Goal: Task Accomplishment & Management: Use online tool/utility

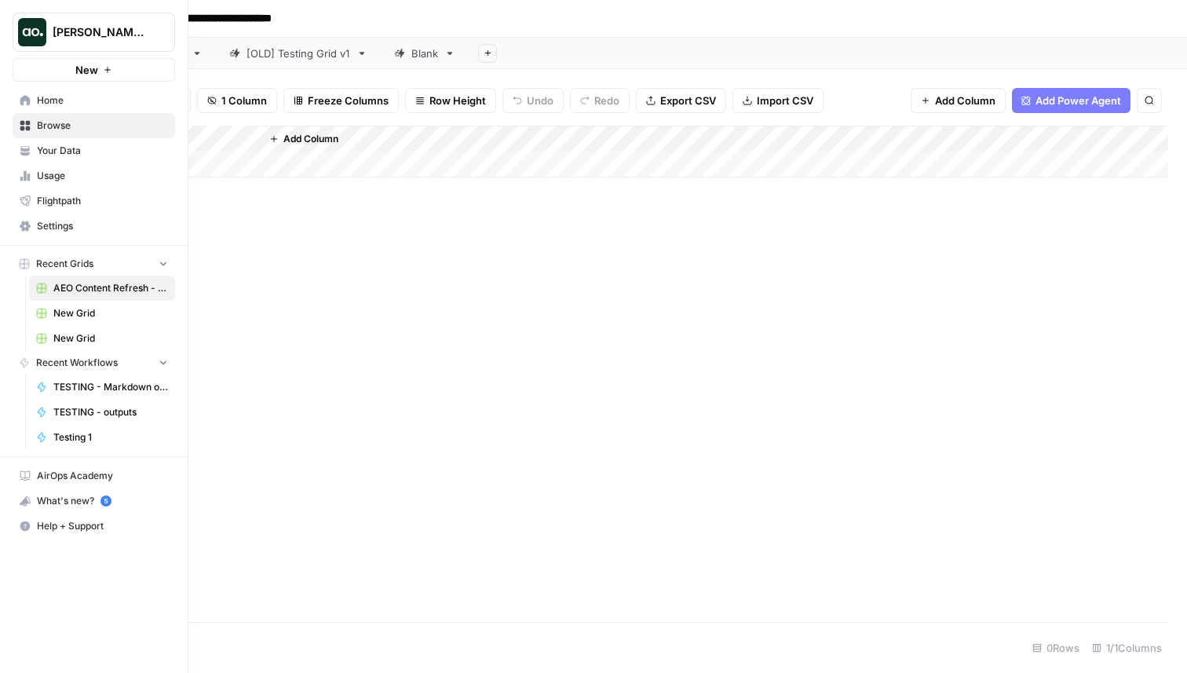
click at [27, 70] on button "New" at bounding box center [94, 70] width 162 height 24
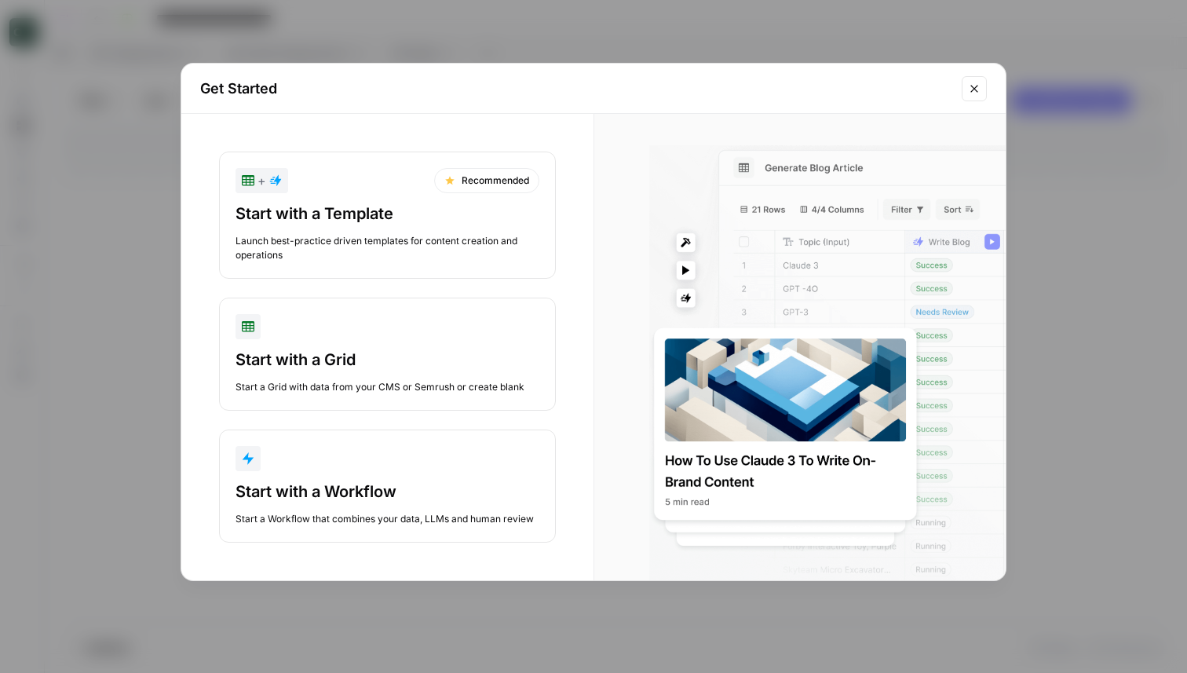
click at [75, 74] on div "Get Started + Recommended Start with a Template Launch best-practice driven tem…" at bounding box center [593, 336] width 1187 height 673
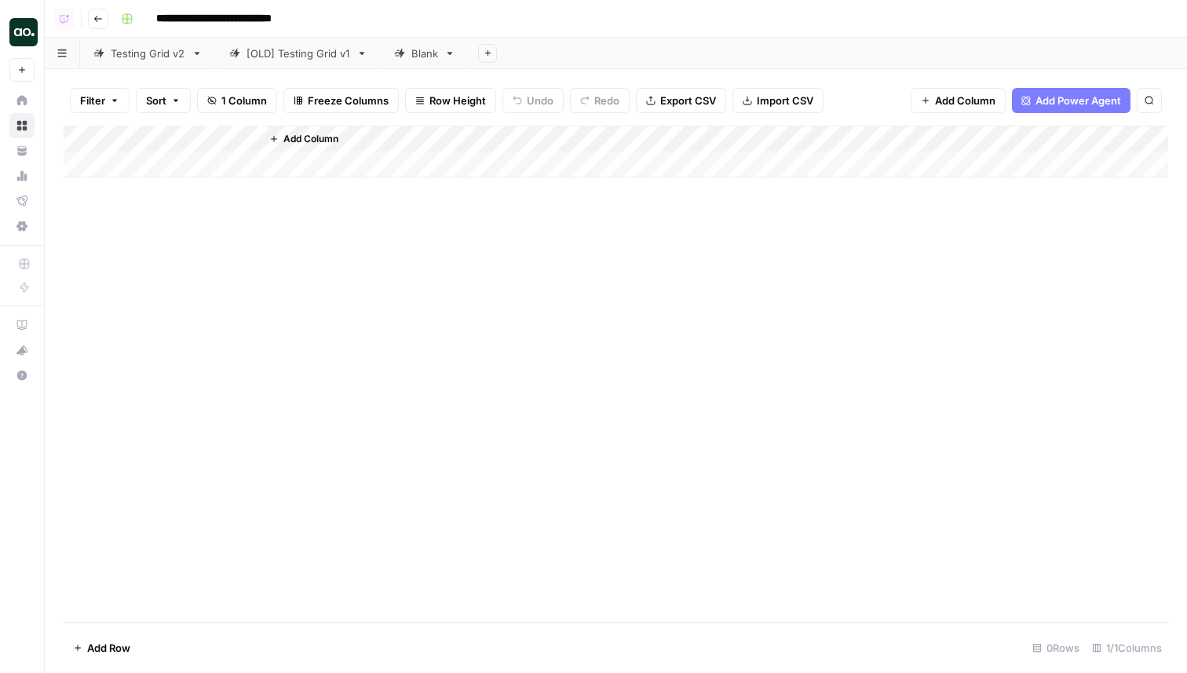
click at [20, 20] on img "Workspace: Justina testing" at bounding box center [23, 32] width 28 height 28
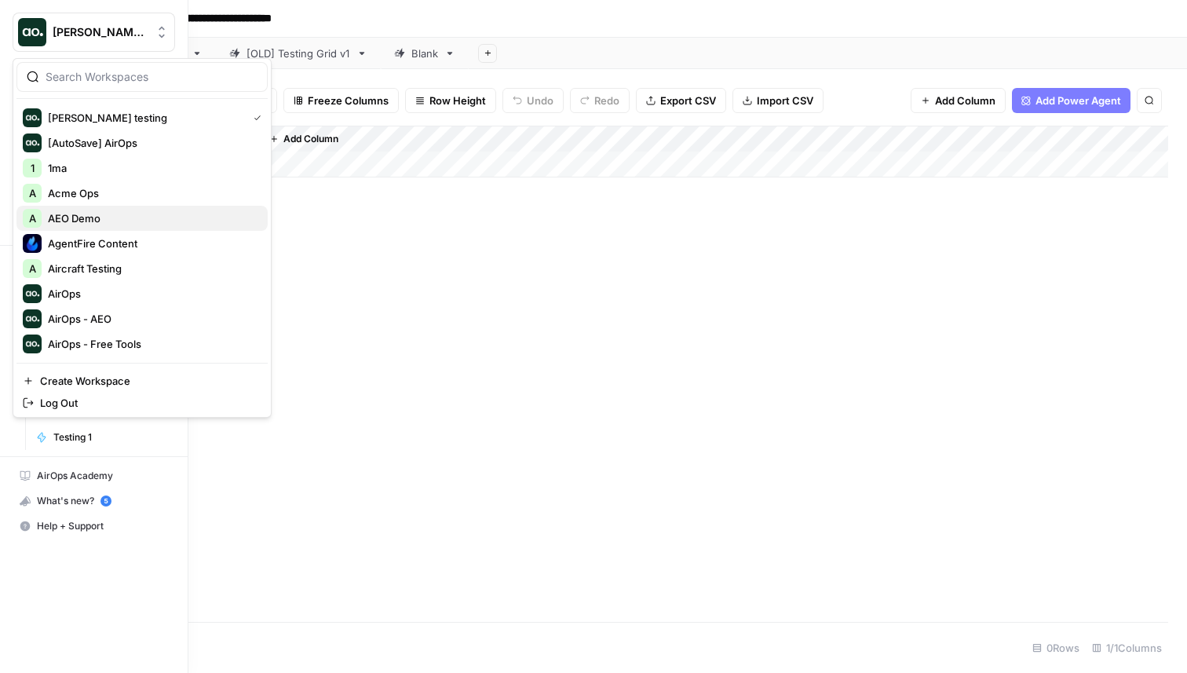
click at [85, 216] on span "AEO Demo" at bounding box center [151, 218] width 207 height 16
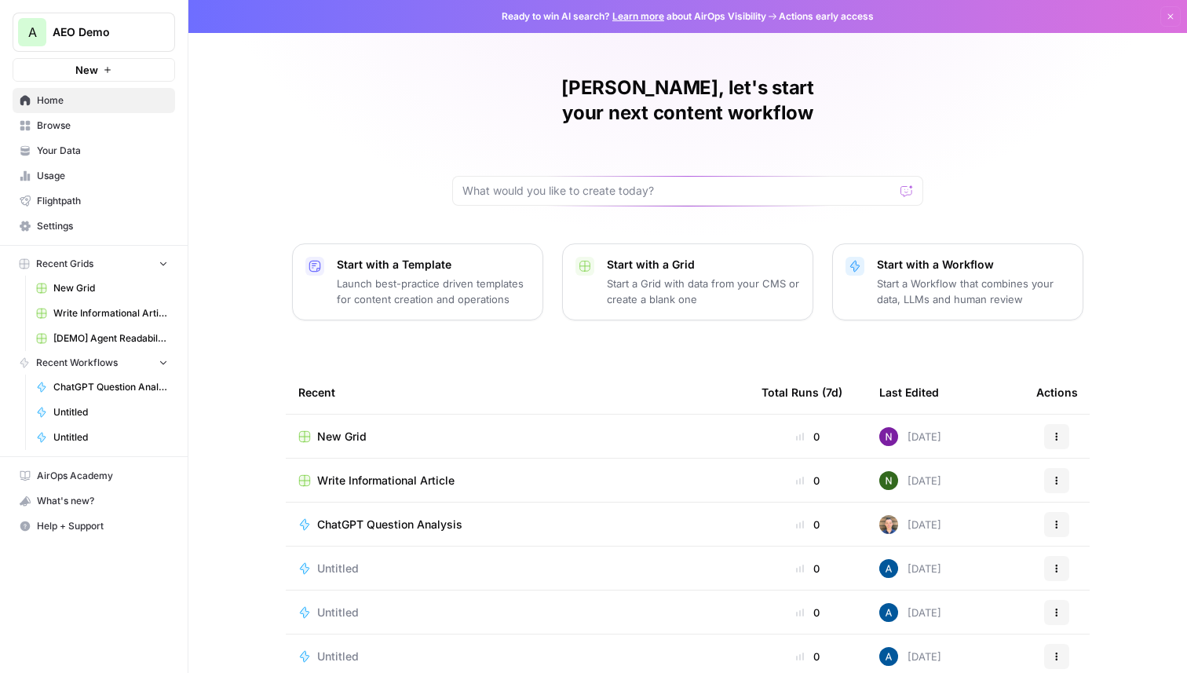
click at [98, 37] on span "AEO Demo" at bounding box center [100, 32] width 95 height 16
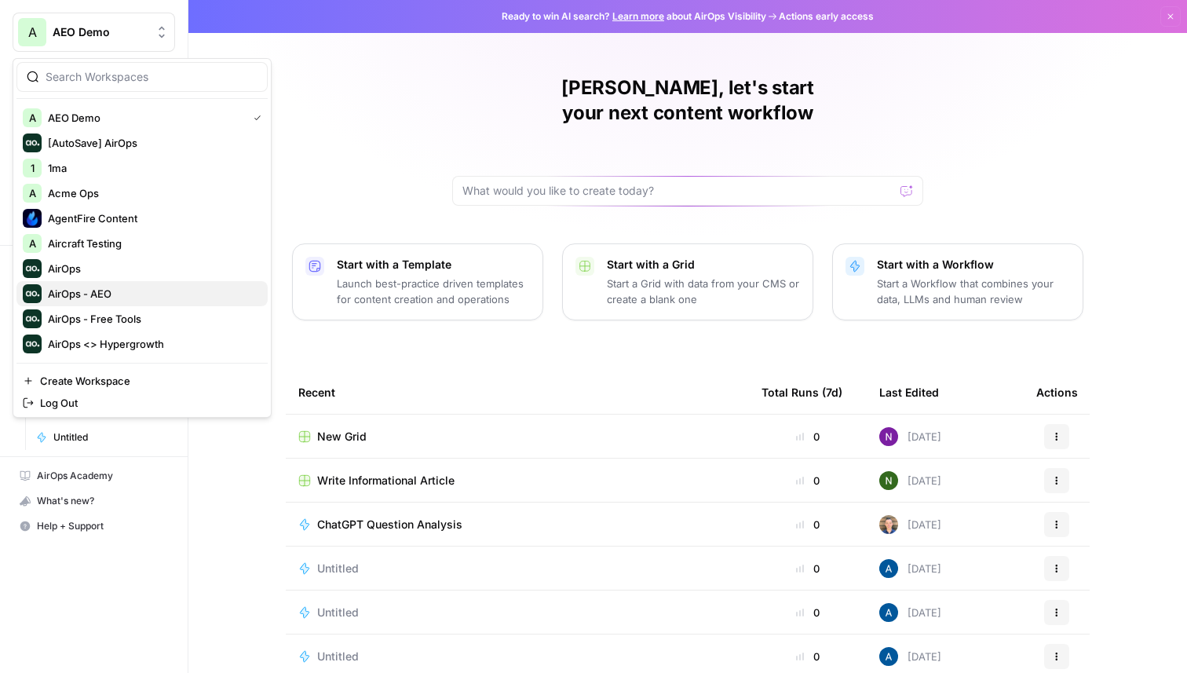
click at [192, 290] on span "AirOps - AEO" at bounding box center [151, 294] width 207 height 16
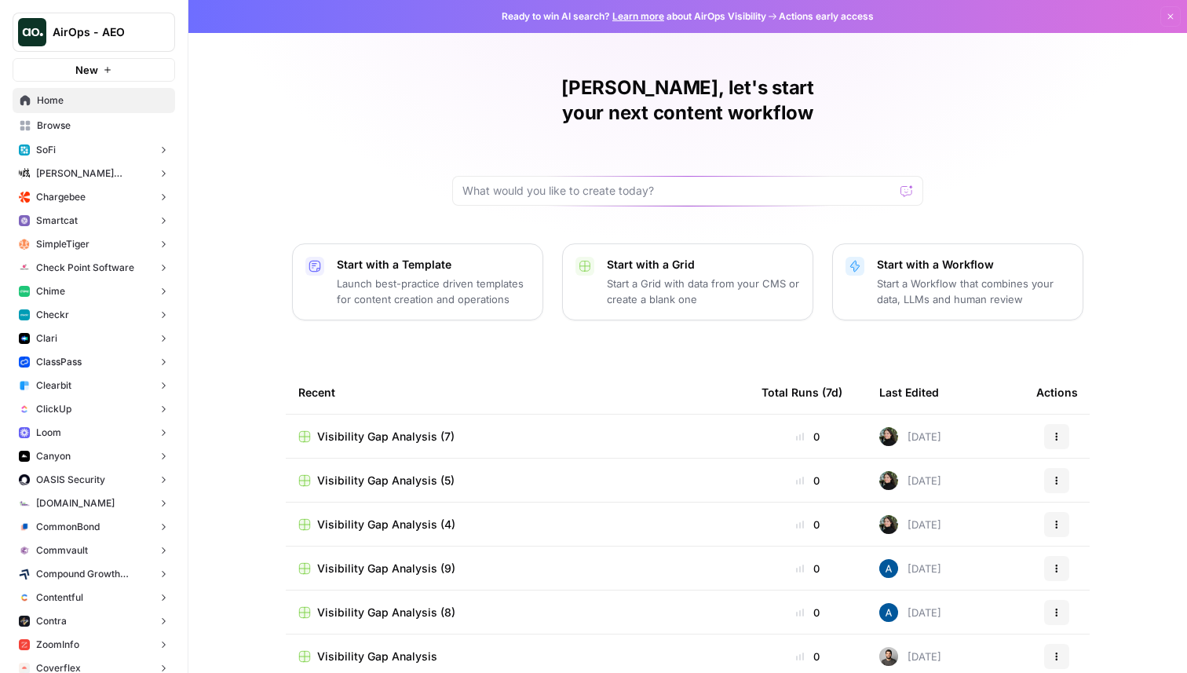
click at [86, 319] on button "Checkr" at bounding box center [94, 315] width 162 height 24
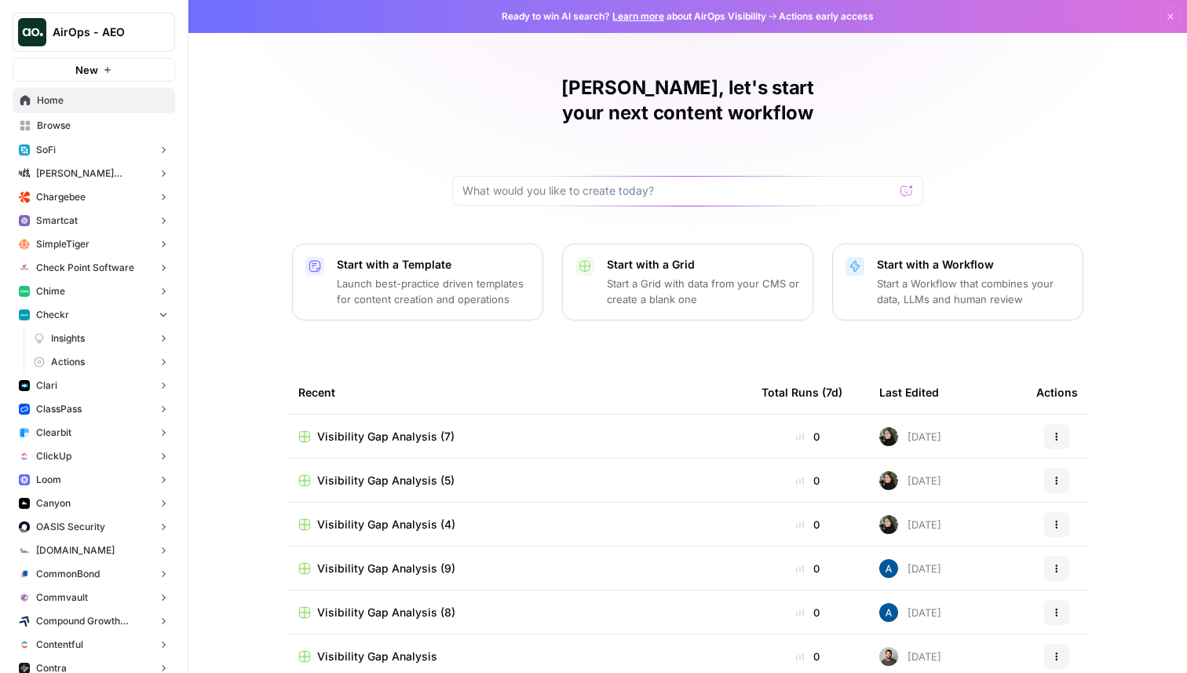
click at [82, 364] on span "Actions" at bounding box center [68, 362] width 34 height 14
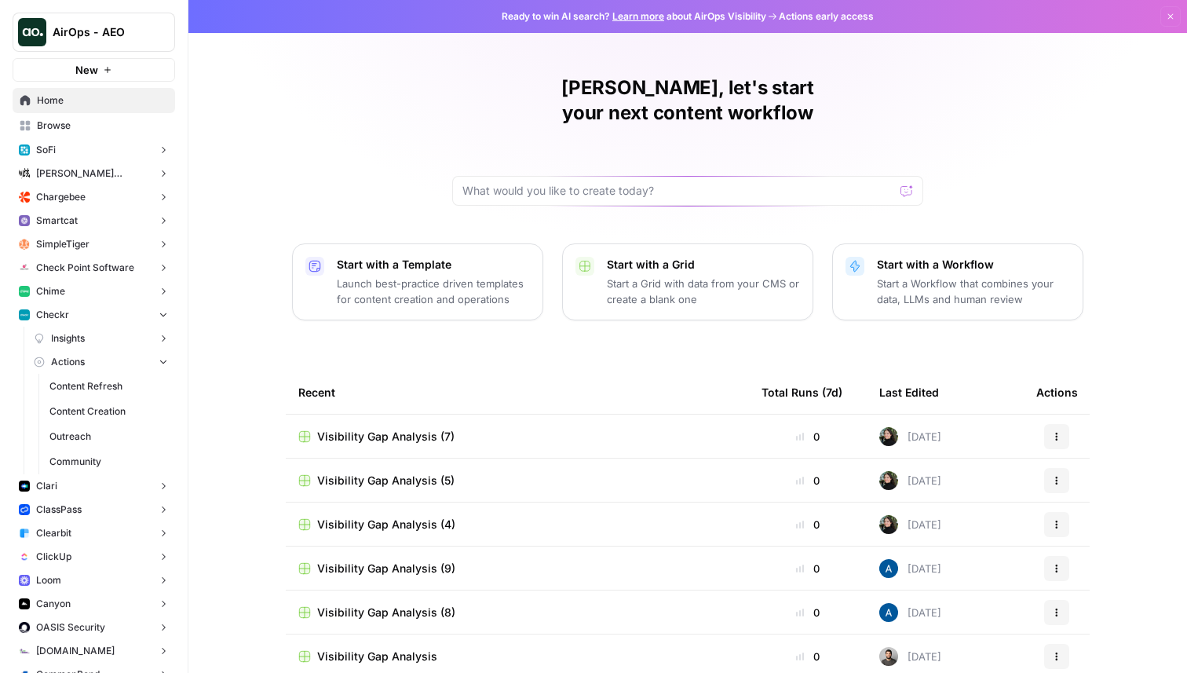
click at [84, 380] on span "Content Refresh" at bounding box center [108, 386] width 119 height 14
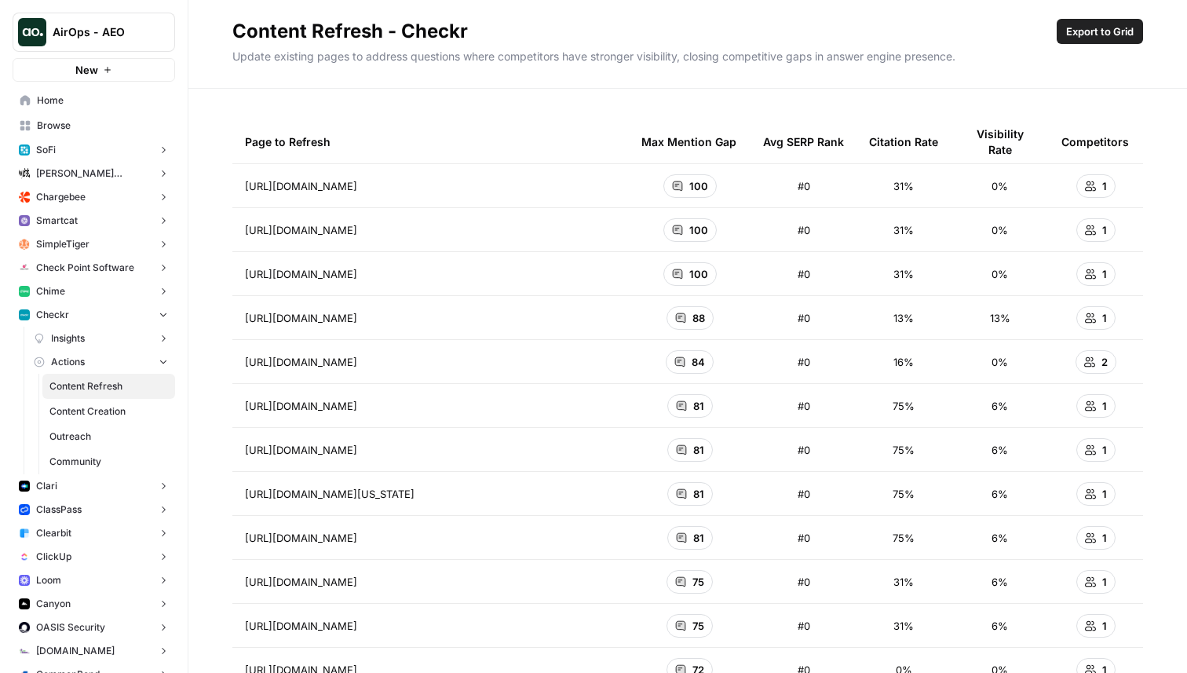
drag, startPoint x: 233, startPoint y: 31, endPoint x: 528, endPoint y: 28, distance: 295.1
click at [528, 28] on h2 "Content Refresh - Checkr" at bounding box center [641, 31] width 818 height 25
click at [938, 57] on p "Update existing pages to address questions where competitors have stronger visi…" at bounding box center [687, 54] width 911 height 20
click at [1108, 31] on span "Export to Grid" at bounding box center [1100, 32] width 68 height 16
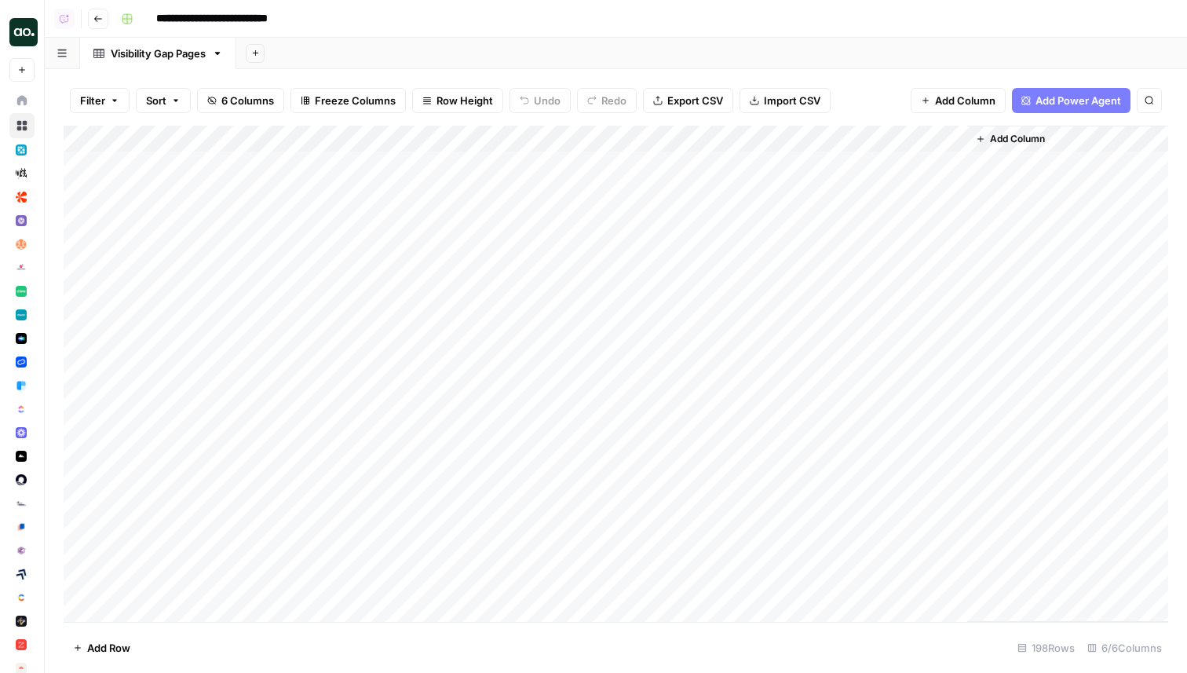
click at [1064, 101] on span "Add Power Agent" at bounding box center [1078, 101] width 86 height 16
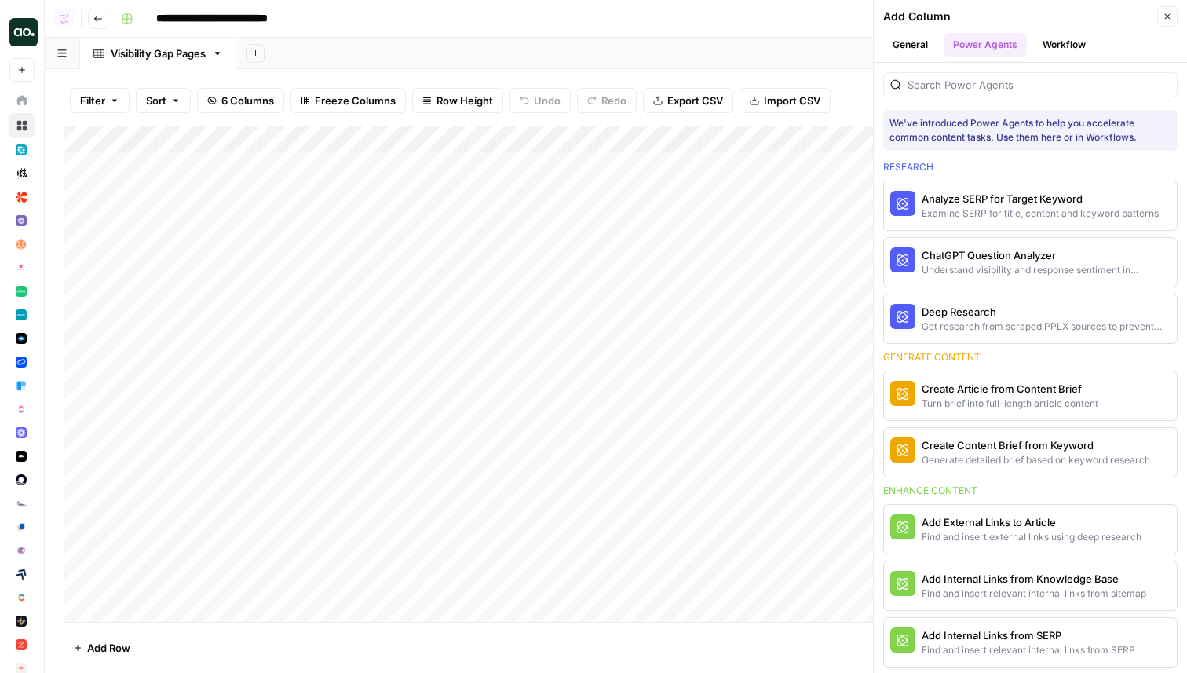
click at [1169, 22] on button "Close" at bounding box center [1167, 16] width 20 height 20
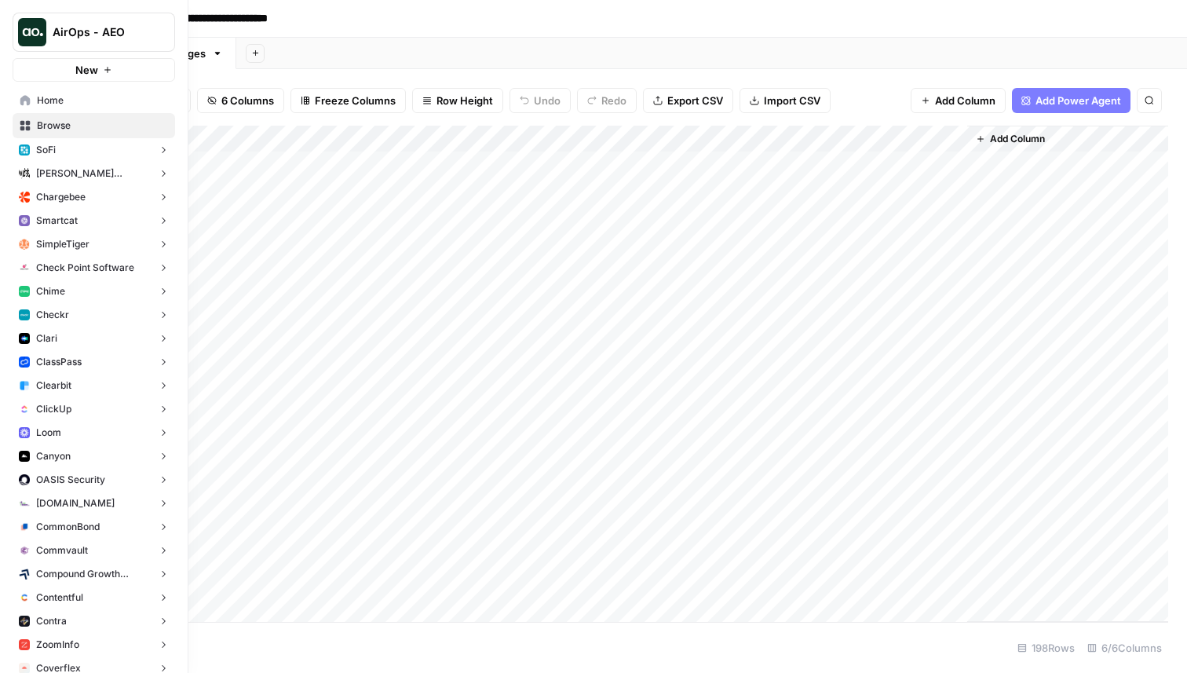
click at [97, 318] on button "Checkr" at bounding box center [94, 315] width 162 height 24
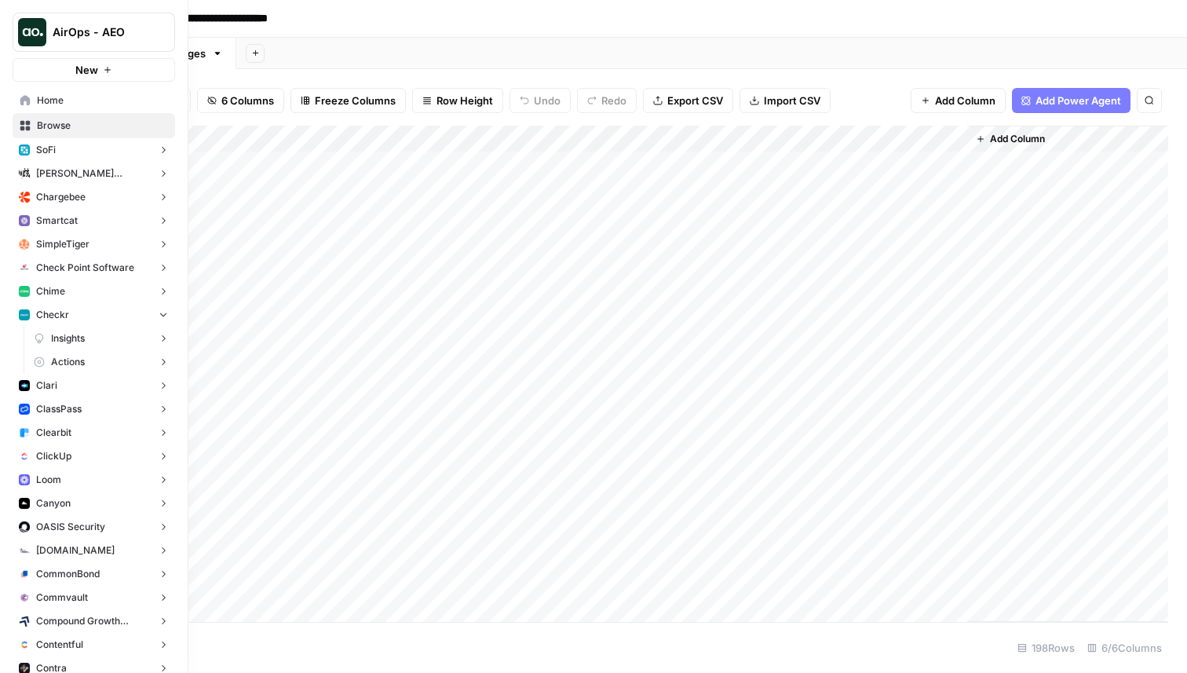
click at [105, 363] on button "Actions" at bounding box center [101, 362] width 148 height 24
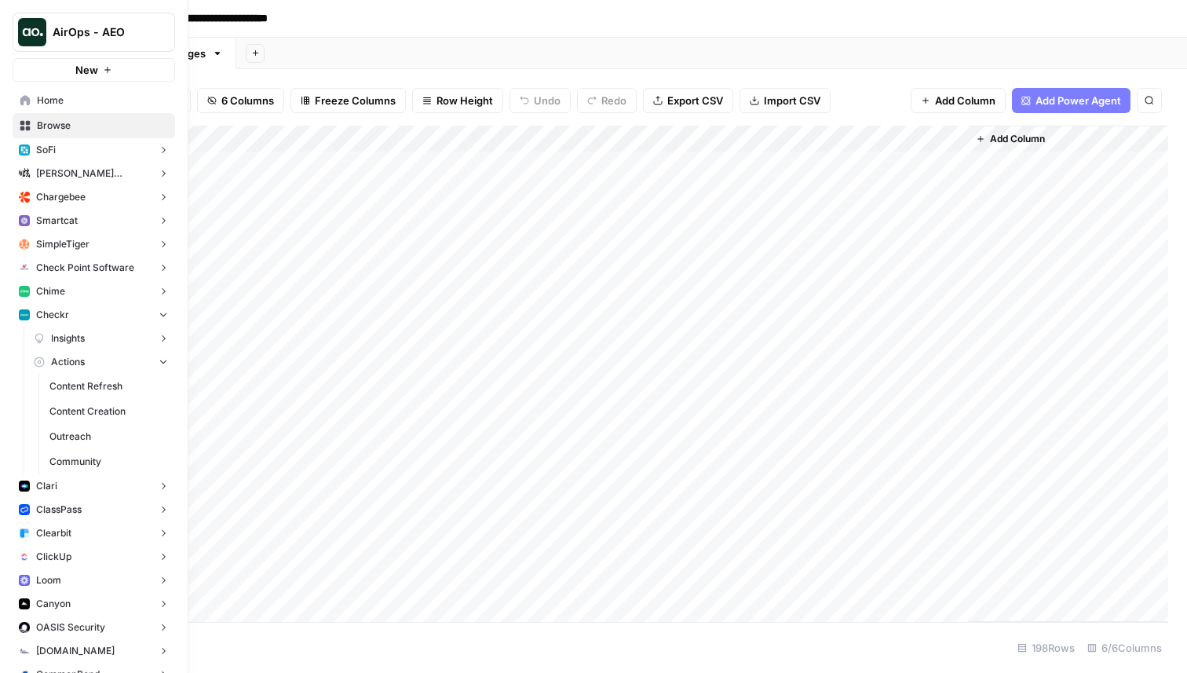
click at [104, 381] on span "Content Refresh" at bounding box center [108, 386] width 119 height 14
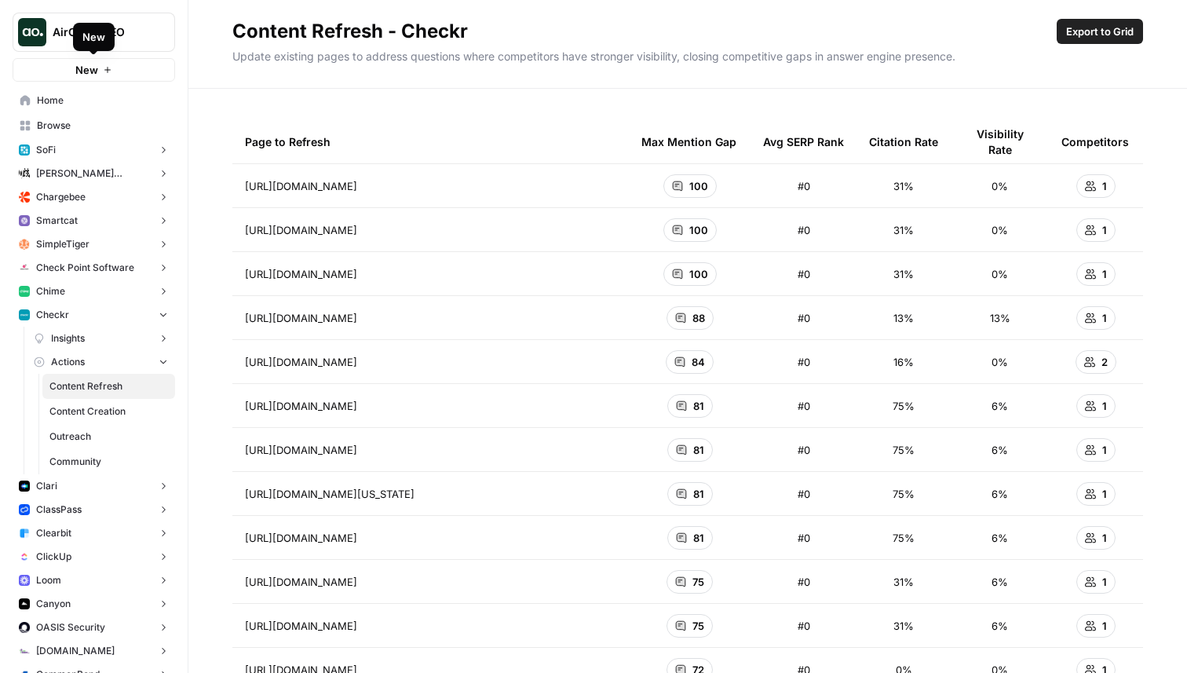
click at [100, 72] on button "New" at bounding box center [94, 70] width 162 height 24
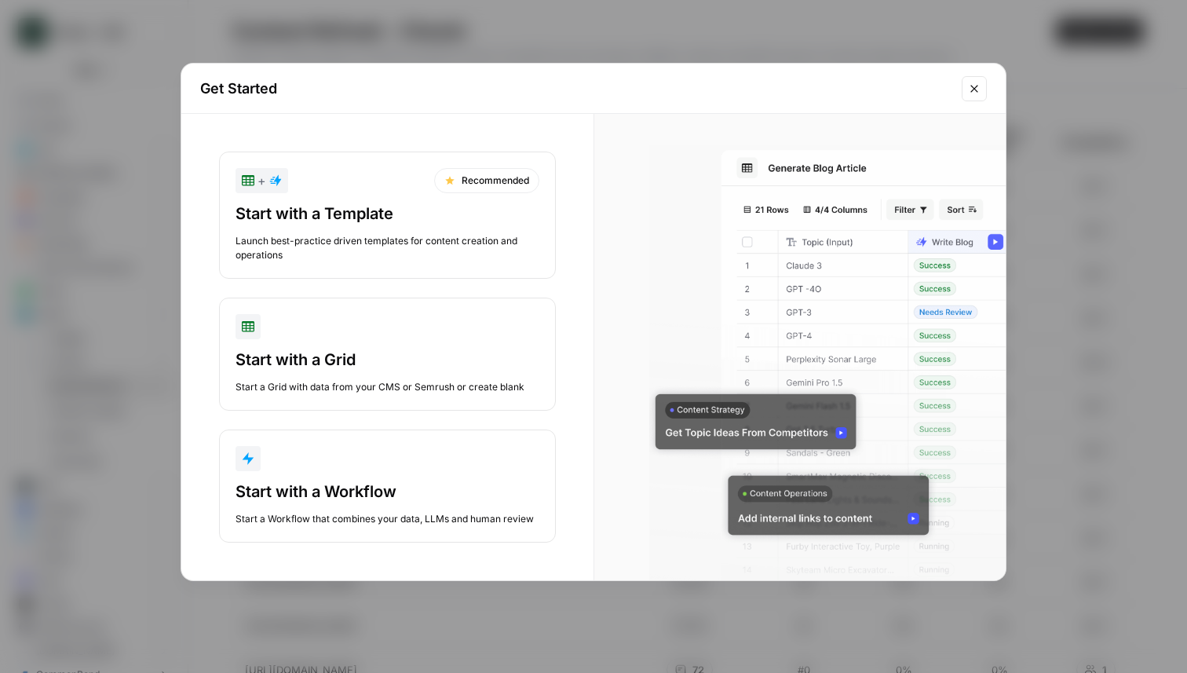
click at [376, 243] on div "Launch best-practice driven templates for content creation and operations" at bounding box center [387, 248] width 304 height 28
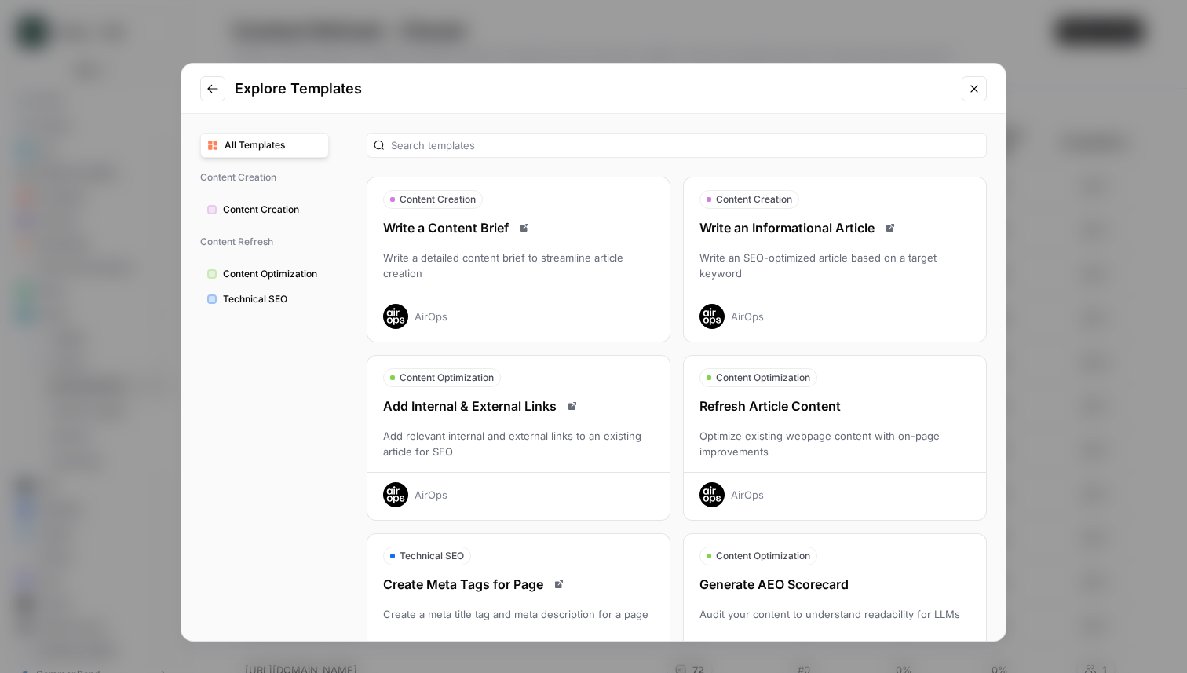
click at [579, 260] on div "Write a detailed content brief to streamline article creation" at bounding box center [518, 265] width 302 height 31
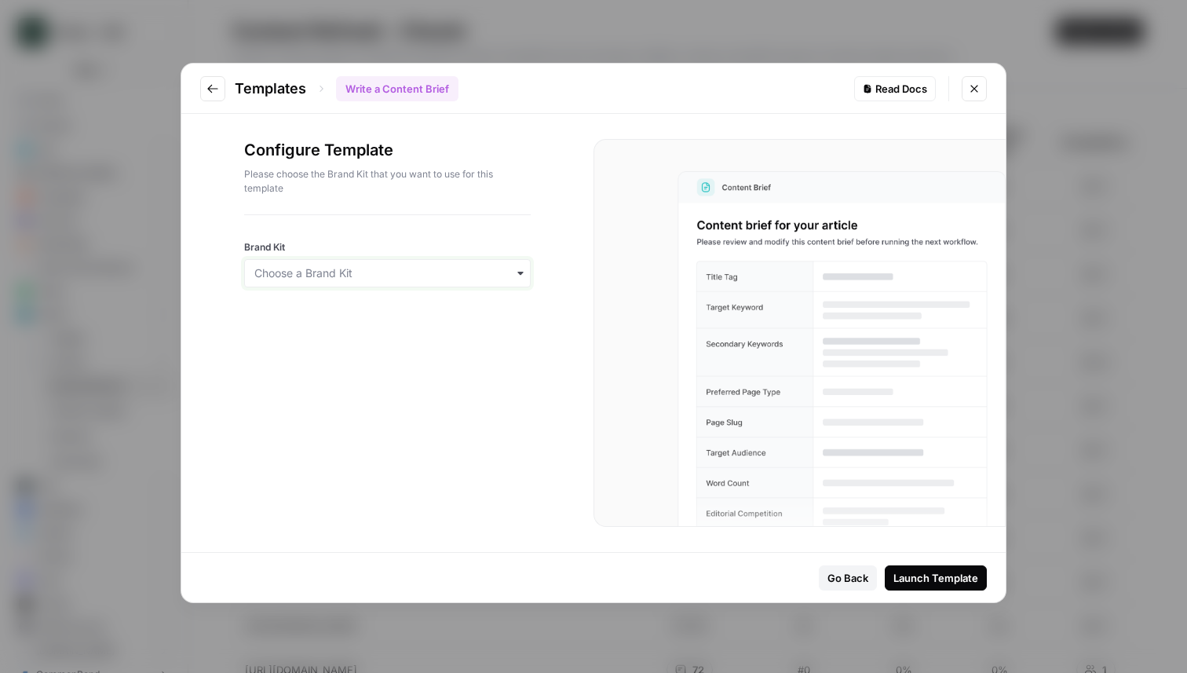
click at [411, 273] on input "Brand Kit" at bounding box center [387, 273] width 266 height 16
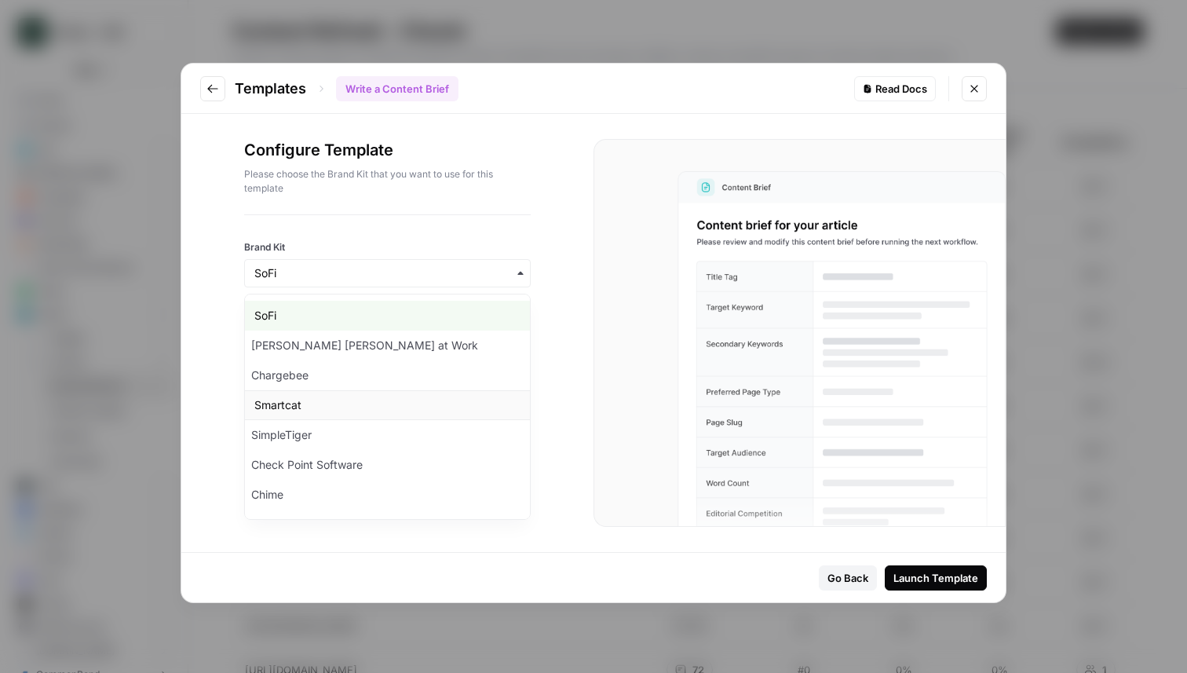
click at [277, 405] on div "Smartcat" at bounding box center [387, 405] width 285 height 30
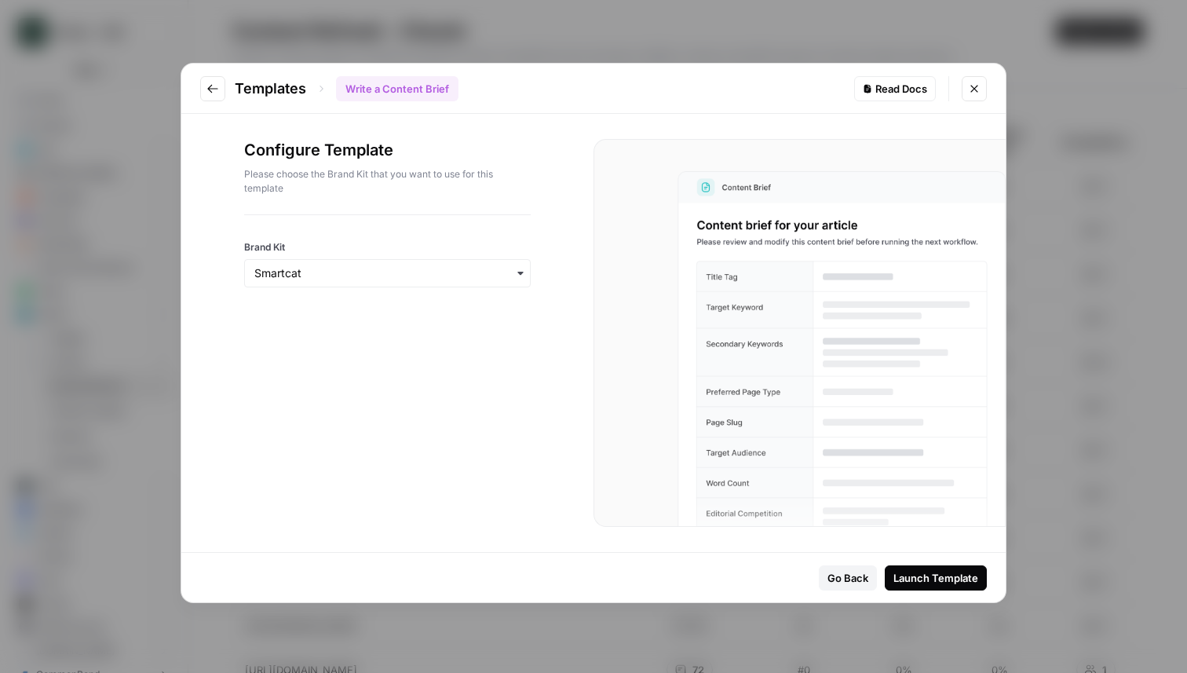
click at [922, 582] on div "Launch Template" at bounding box center [935, 578] width 85 height 16
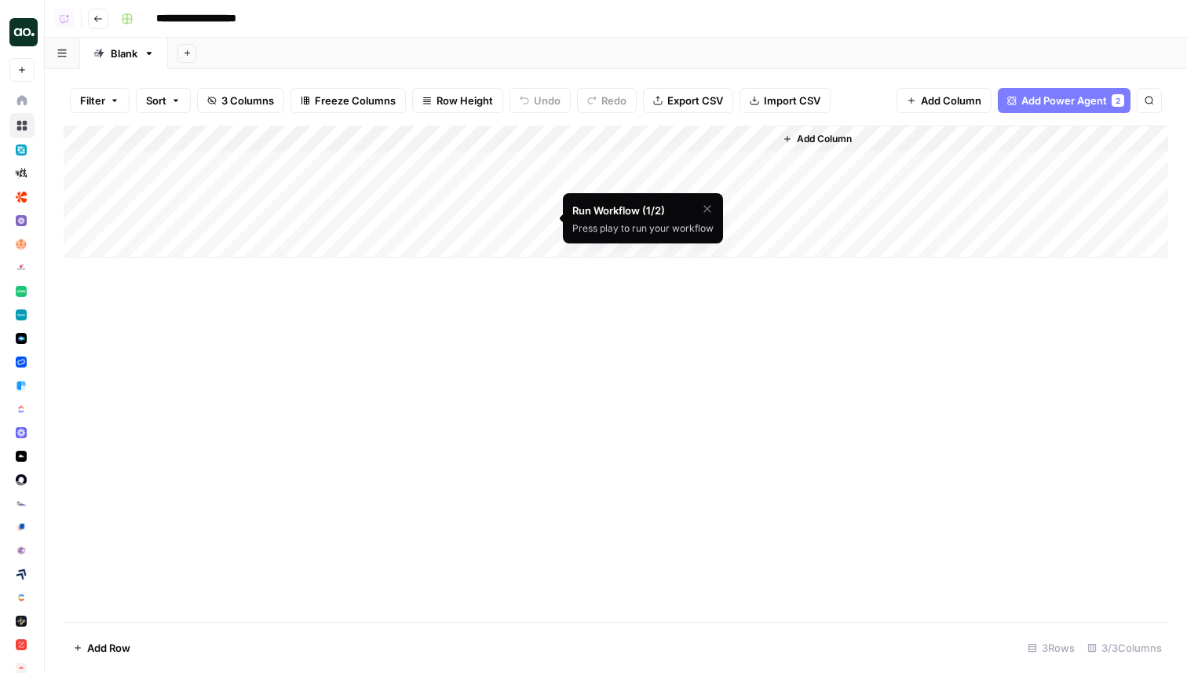
click at [708, 209] on icon "button" at bounding box center [706, 208] width 7 height 7
click at [685, 250] on span "Skip Tutorial" at bounding box center [665, 248] width 49 height 13
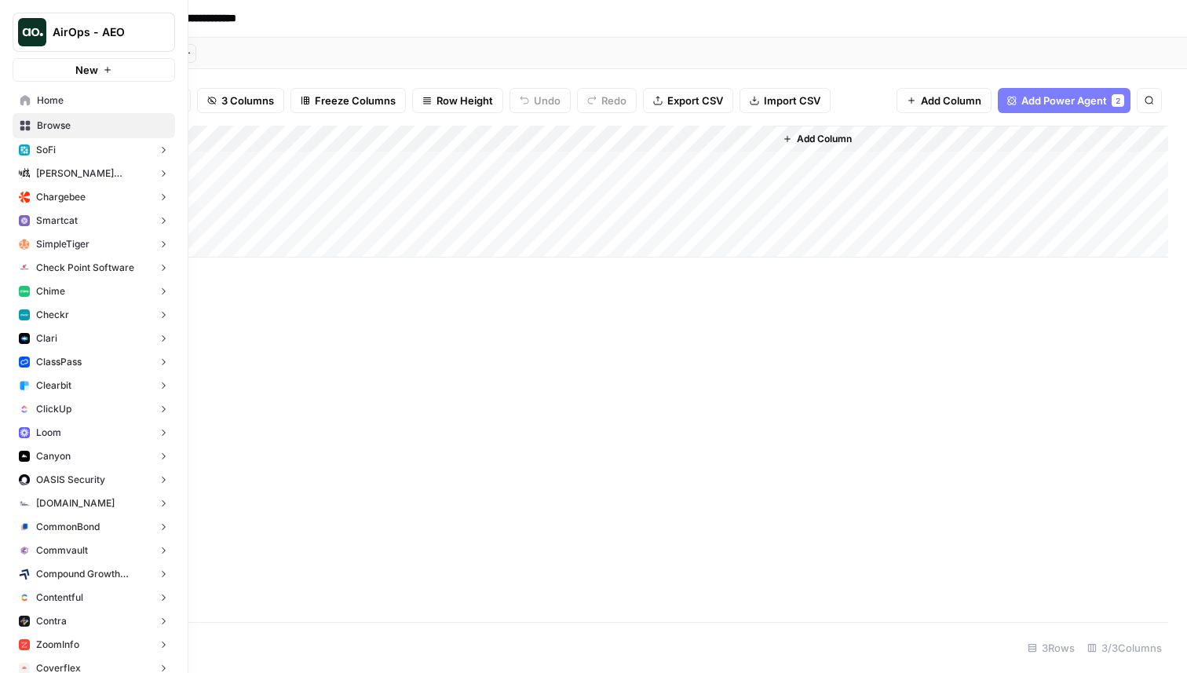
click at [28, 71] on button "New" at bounding box center [94, 70] width 162 height 24
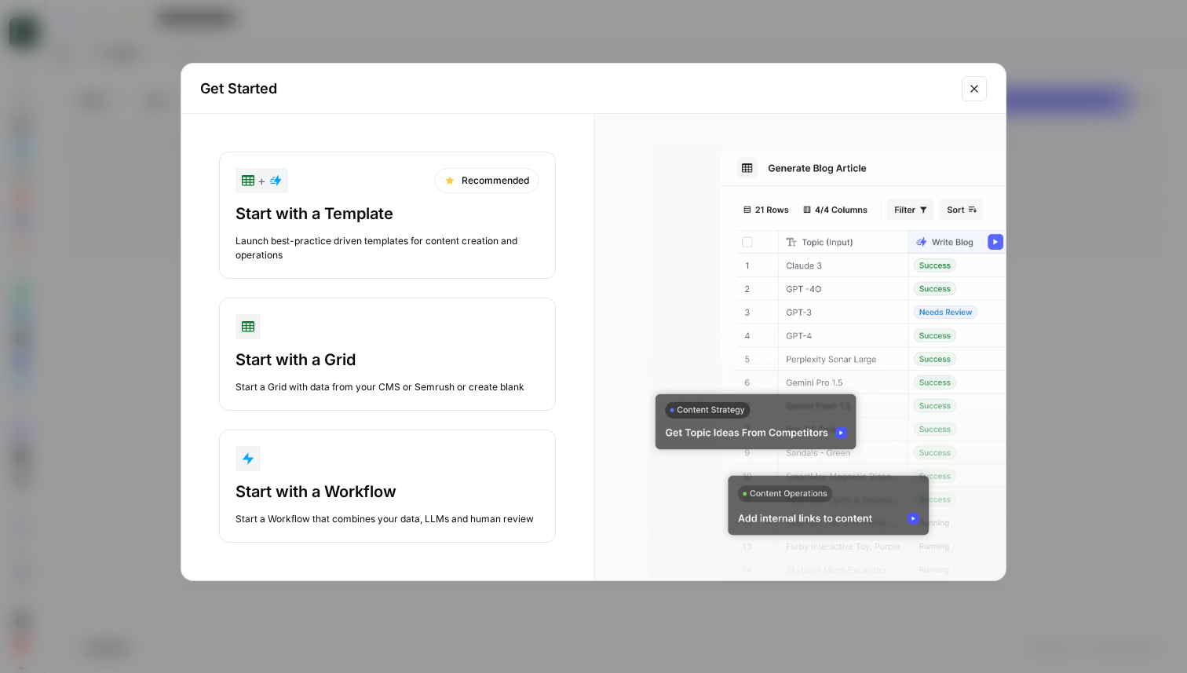
click at [457, 228] on div "Start with a Template Launch best-practice driven templates for content creatio…" at bounding box center [387, 233] width 304 height 60
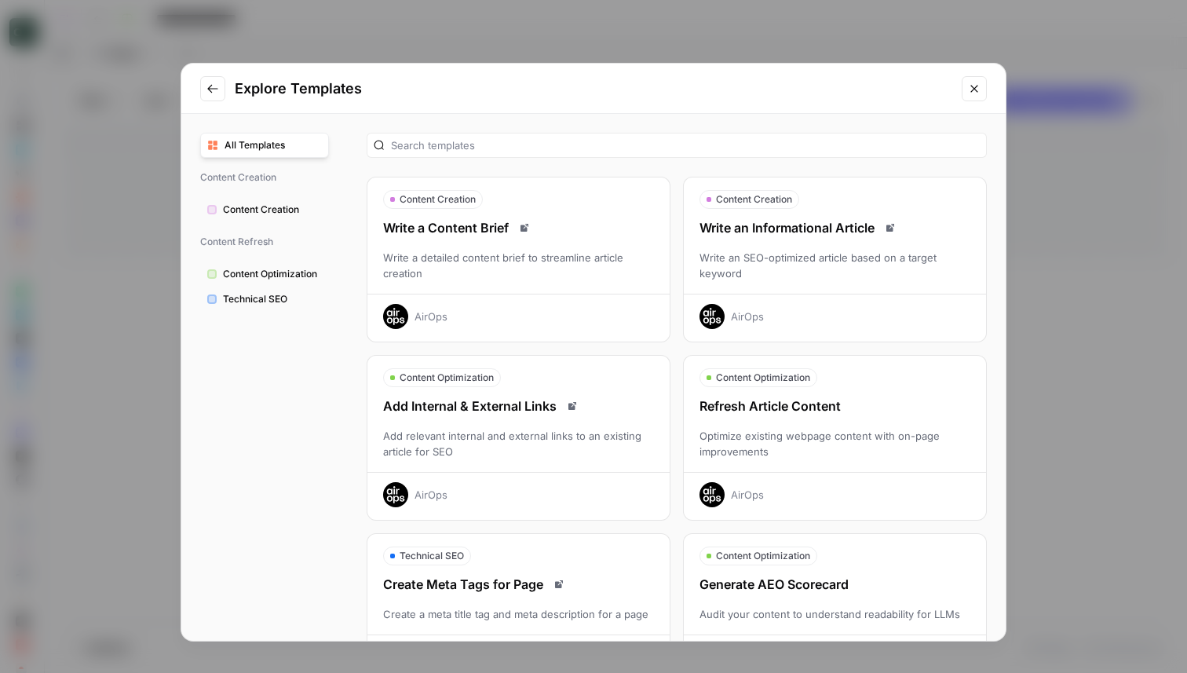
click at [970, 96] on button "Close modal" at bounding box center [974, 88] width 25 height 25
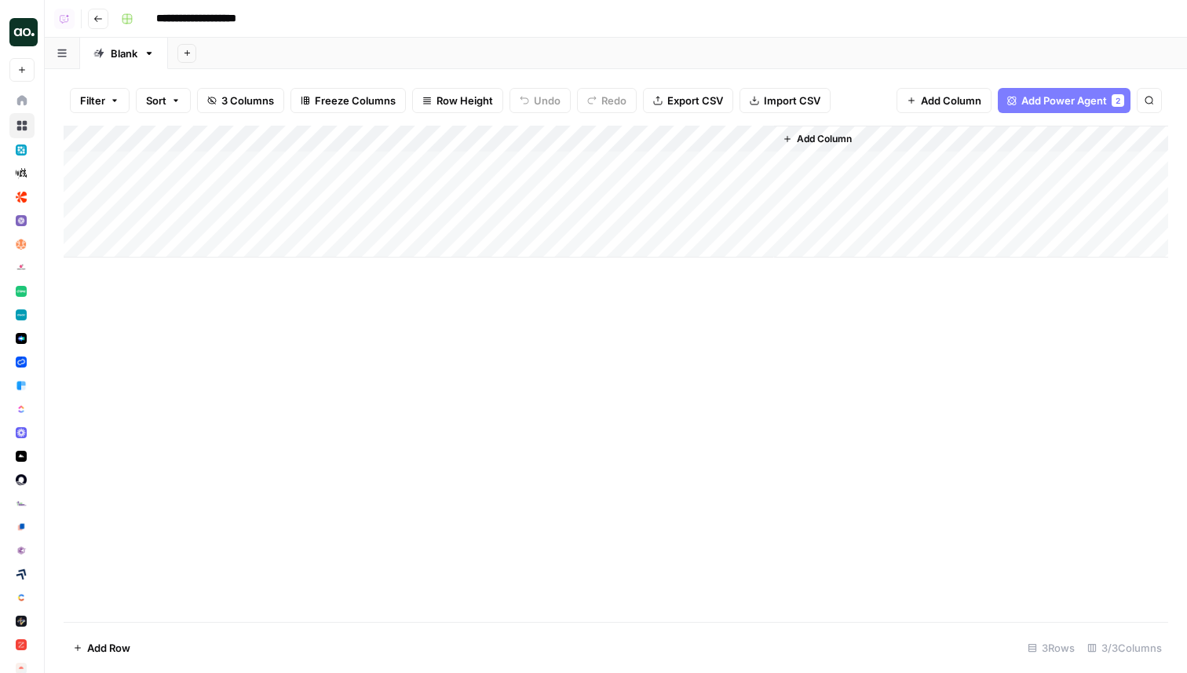
drag, startPoint x: 170, startPoint y: 169, endPoint x: 169, endPoint y: 225, distance: 56.5
click at [169, 225] on div "Add Column" at bounding box center [616, 192] width 1104 height 132
click at [206, 166] on div "Add Column" at bounding box center [616, 192] width 1104 height 132
click at [378, 338] on div "Add Column" at bounding box center [616, 374] width 1104 height 496
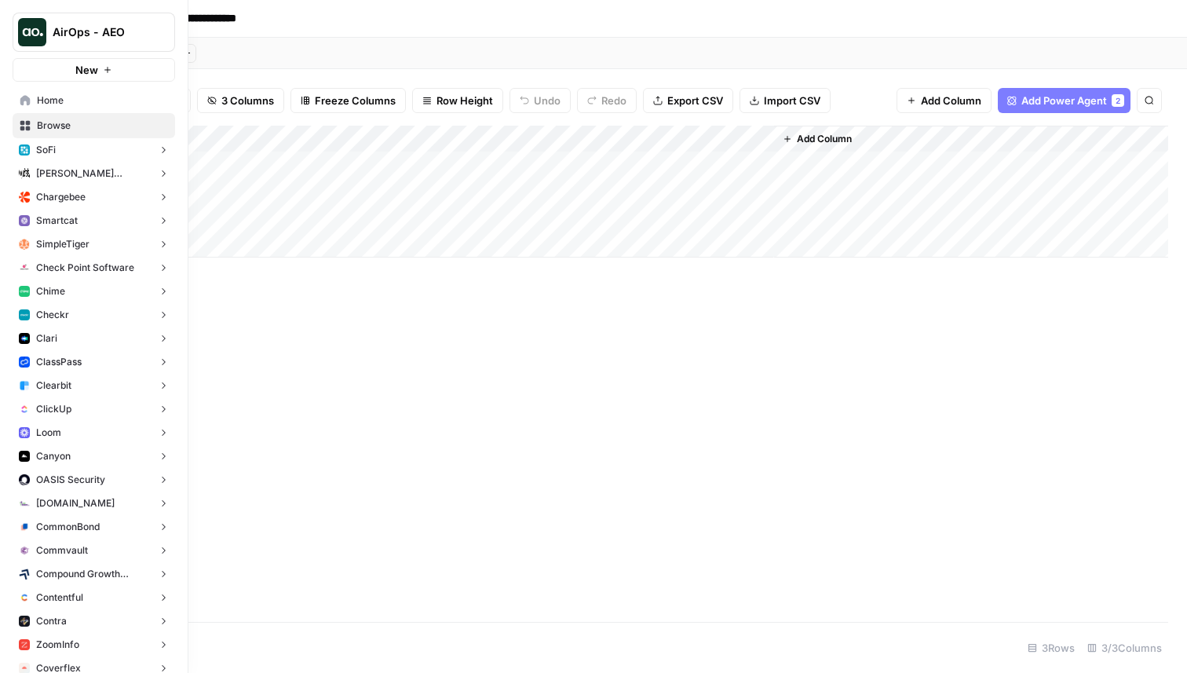
click at [29, 67] on button "New" at bounding box center [94, 70] width 162 height 24
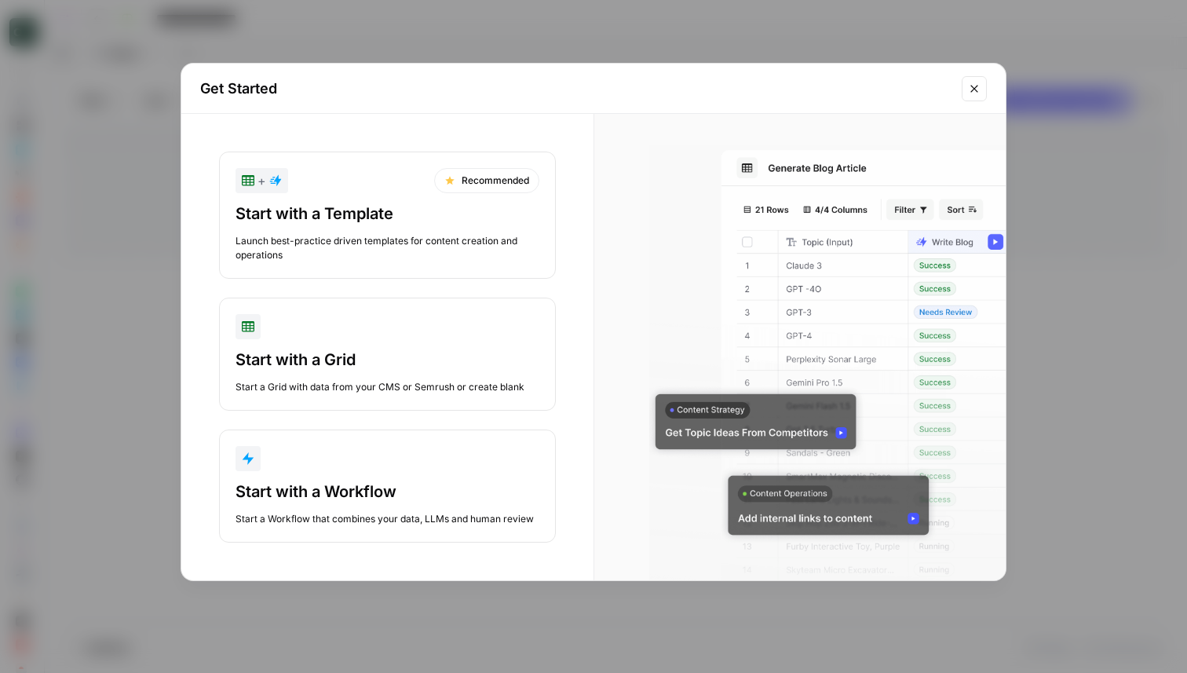
click at [376, 228] on div "Start with a Template Launch best-practice driven templates for content creatio…" at bounding box center [387, 233] width 304 height 60
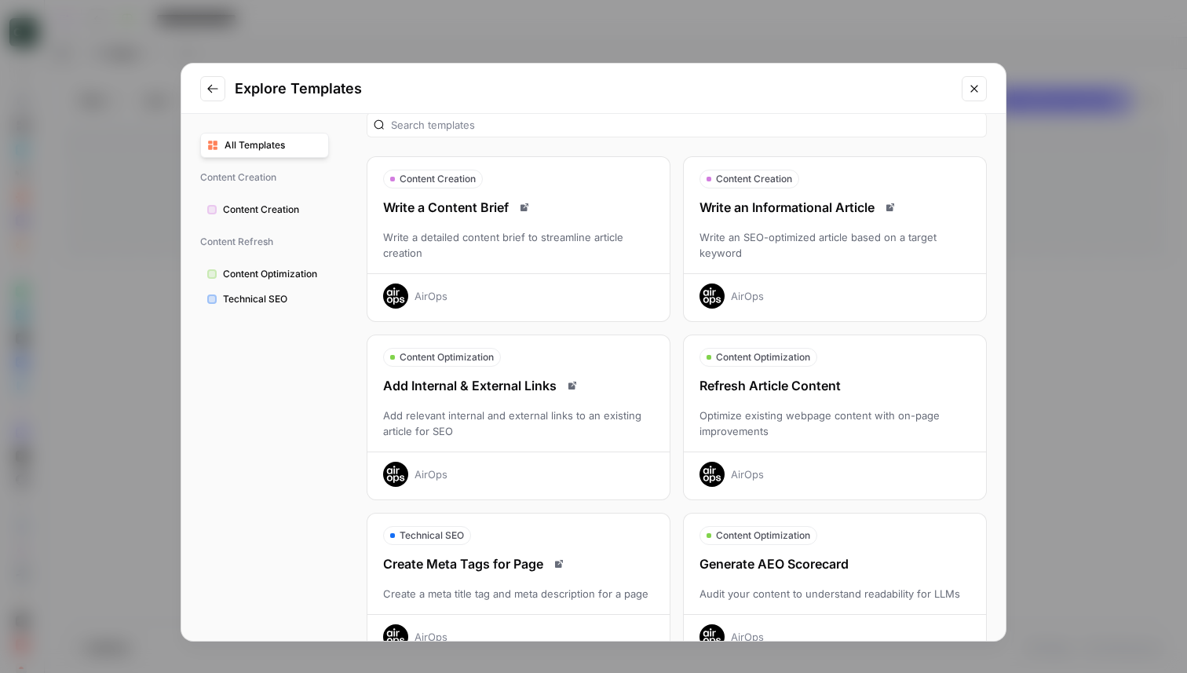
scroll to position [21, 0]
click at [844, 426] on div "Optimize existing webpage content with on-page improvements" at bounding box center [835, 422] width 302 height 31
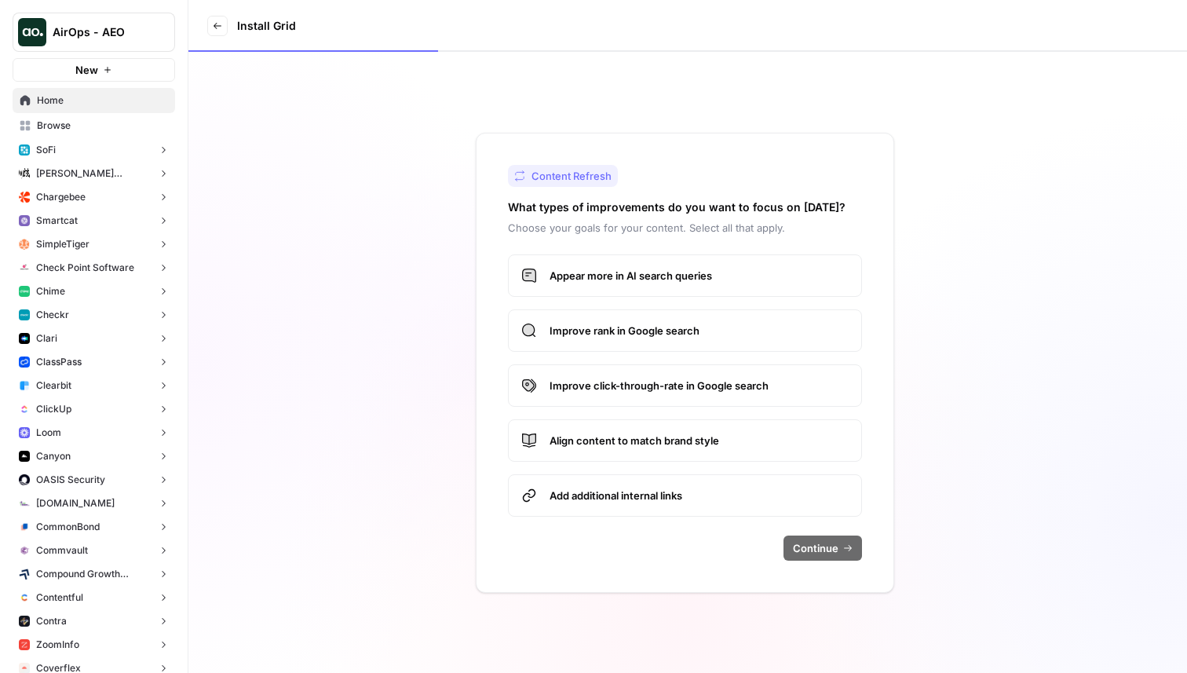
click at [630, 279] on span "Appear more in AI search queries" at bounding box center [698, 276] width 299 height 16
click at [827, 546] on span "Continue" at bounding box center [816, 548] width 46 height 16
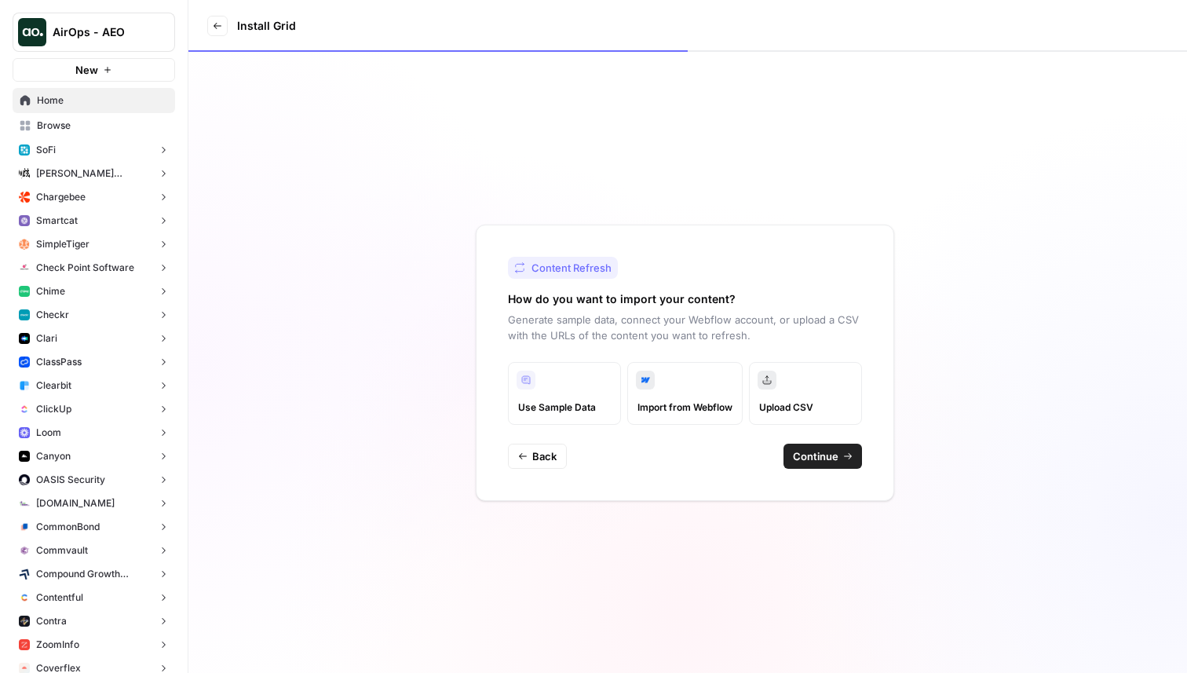
click at [676, 403] on span "Import from Webflow" at bounding box center [684, 407] width 95 height 14
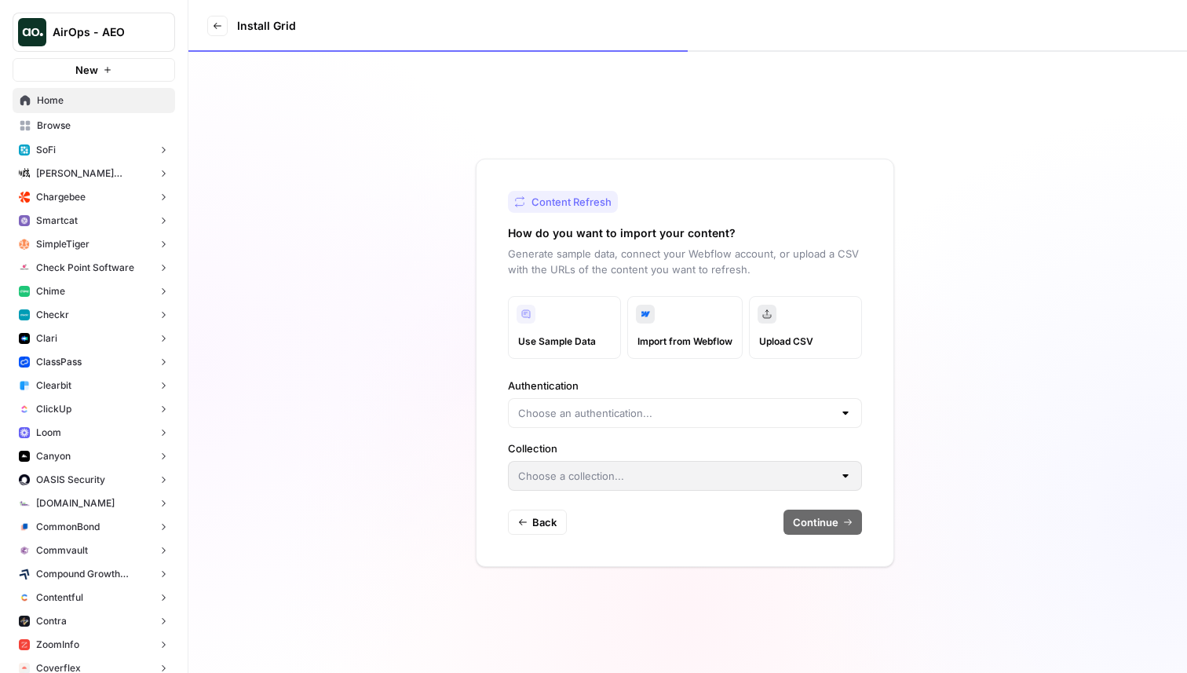
click at [790, 338] on span "Upload CSV" at bounding box center [805, 341] width 93 height 14
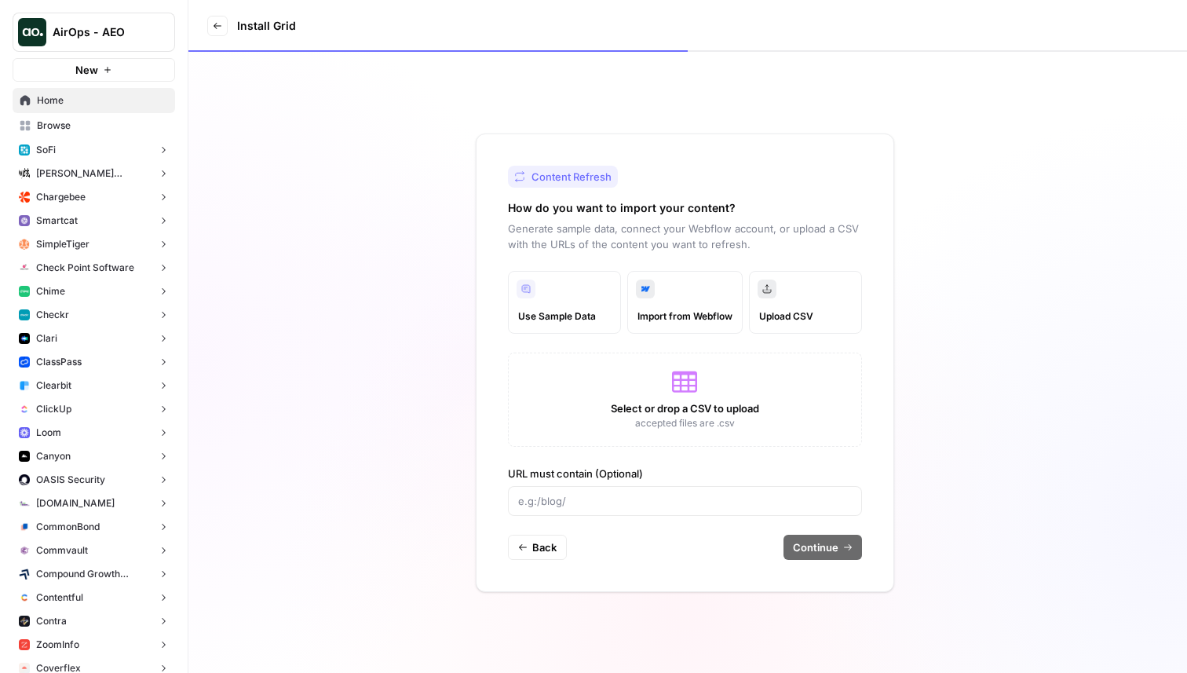
click at [567, 316] on span "Use Sample Data" at bounding box center [564, 316] width 93 height 14
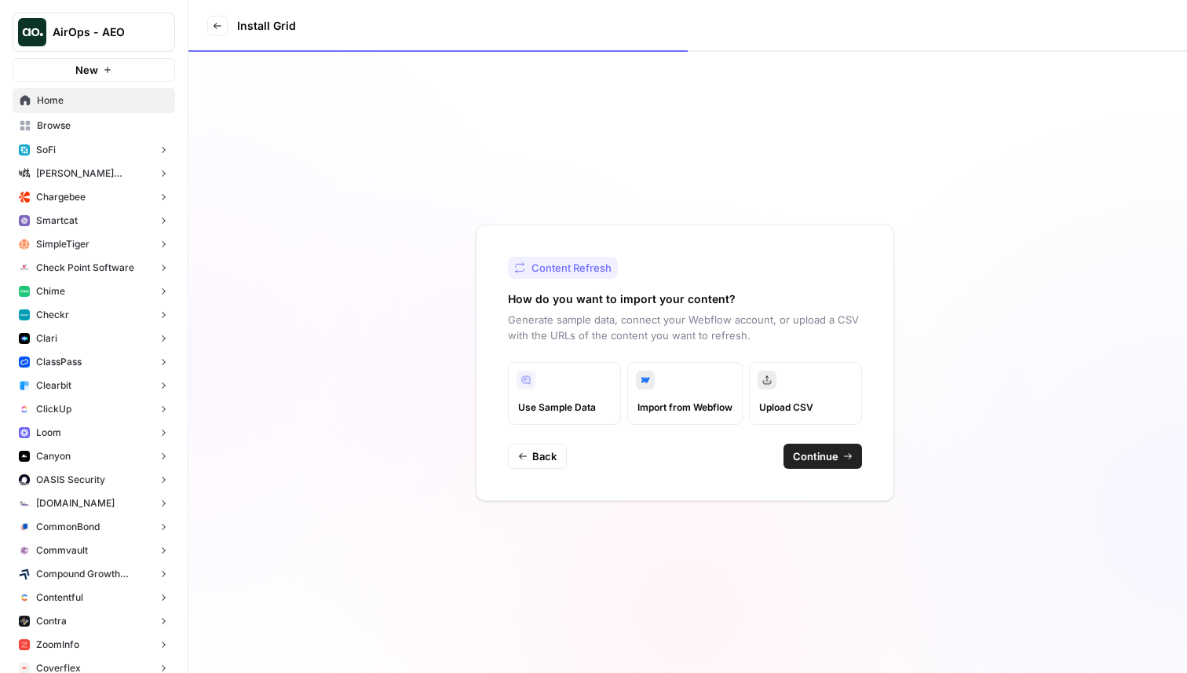
click at [816, 462] on span "Continue" at bounding box center [816, 456] width 46 height 16
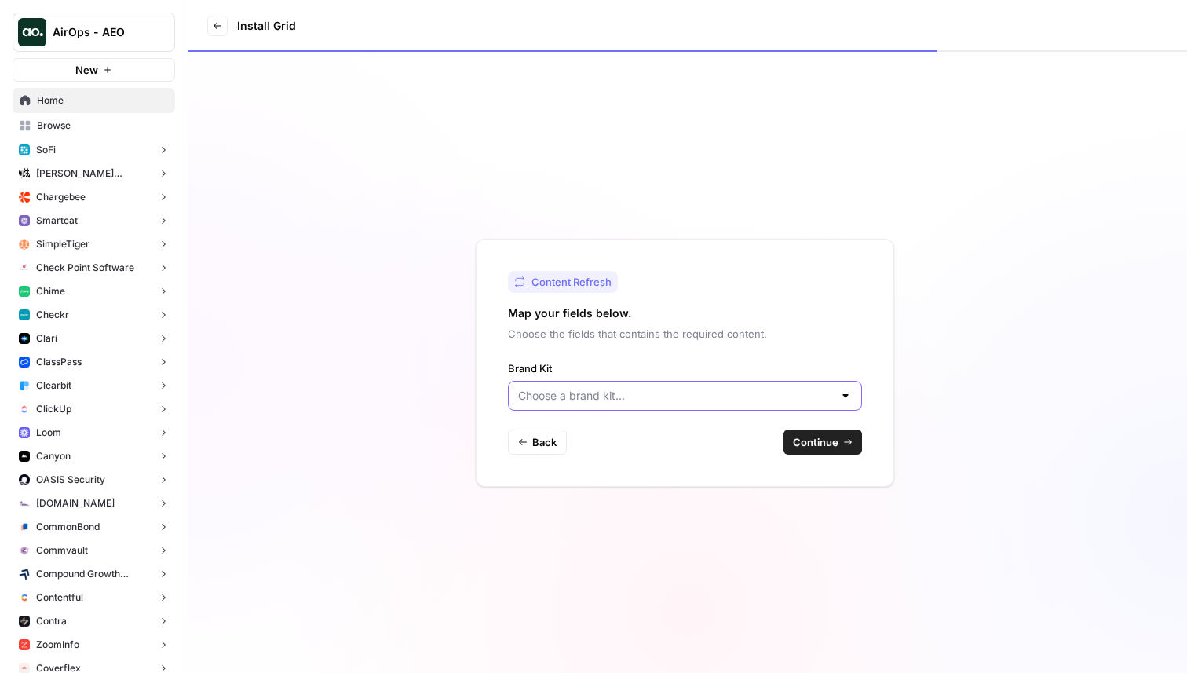
click at [619, 397] on input "Brand Kit" at bounding box center [675, 396] width 315 height 16
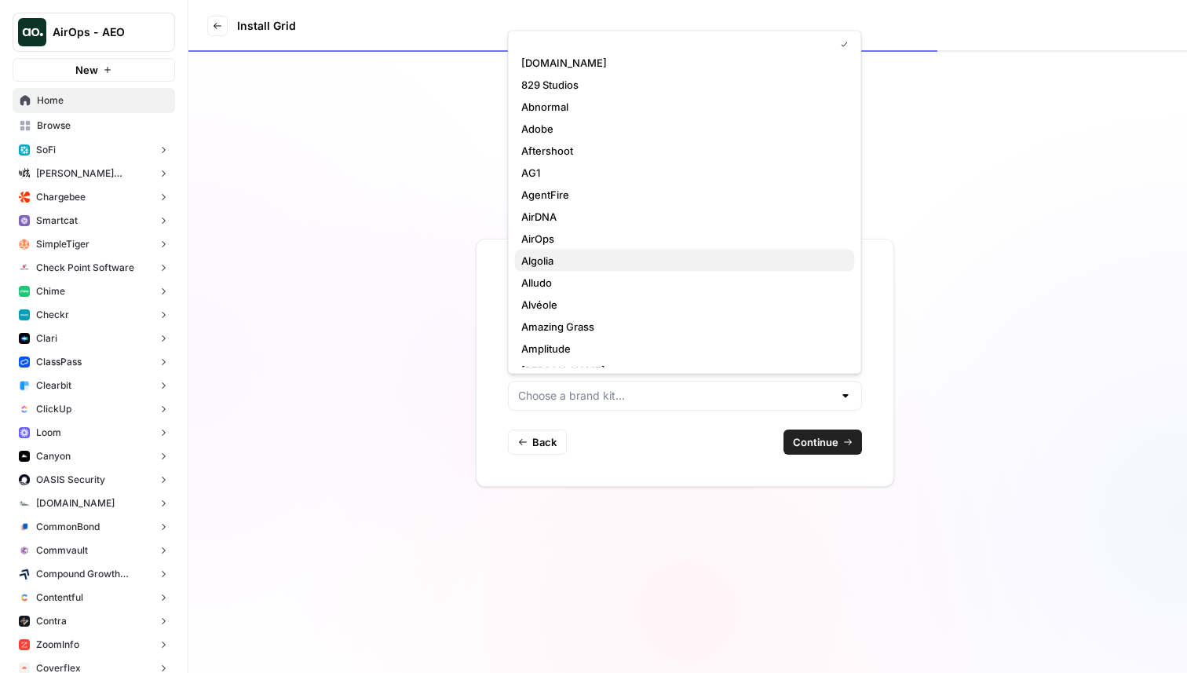
click at [572, 258] on span "Algolia" at bounding box center [681, 261] width 321 height 16
type input "Algolia"
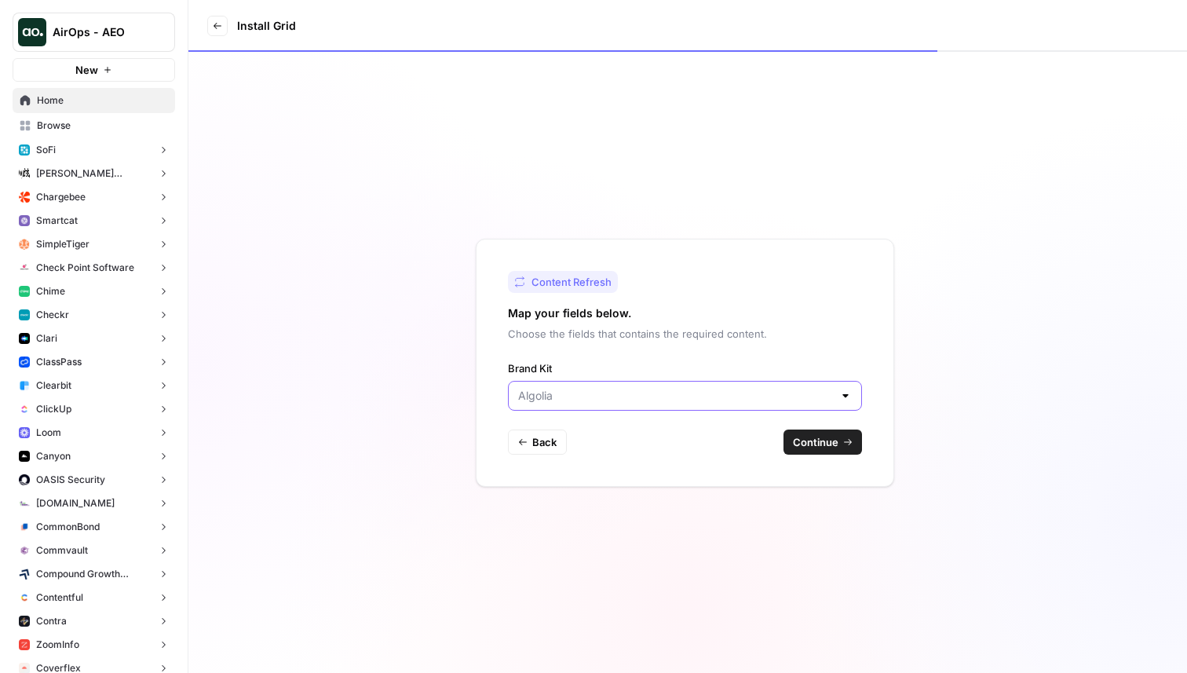
click at [664, 401] on input "Brand Kit" at bounding box center [675, 396] width 315 height 16
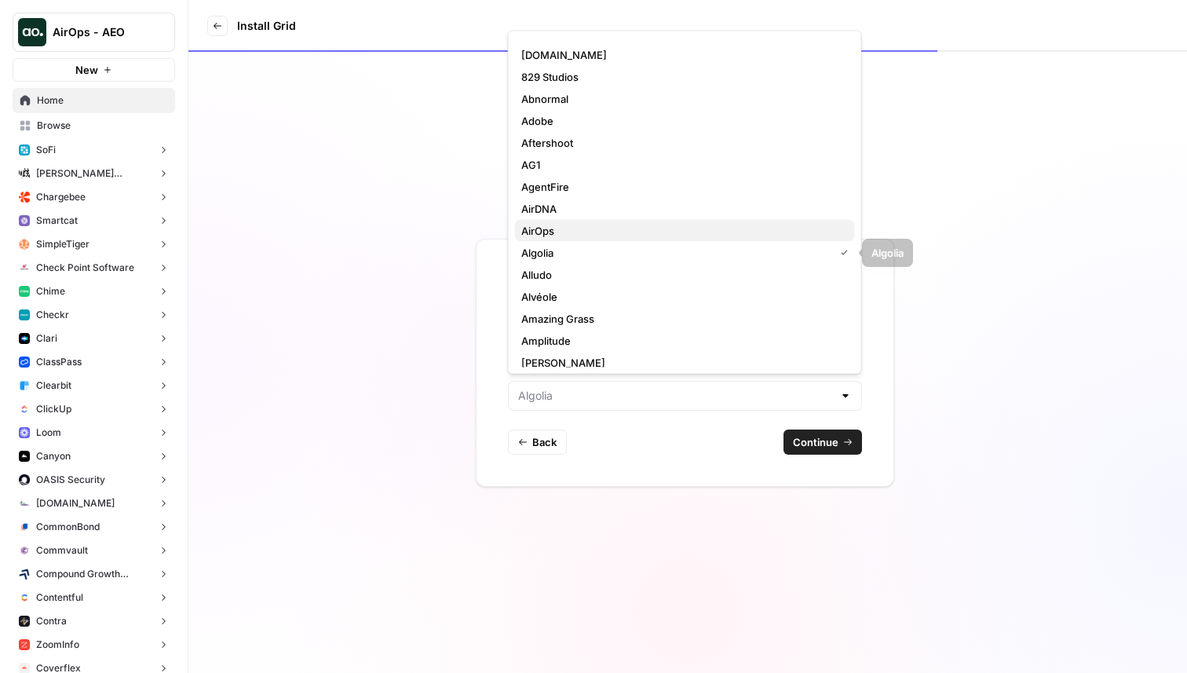
click at [593, 228] on span "AirOps" at bounding box center [681, 231] width 321 height 16
type input "AirOps"
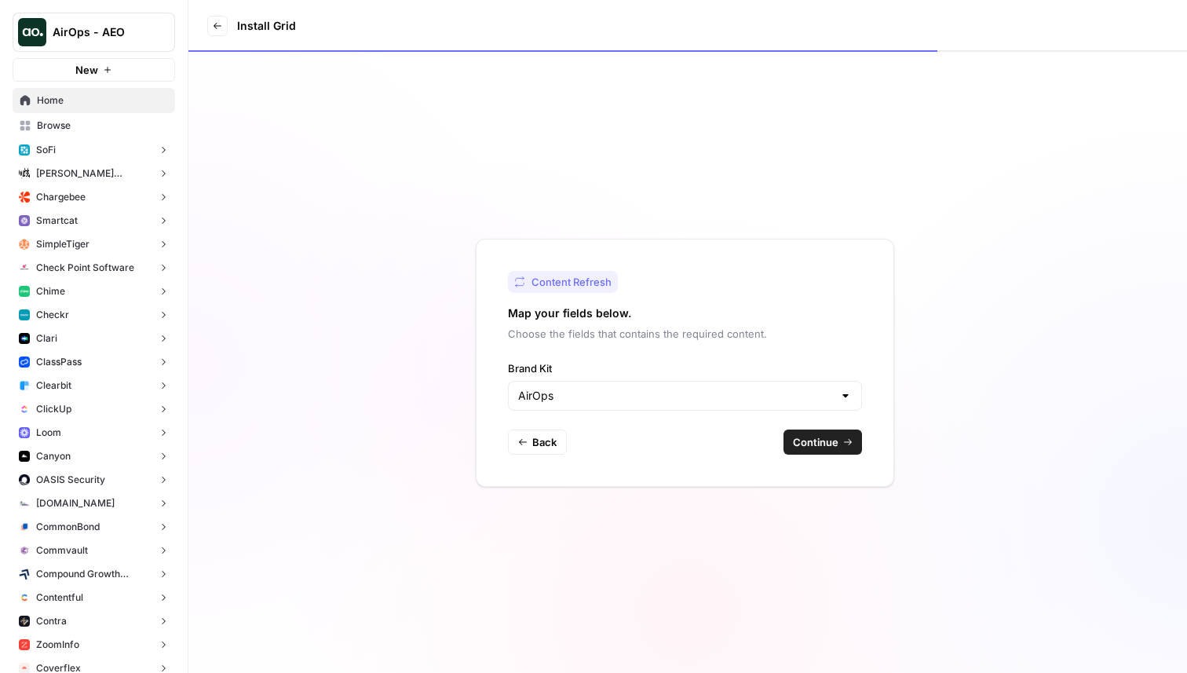
click at [809, 451] on button "Continue" at bounding box center [822, 441] width 78 height 25
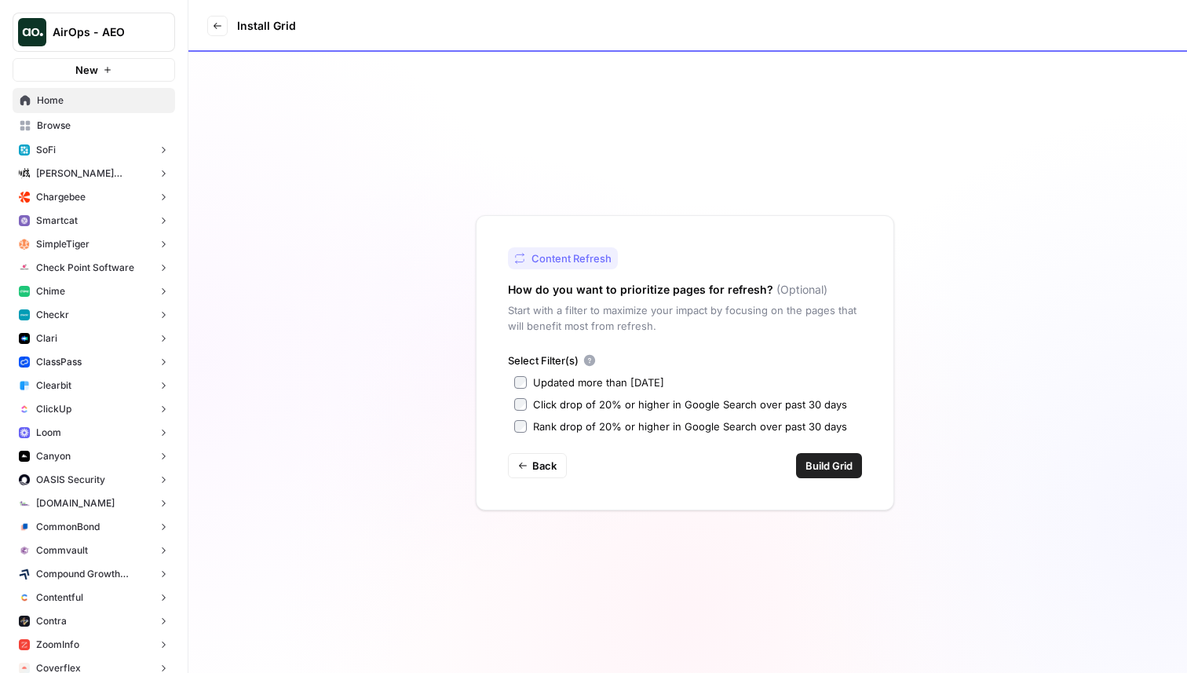
click at [828, 469] on span "Build Grid" at bounding box center [828, 466] width 47 height 16
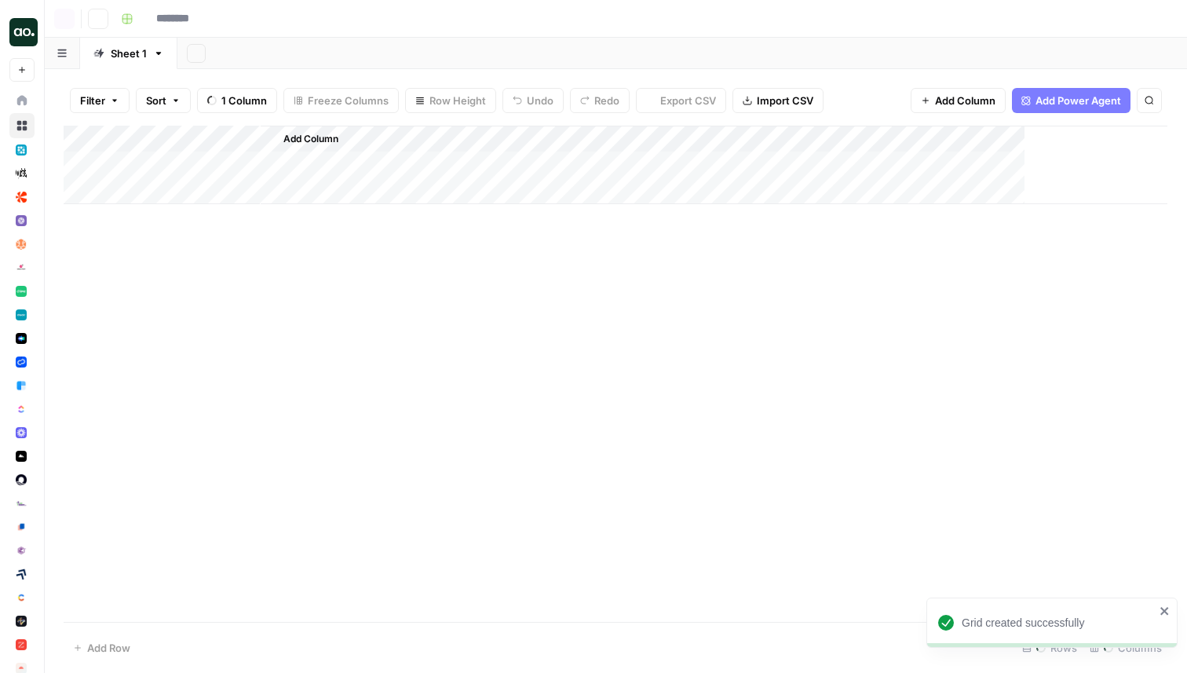
type input "**********"
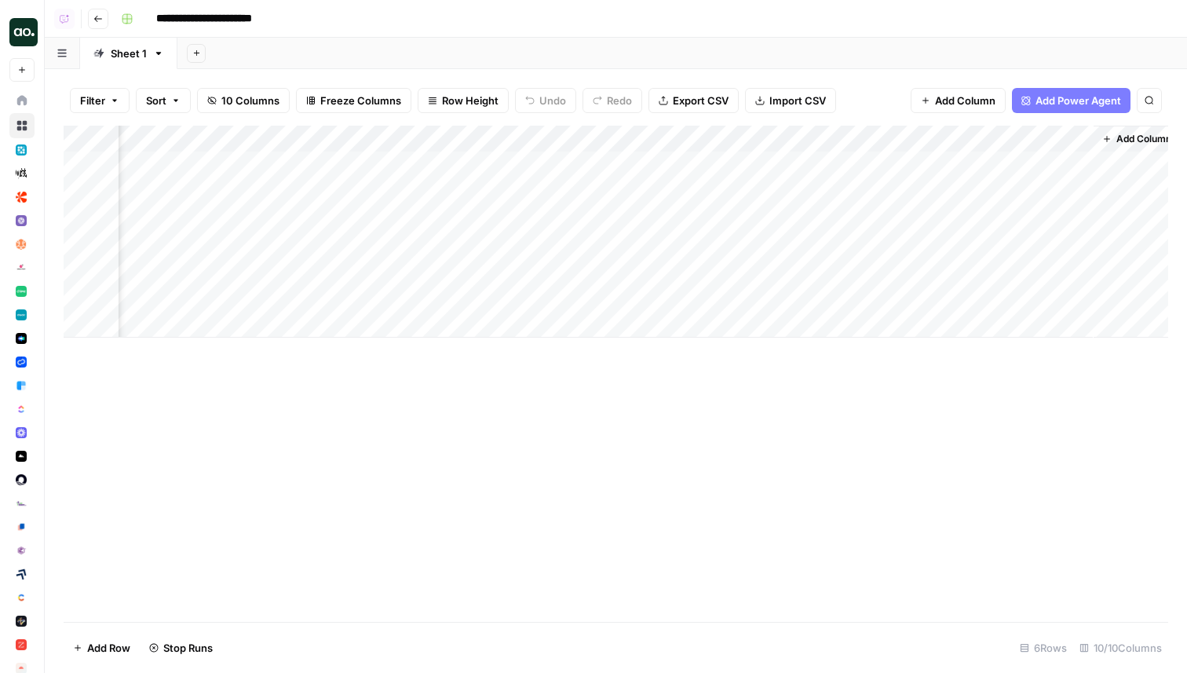
scroll to position [0, 451]
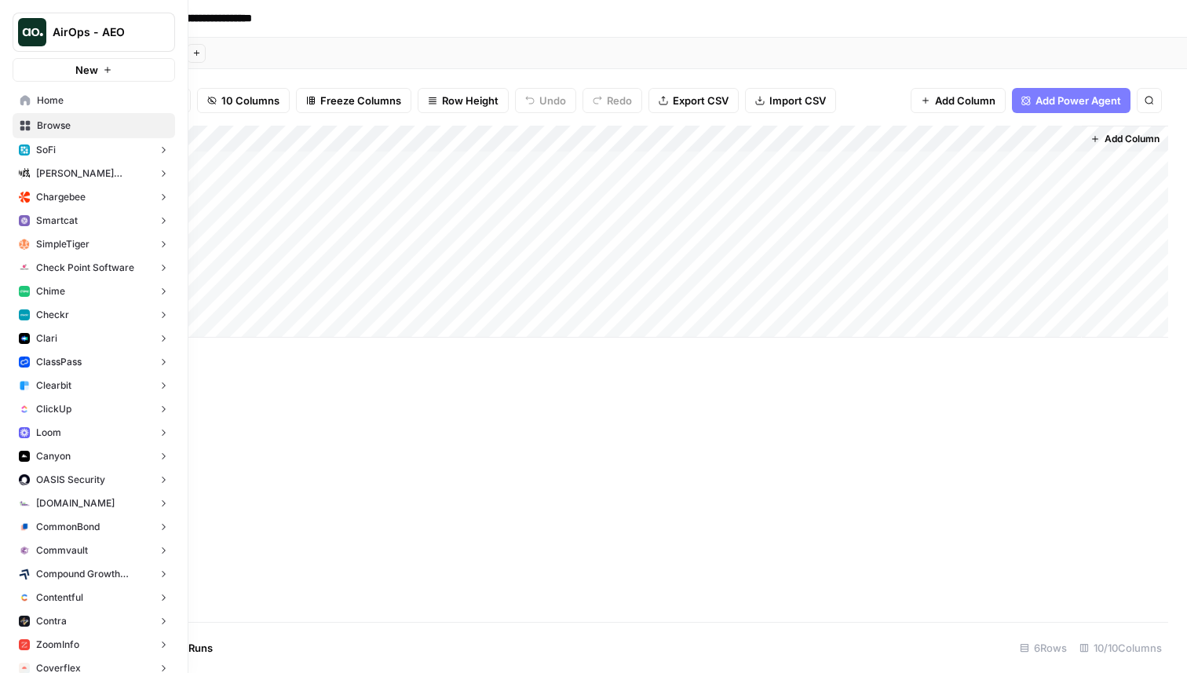
click at [75, 314] on button "Checkr" at bounding box center [94, 315] width 162 height 24
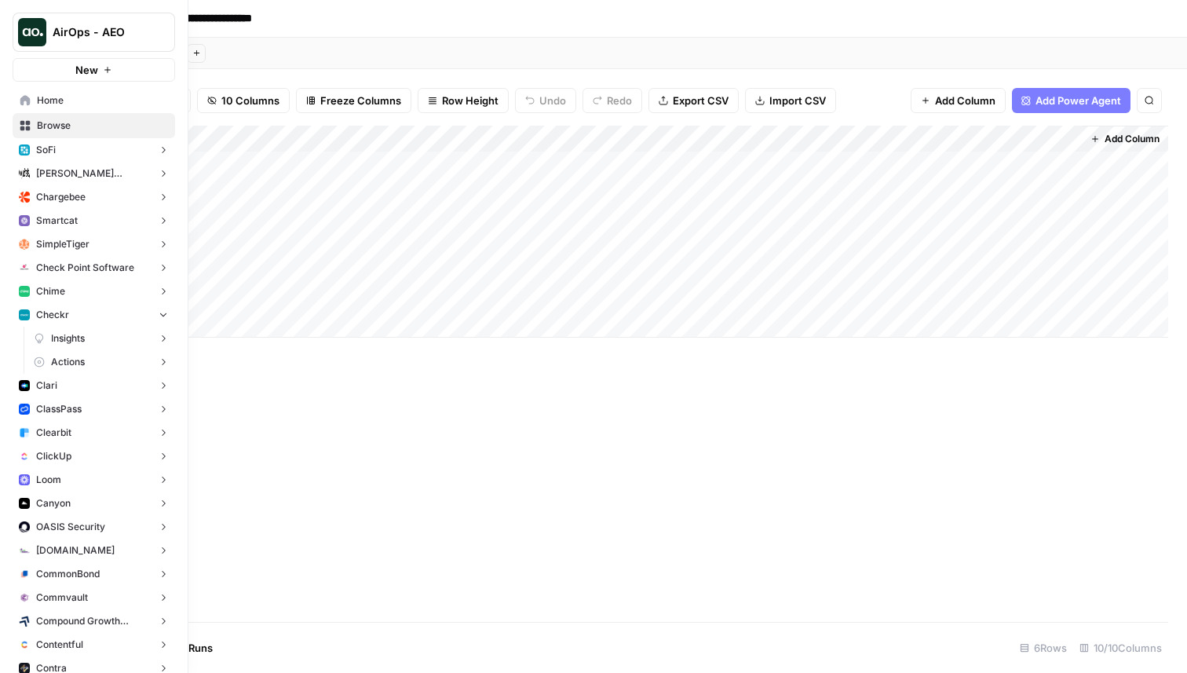
click at [104, 363] on button "Actions" at bounding box center [101, 362] width 148 height 24
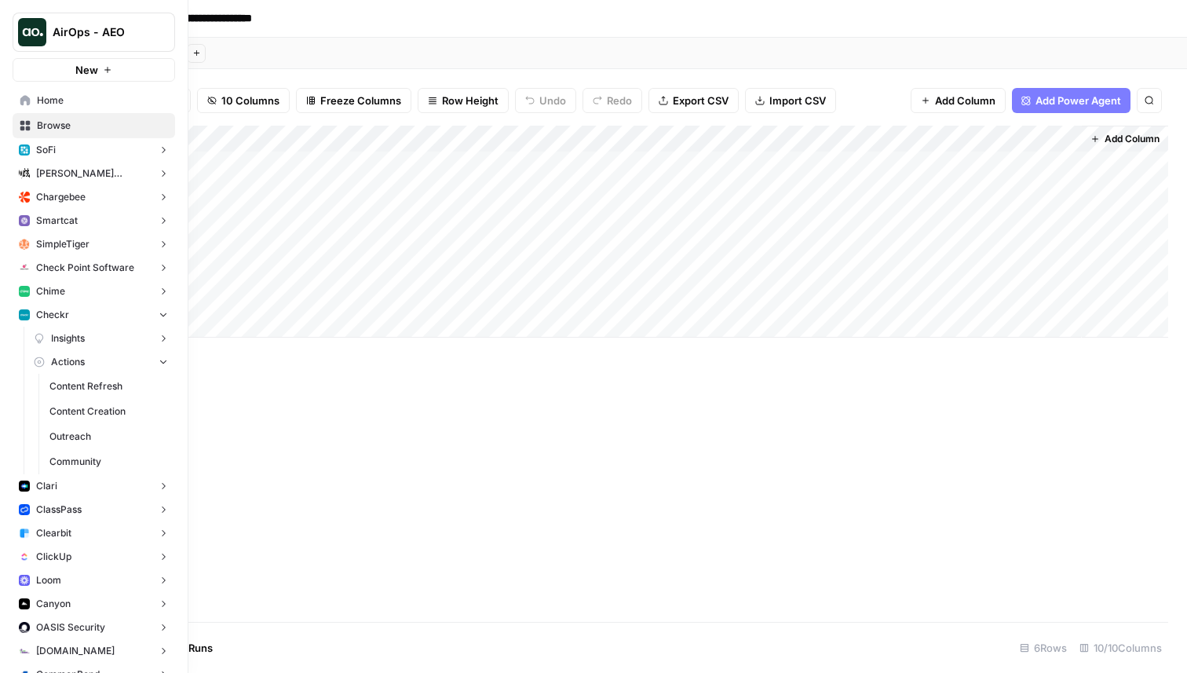
scroll to position [60, 0]
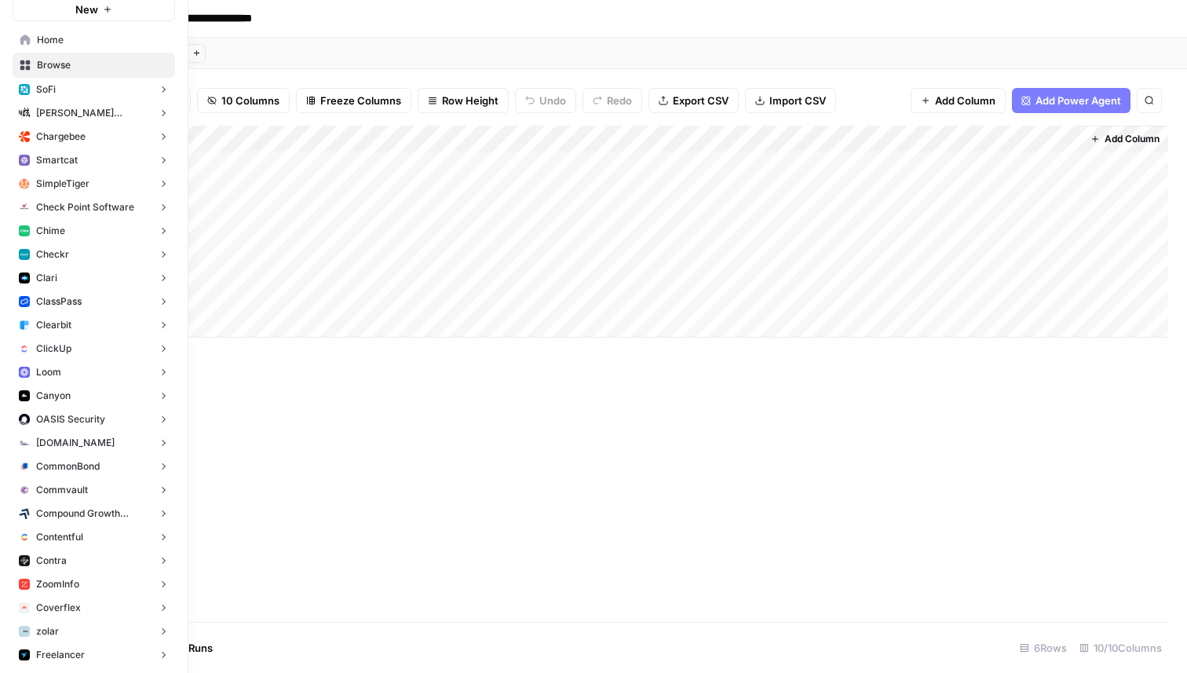
click at [81, 263] on button "Checkr" at bounding box center [94, 255] width 162 height 24
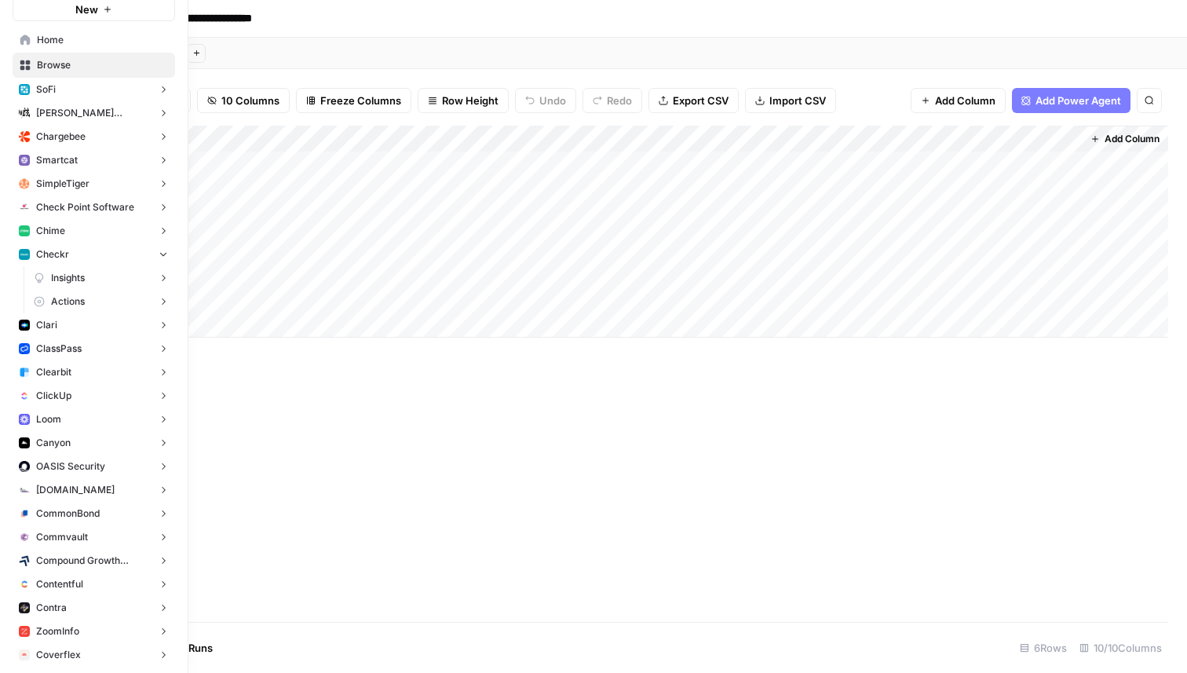
click at [82, 295] on span "Actions" at bounding box center [68, 301] width 34 height 14
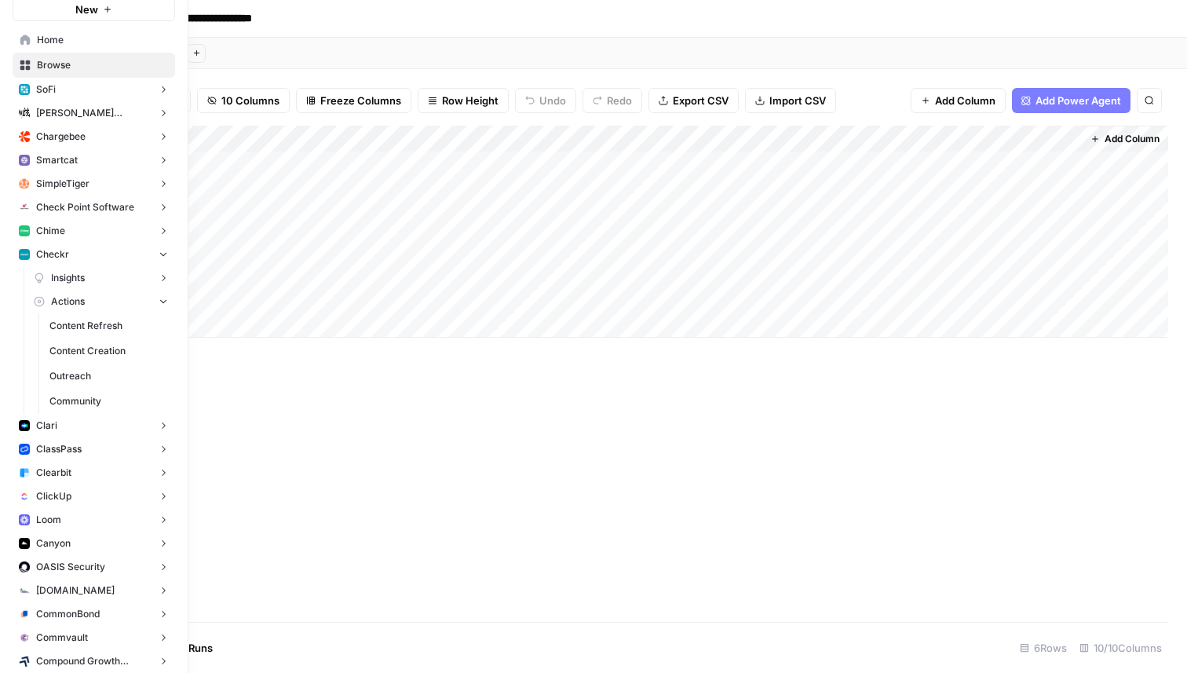
click at [96, 332] on span "Content Refresh" at bounding box center [108, 326] width 119 height 14
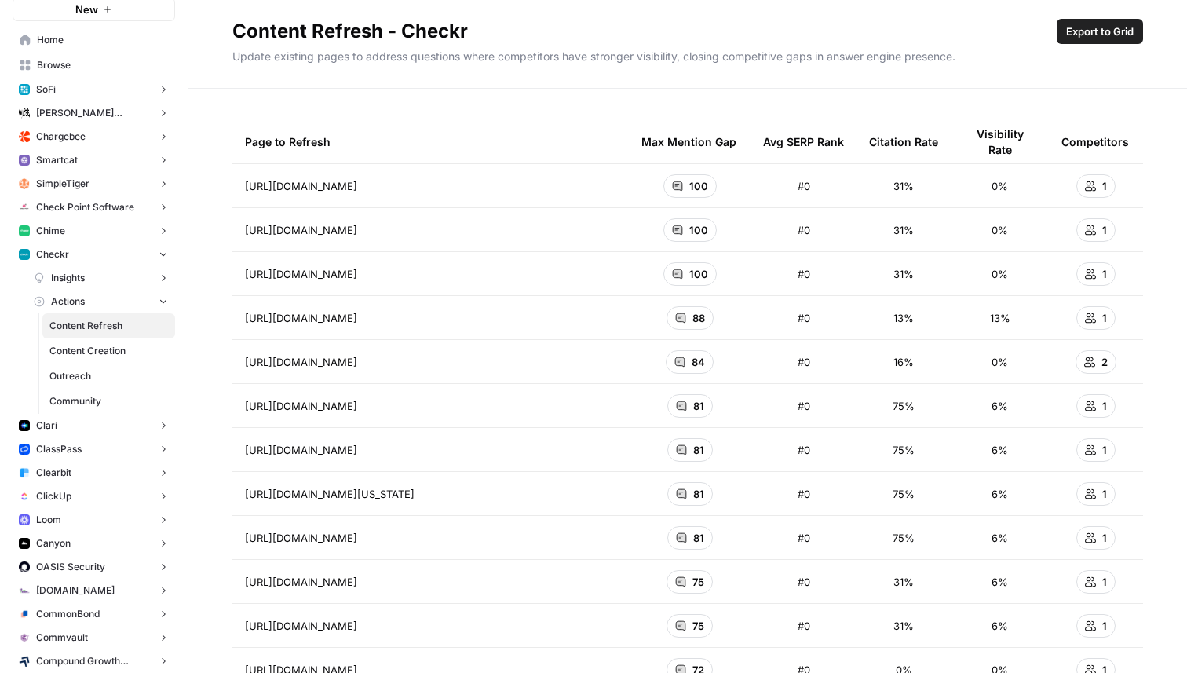
click at [115, 348] on span "Content Creation" at bounding box center [108, 351] width 119 height 14
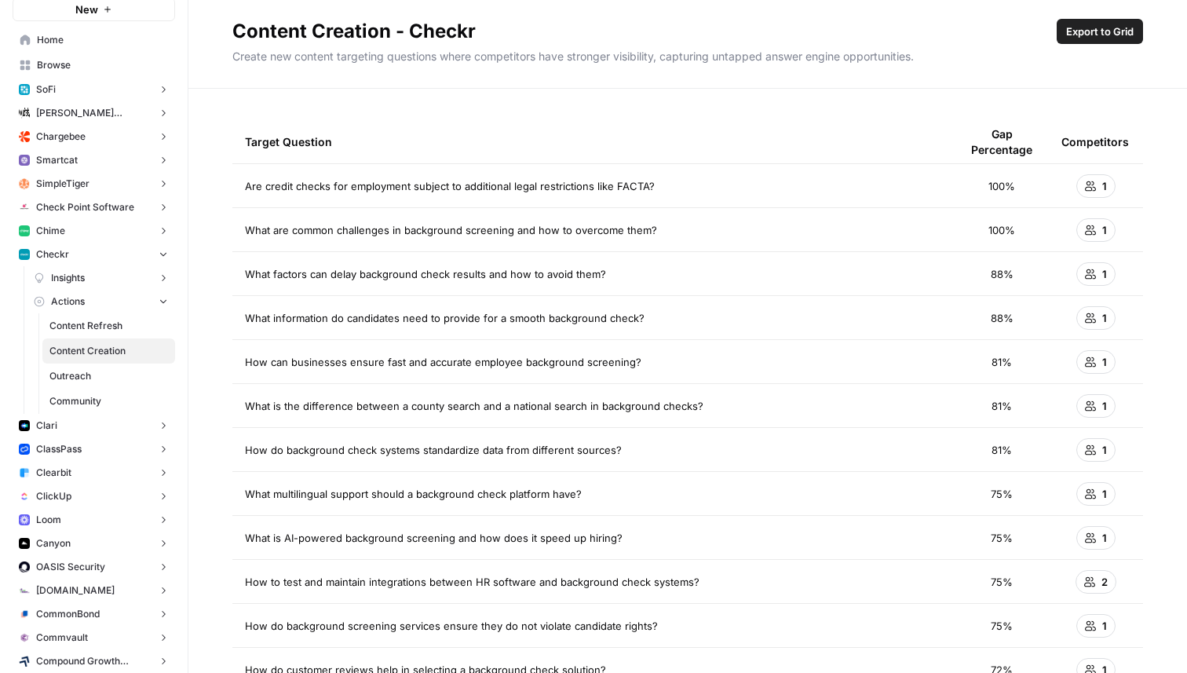
click at [109, 326] on span "Content Refresh" at bounding box center [108, 326] width 119 height 14
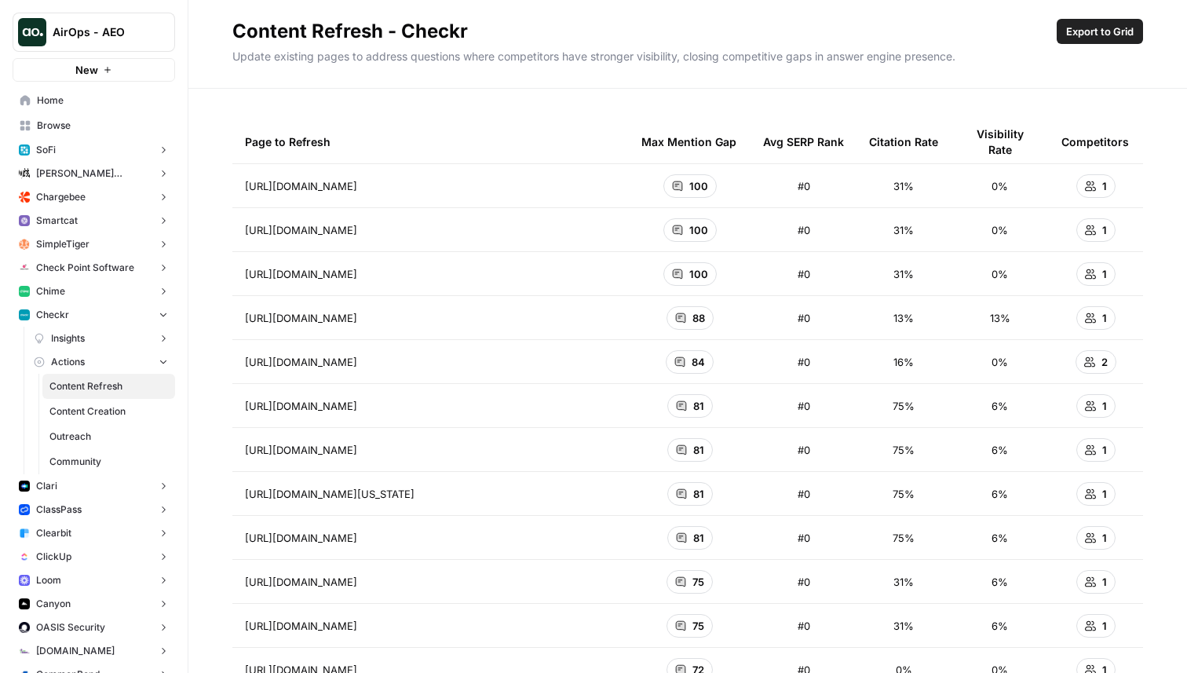
click at [90, 61] on button "New" at bounding box center [94, 70] width 162 height 24
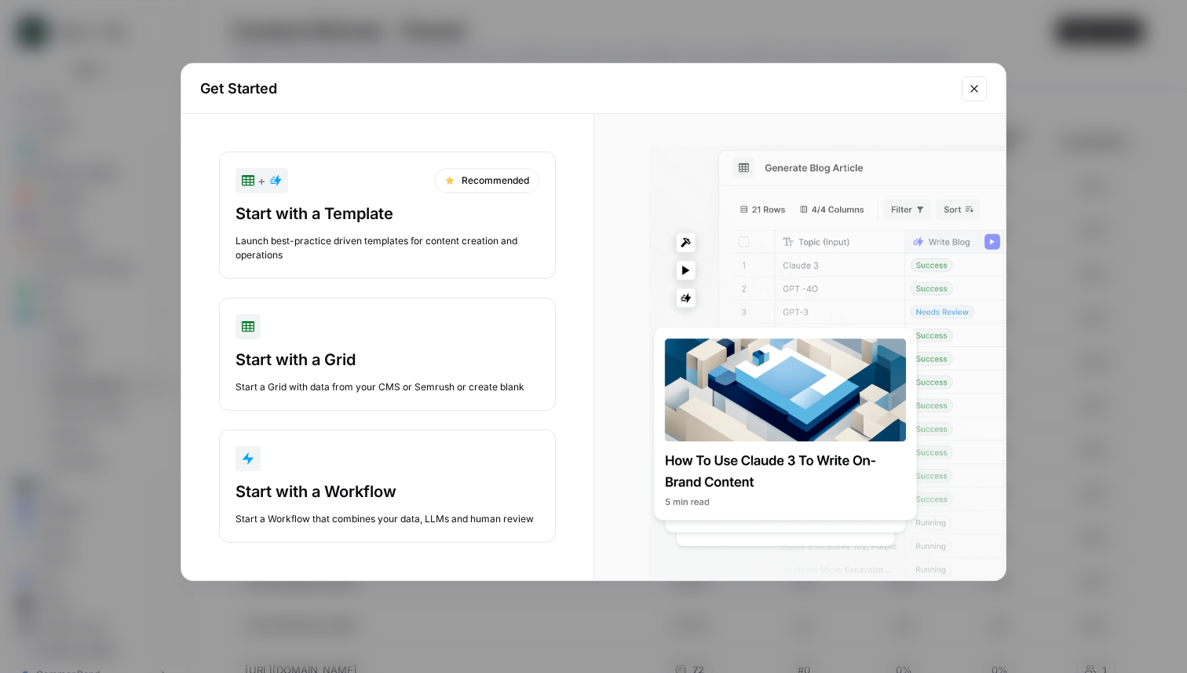
click at [353, 212] on div "Start with a Template" at bounding box center [387, 214] width 304 height 22
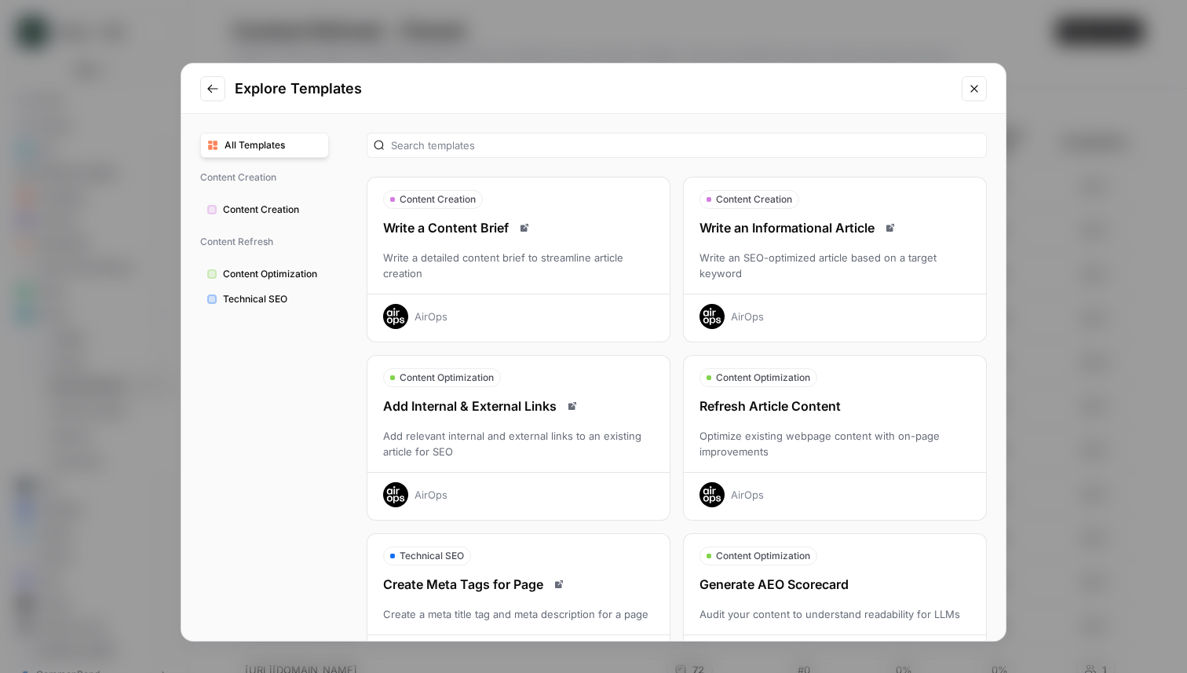
click at [969, 92] on icon "Close modal" at bounding box center [974, 88] width 13 height 13
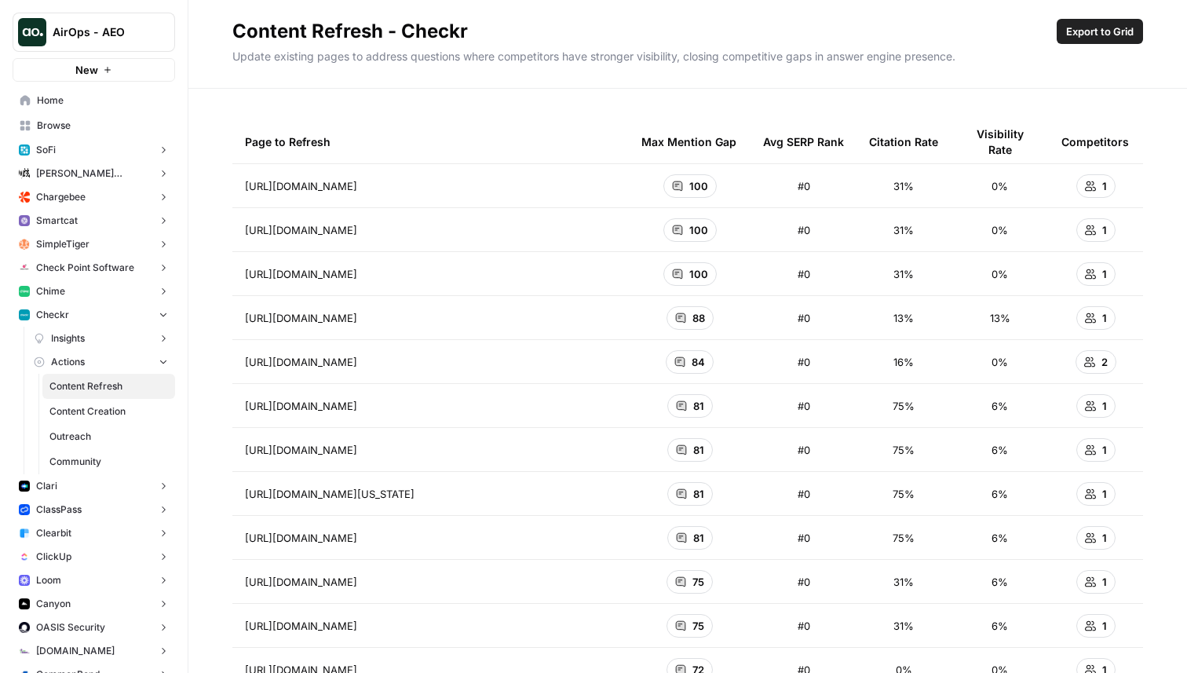
click at [564, 102] on div "Page to Refresh Max Mention Gap Avg SERP Rank Citation Rate Visibility Rate Com…" at bounding box center [687, 381] width 998 height 584
click at [110, 408] on span "Content Creation" at bounding box center [108, 411] width 119 height 14
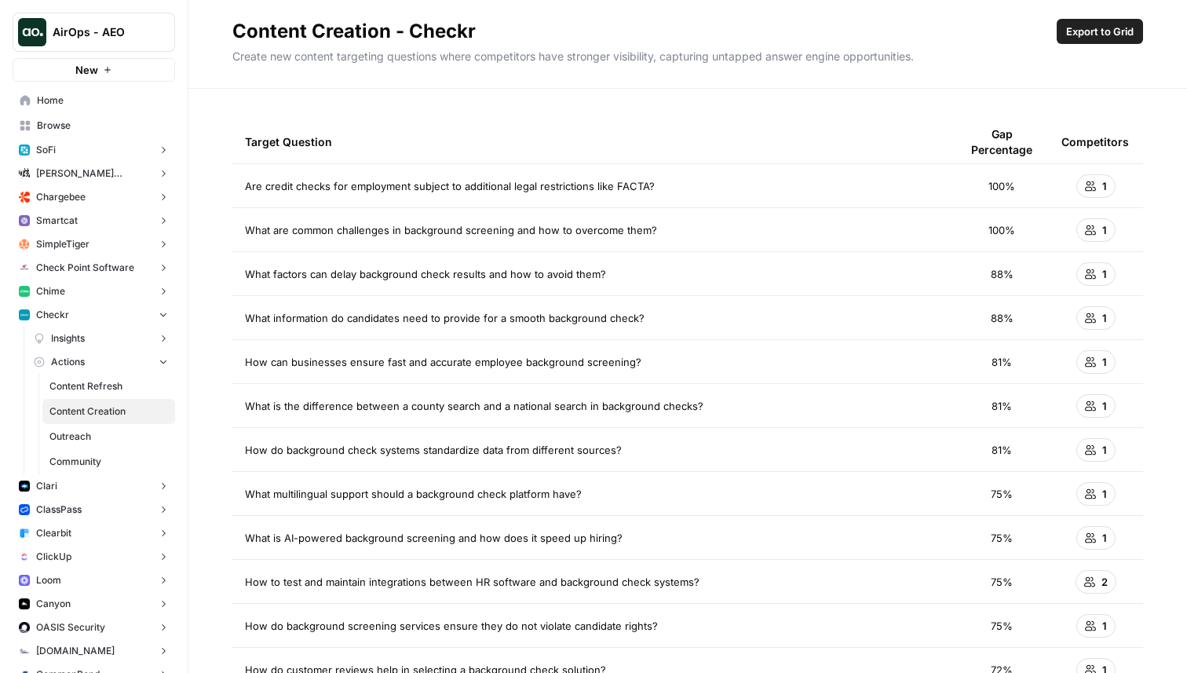
click at [100, 385] on span "Content Refresh" at bounding box center [108, 386] width 119 height 14
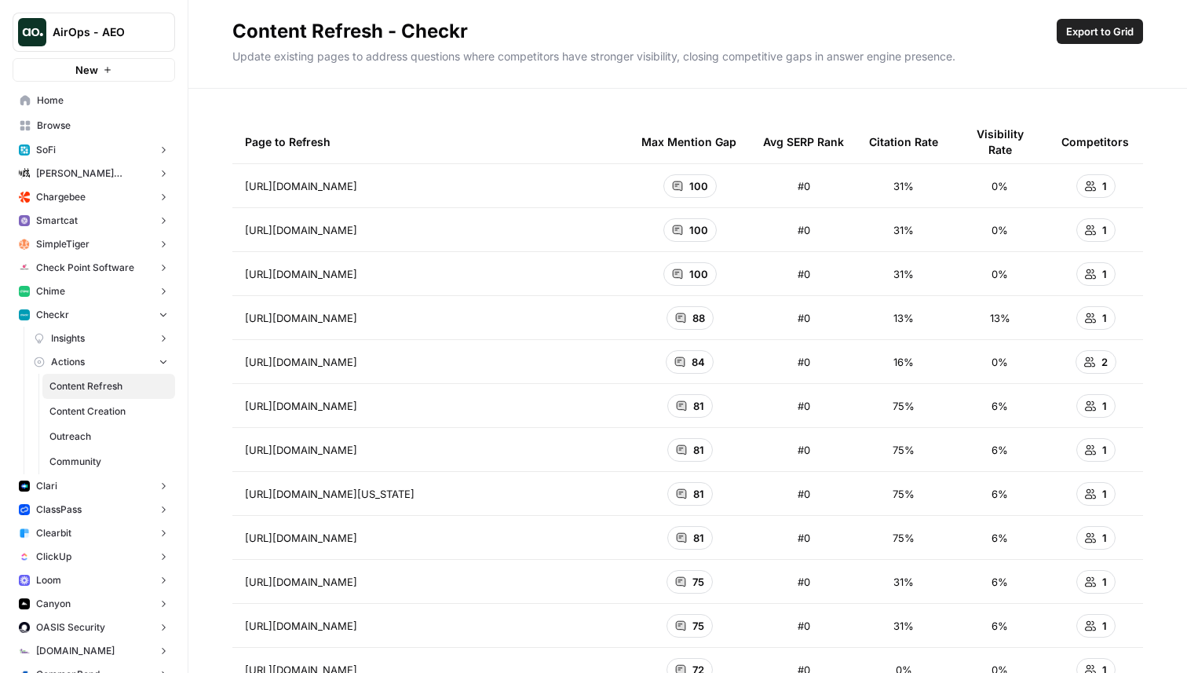
click at [111, 409] on span "Content Creation" at bounding box center [108, 411] width 119 height 14
click at [111, 391] on span "Content Refresh" at bounding box center [108, 386] width 119 height 14
click at [700, 192] on span "100" at bounding box center [698, 186] width 19 height 16
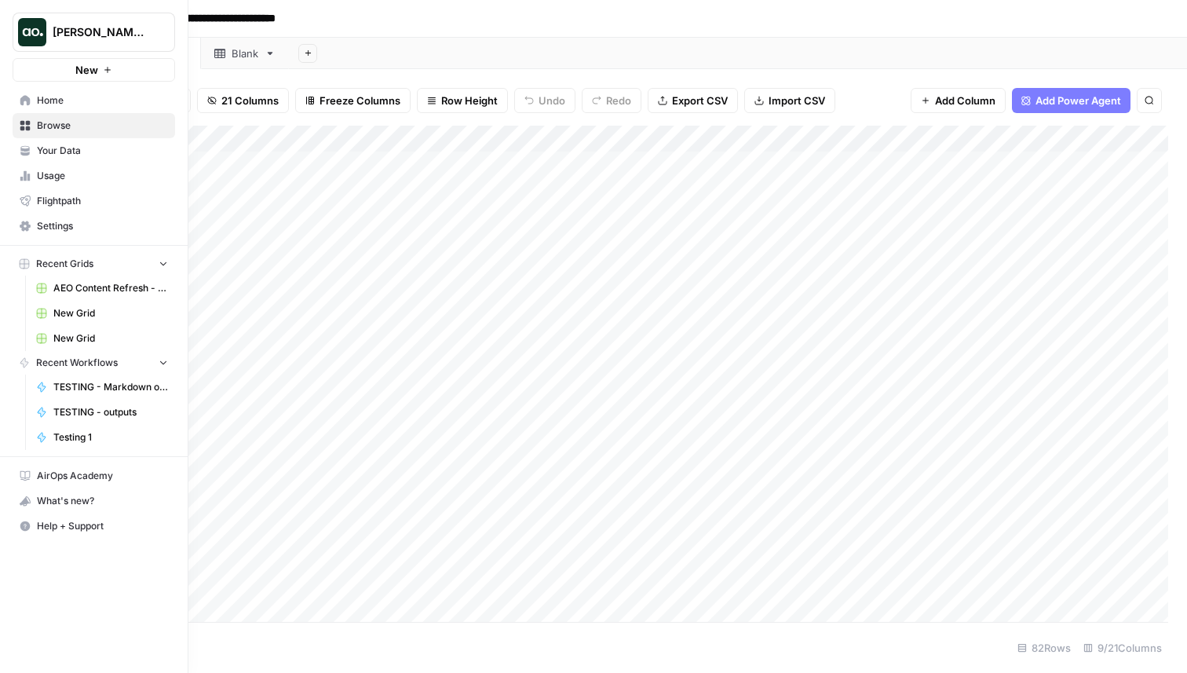
click at [38, 66] on button "New" at bounding box center [94, 70] width 162 height 24
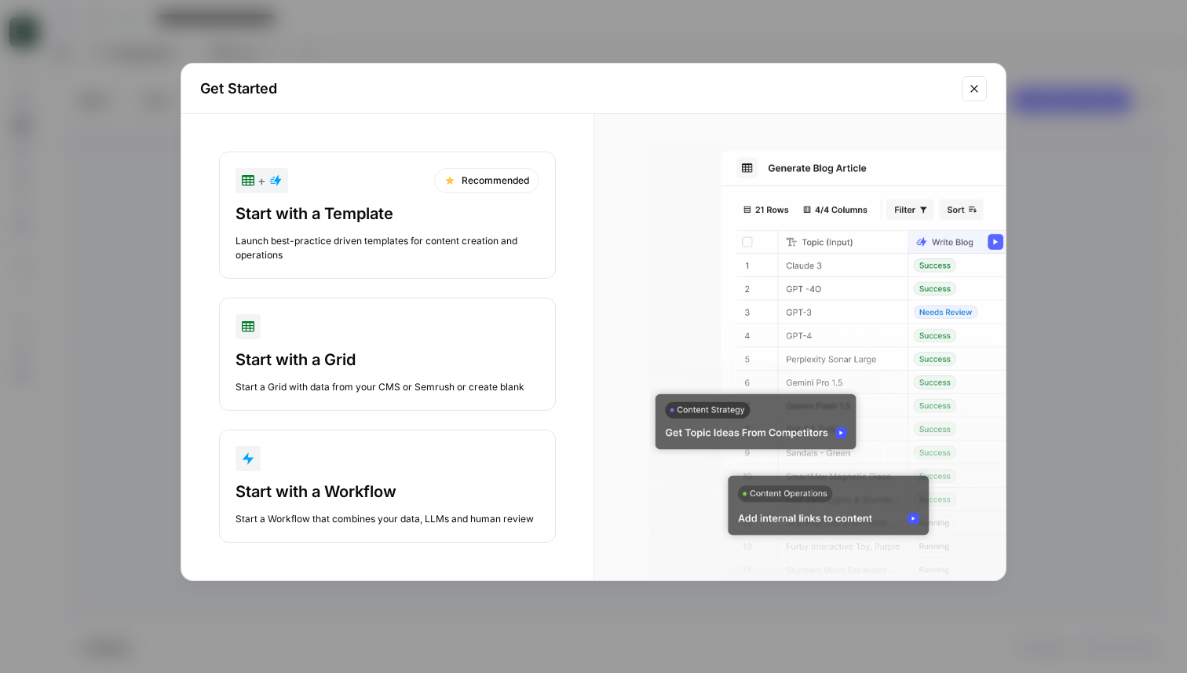
click at [426, 223] on div "Start with a Template" at bounding box center [387, 214] width 304 height 22
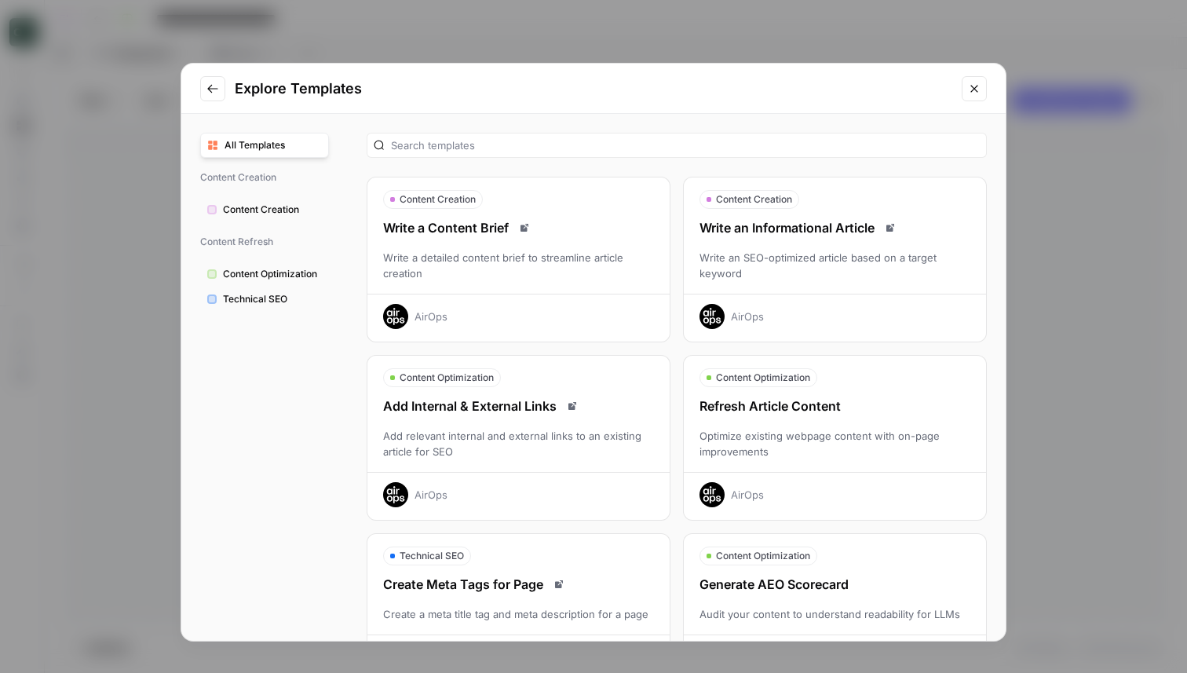
click at [973, 90] on icon "Close modal" at bounding box center [974, 88] width 13 height 13
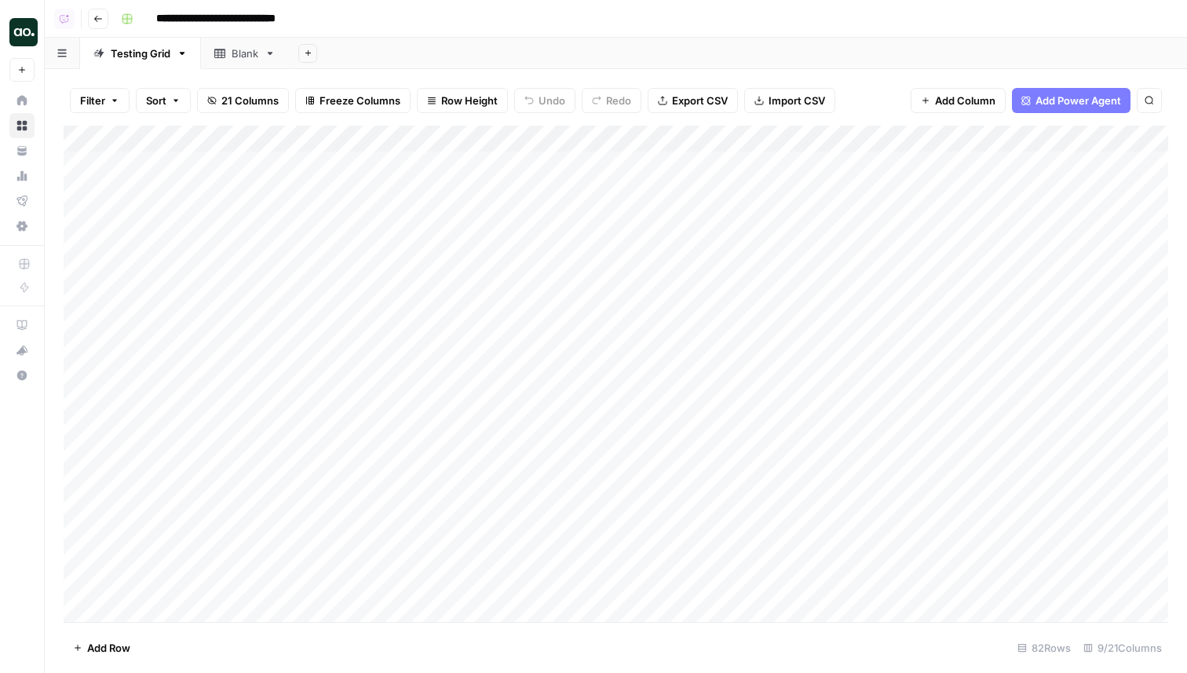
click at [344, 162] on div "Add Column" at bounding box center [616, 374] width 1104 height 496
click at [315, 166] on textarea "**********" at bounding box center [289, 166] width 342 height 22
click at [314, 192] on div "Add Column" at bounding box center [616, 374] width 1104 height 496
click at [288, 162] on div "Add Column" at bounding box center [616, 374] width 1104 height 496
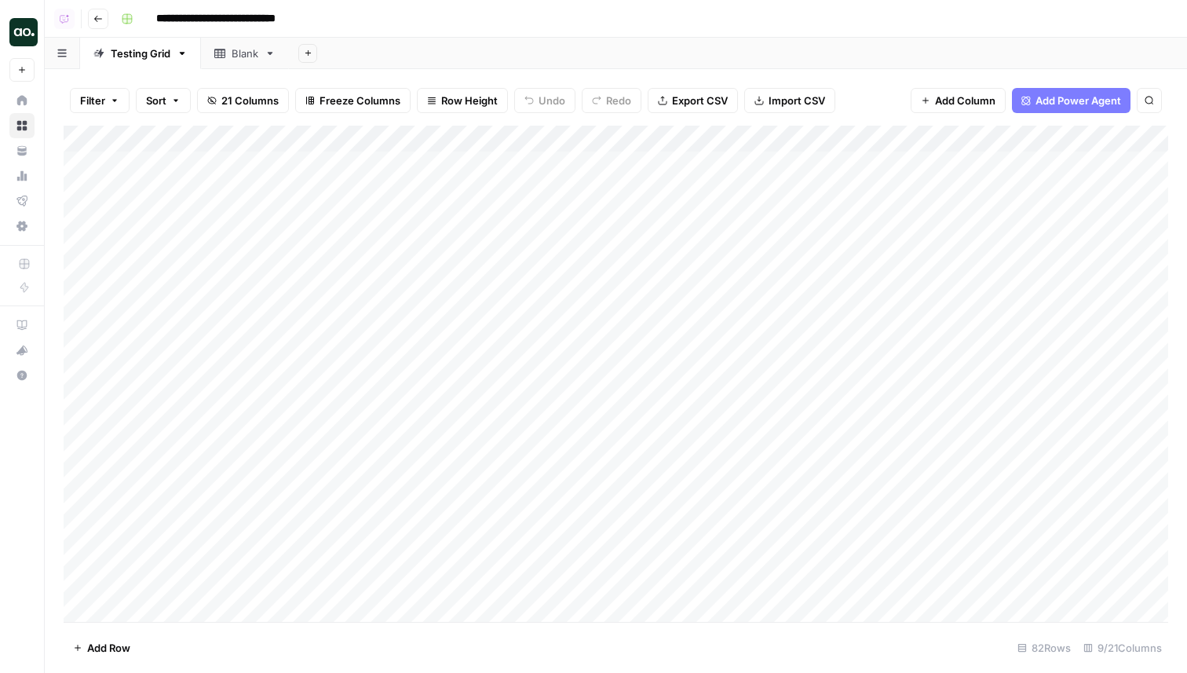
click at [246, 162] on div "Add Column" at bounding box center [616, 374] width 1104 height 496
click at [246, 162] on textarea "**********" at bounding box center [289, 166] width 342 height 22
click at [322, 173] on textarea "**********" at bounding box center [289, 166] width 342 height 22
click at [697, 159] on div "Add Column" at bounding box center [616, 374] width 1104 height 496
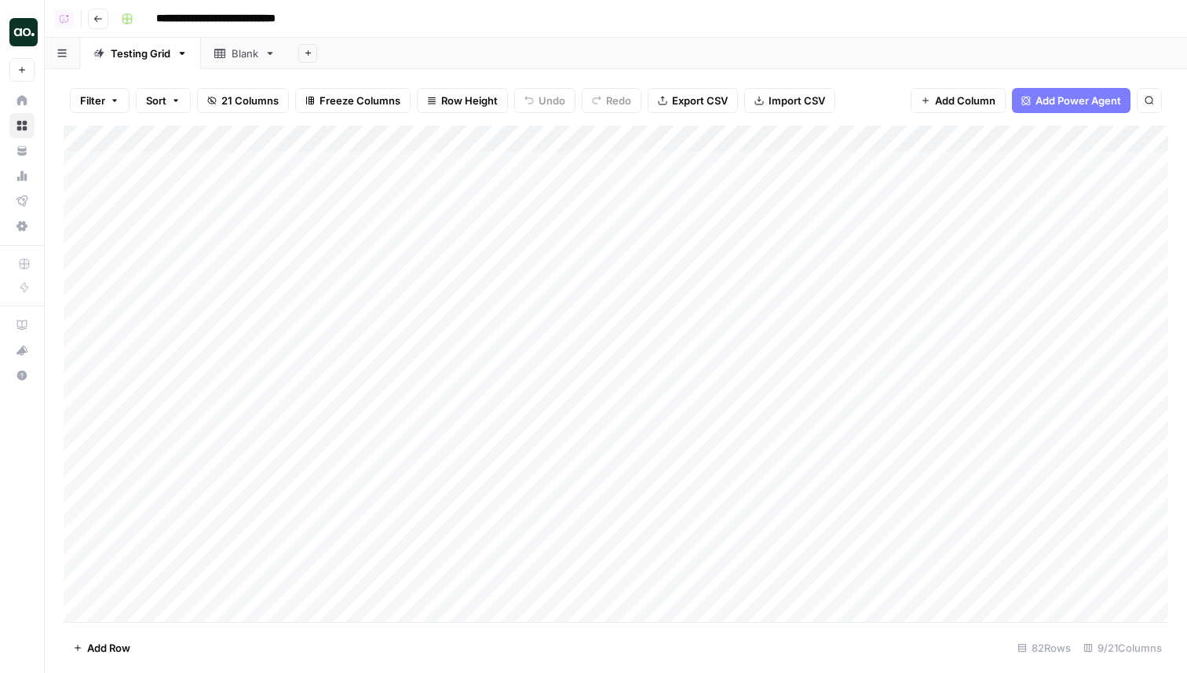
click at [697, 159] on div "Add Column" at bounding box center [616, 374] width 1104 height 496
click at [697, 159] on textarea "**********" at bounding box center [769, 166] width 251 height 22
click at [352, 166] on div "Add Column" at bounding box center [616, 374] width 1104 height 496
click at [693, 160] on div "Add Column" at bounding box center [616, 374] width 1104 height 496
click at [563, 135] on div "Add Column" at bounding box center [616, 374] width 1104 height 496
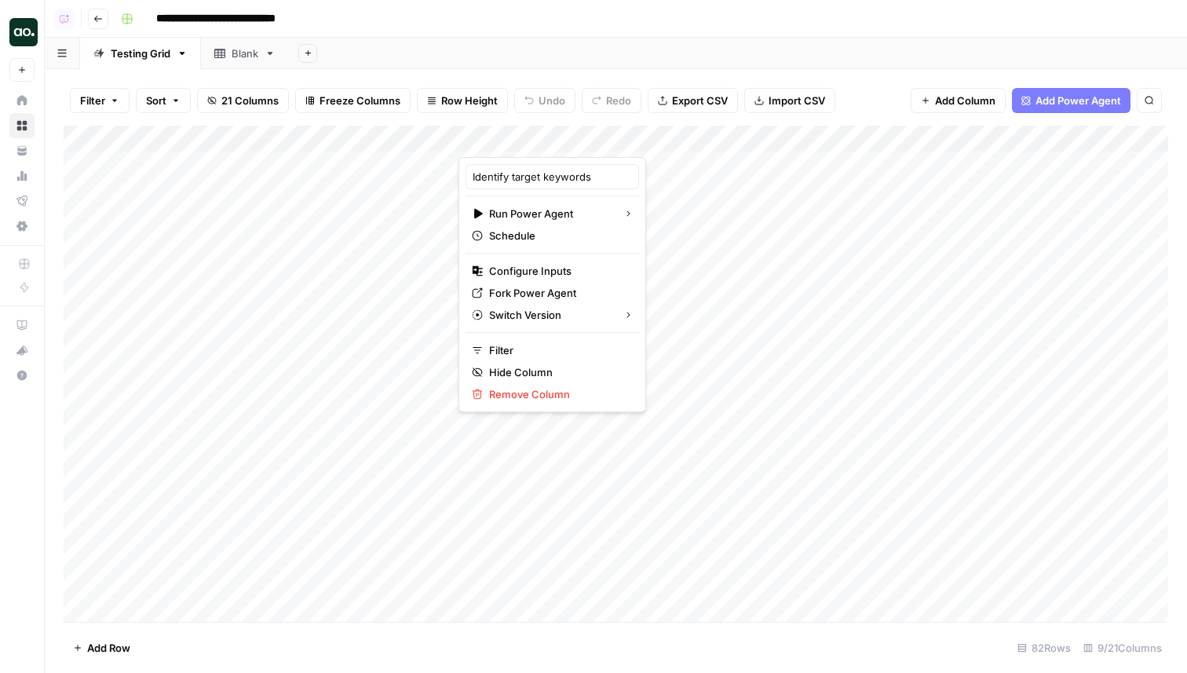
click at [563, 135] on div at bounding box center [551, 141] width 187 height 31
click at [519, 181] on input "Identify target keywords" at bounding box center [552, 177] width 159 height 16
click at [540, 179] on input "Identify target keywords" at bounding box center [552, 177] width 159 height 16
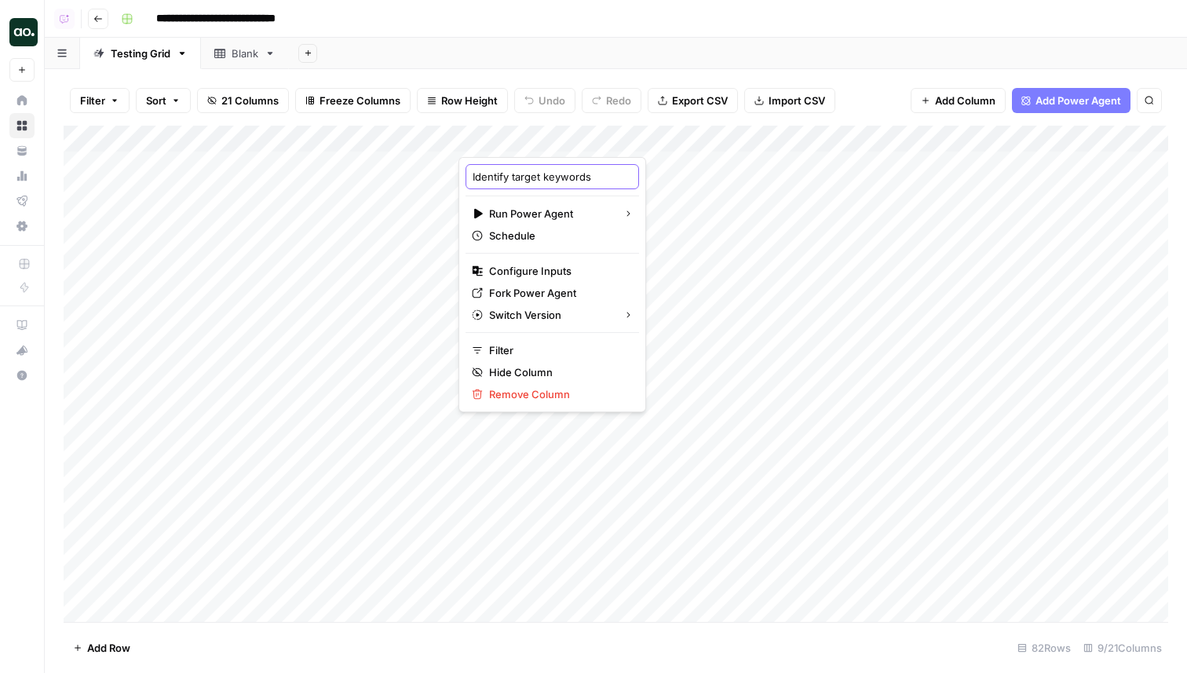
click at [540, 179] on input "Identify target keywords" at bounding box center [552, 177] width 159 height 16
click at [682, 64] on div "Add Sheet" at bounding box center [738, 53] width 898 height 31
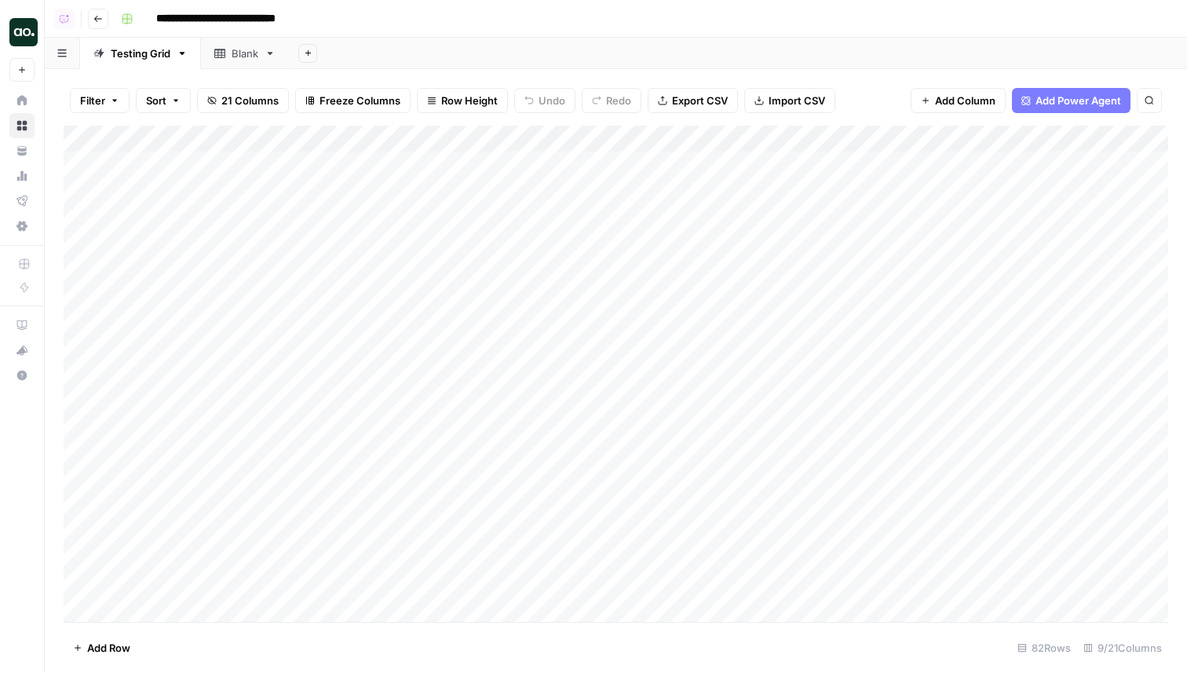
click at [552, 141] on div "Add Column" at bounding box center [616, 374] width 1104 height 496
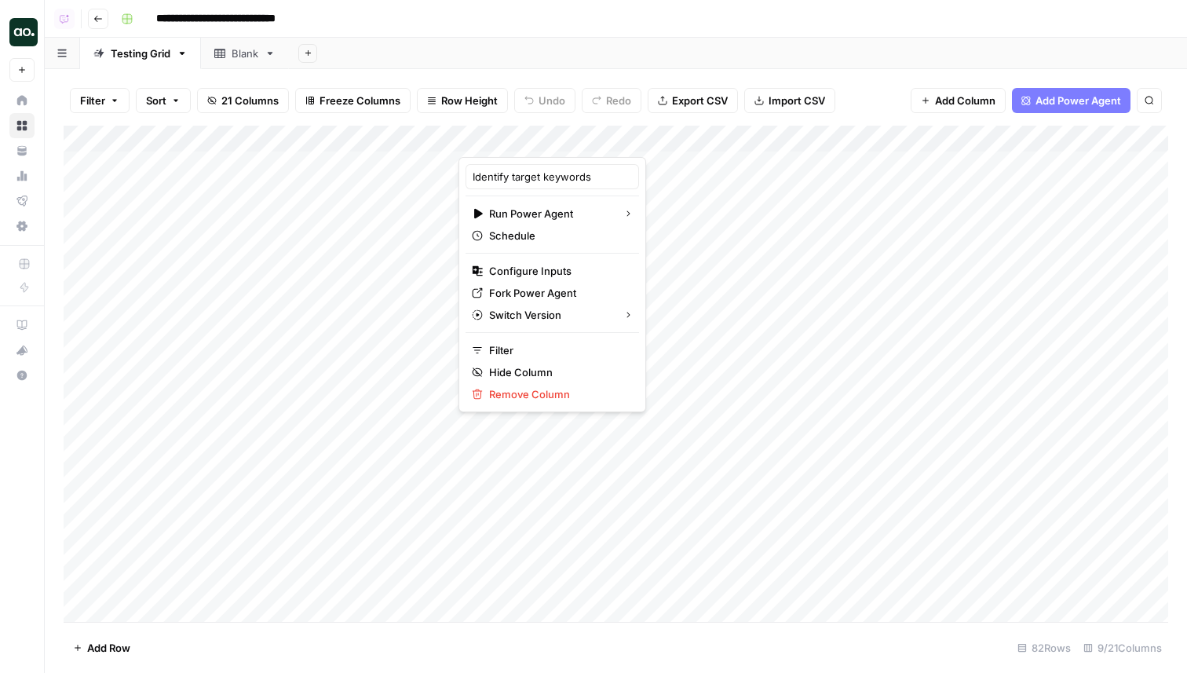
click at [874, 74] on div "Filter Sort 21 Columns Freeze Columns Row Height Undo Redo Export CSV Import CS…" at bounding box center [616, 371] width 1142 height 604
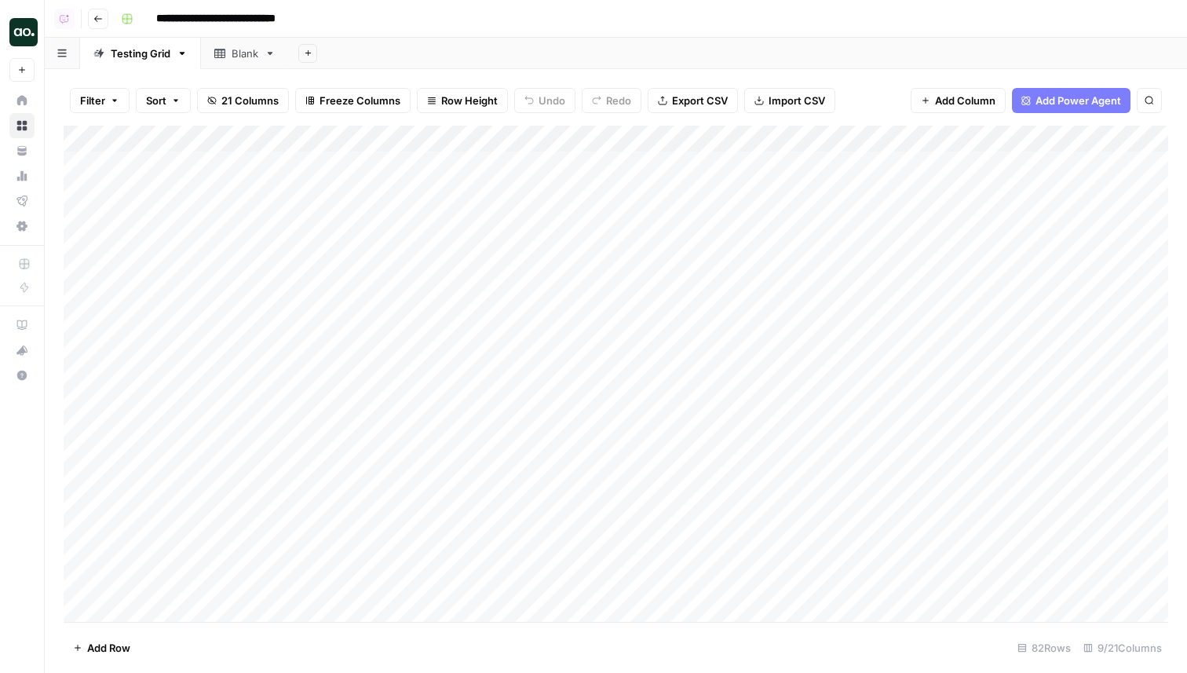
click at [709, 21] on div "**********" at bounding box center [643, 18] width 1057 height 25
click at [695, 45] on div "Add Sheet" at bounding box center [738, 53] width 898 height 31
click at [717, 203] on div "Add Column" at bounding box center [616, 374] width 1104 height 496
click at [860, 53] on div "Add Sheet" at bounding box center [738, 53] width 898 height 31
click at [794, 56] on div "Add Sheet" at bounding box center [738, 53] width 898 height 31
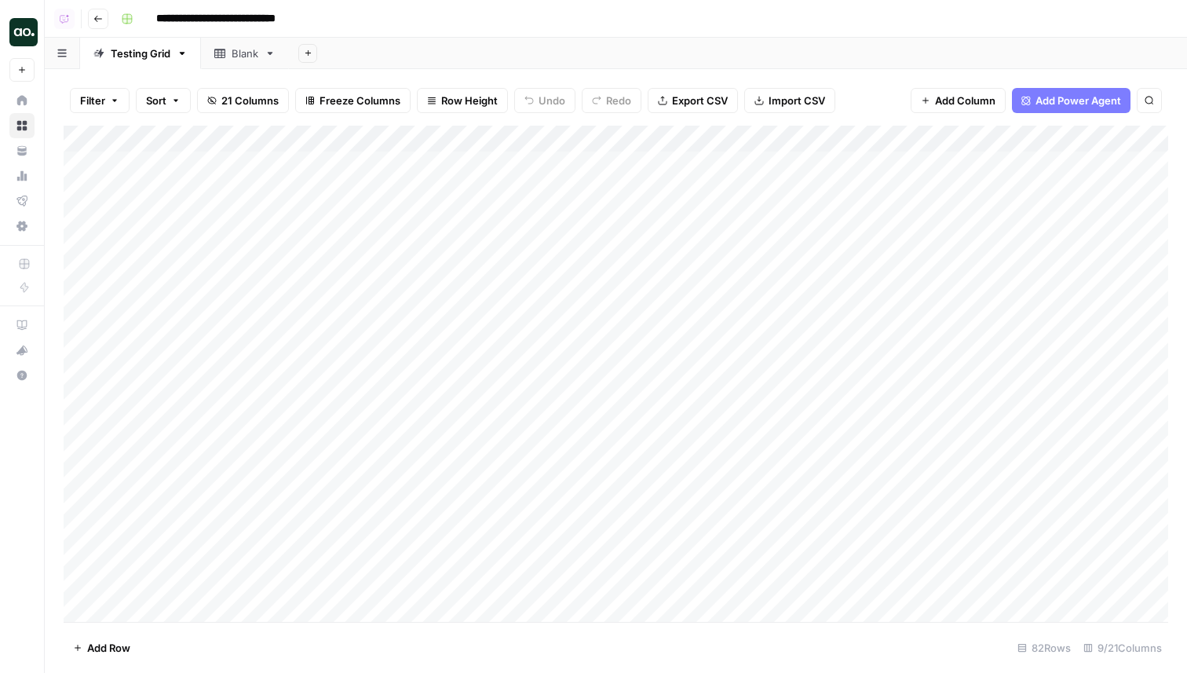
click at [768, 52] on div "Add Sheet" at bounding box center [738, 53] width 898 height 31
click at [865, 111] on div "Filter Sort 21 Columns Freeze Columns Row Height Undo Redo Export CSV Import CS…" at bounding box center [616, 100] width 1104 height 50
click at [699, 56] on div "Add Sheet" at bounding box center [828, 53] width 718 height 31
click at [708, 136] on div "Add Column" at bounding box center [616, 374] width 1104 height 496
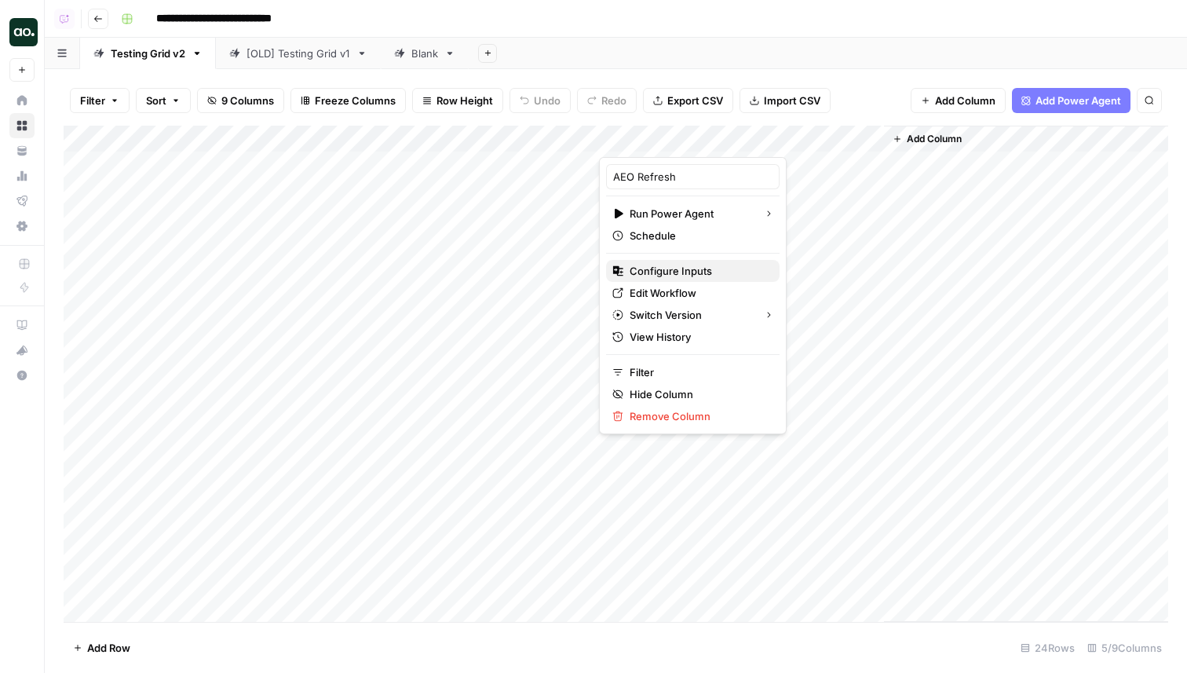
click at [704, 270] on span "Configure Inputs" at bounding box center [698, 271] width 137 height 16
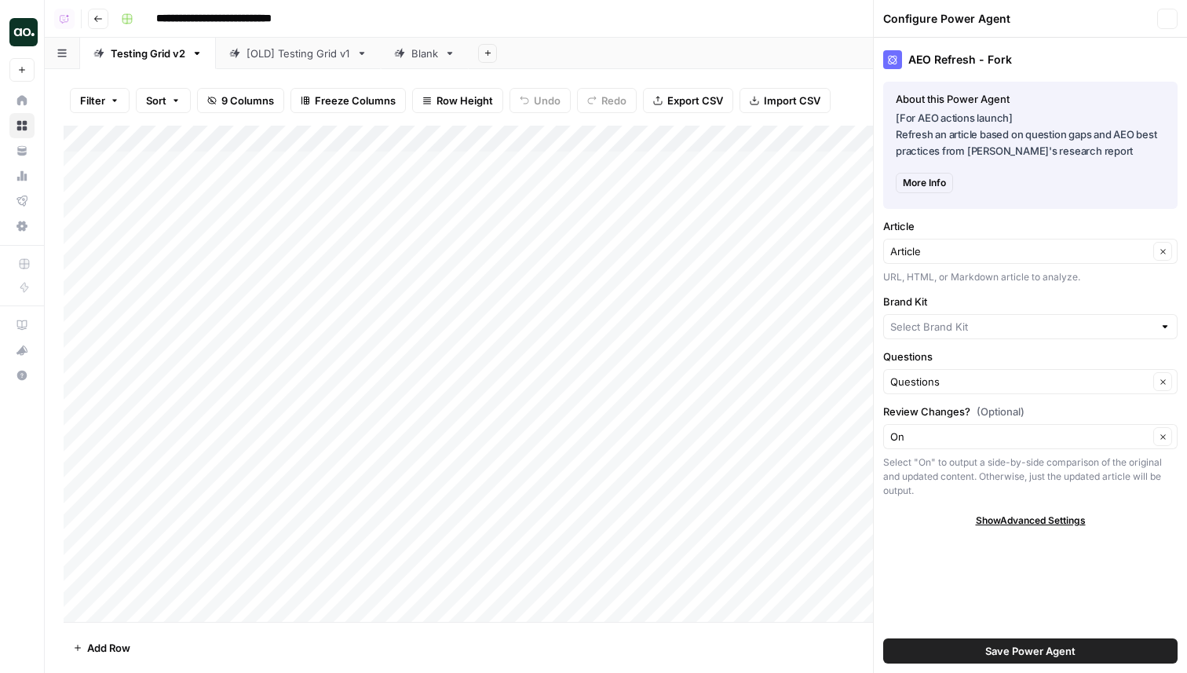
type input "Gong"
click at [1170, 16] on icon "button" at bounding box center [1166, 18] width 9 height 9
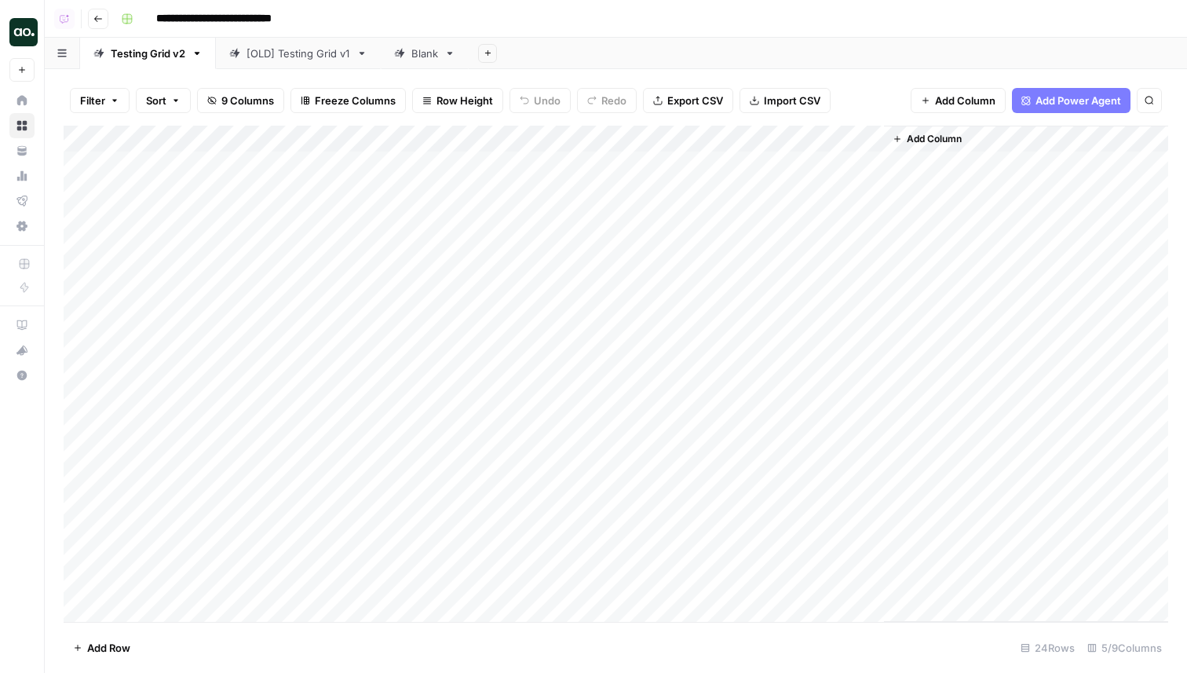
click at [878, 98] on div "Filter Sort 9 Columns Freeze Columns Row Height Undo Redo Export CSV Import CSV…" at bounding box center [616, 100] width 1104 height 50
click at [78, 327] on div "Add Column" at bounding box center [616, 374] width 1104 height 496
click at [253, 323] on div "Add Column" at bounding box center [616, 374] width 1104 height 496
click at [556, 167] on div "Add Column" at bounding box center [616, 374] width 1104 height 496
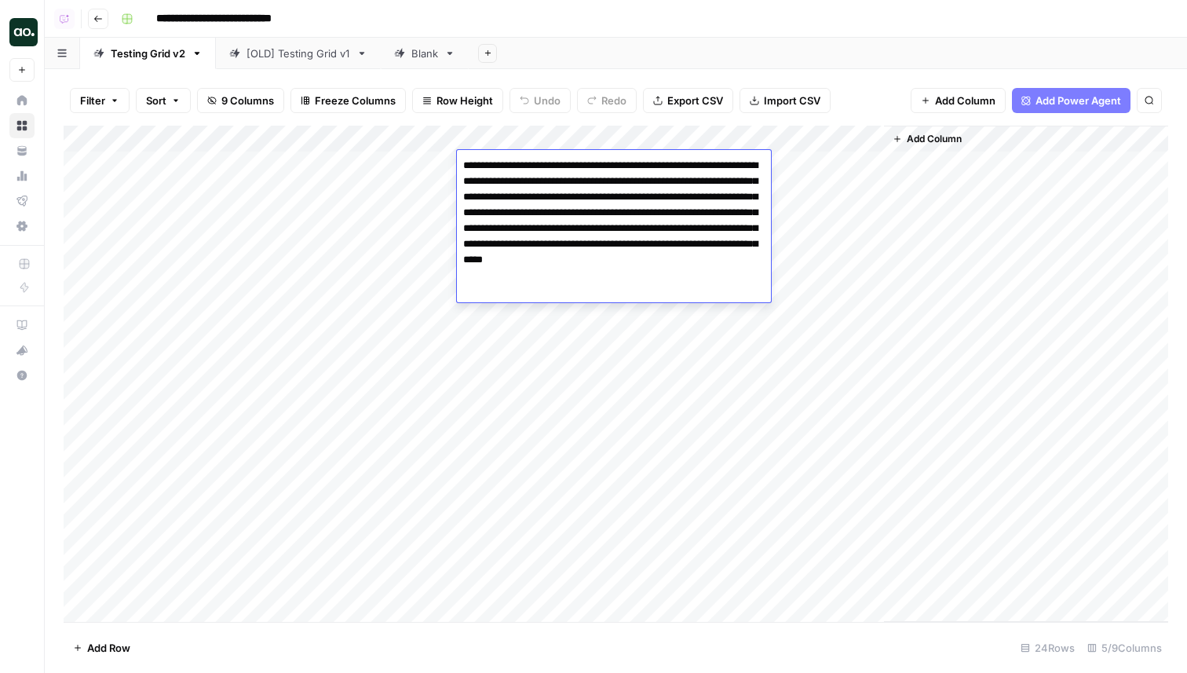
click at [559, 385] on div "Add Column" at bounding box center [616, 374] width 1104 height 496
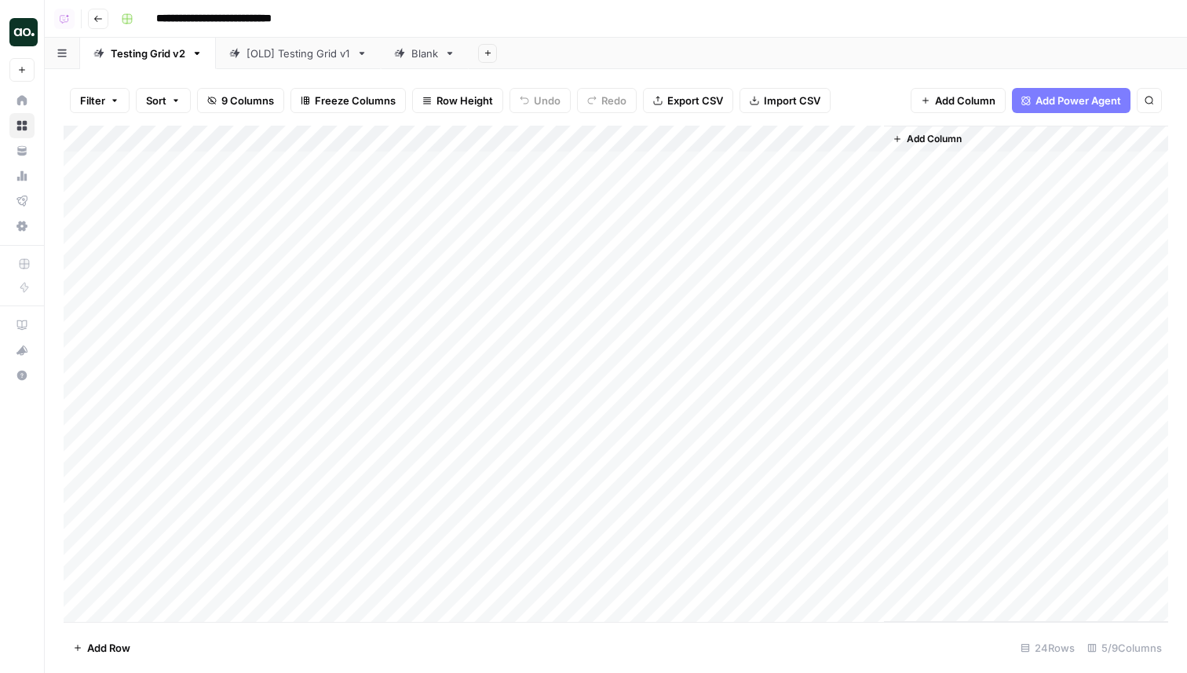
click at [499, 161] on div "Add Column" at bounding box center [616, 374] width 1104 height 496
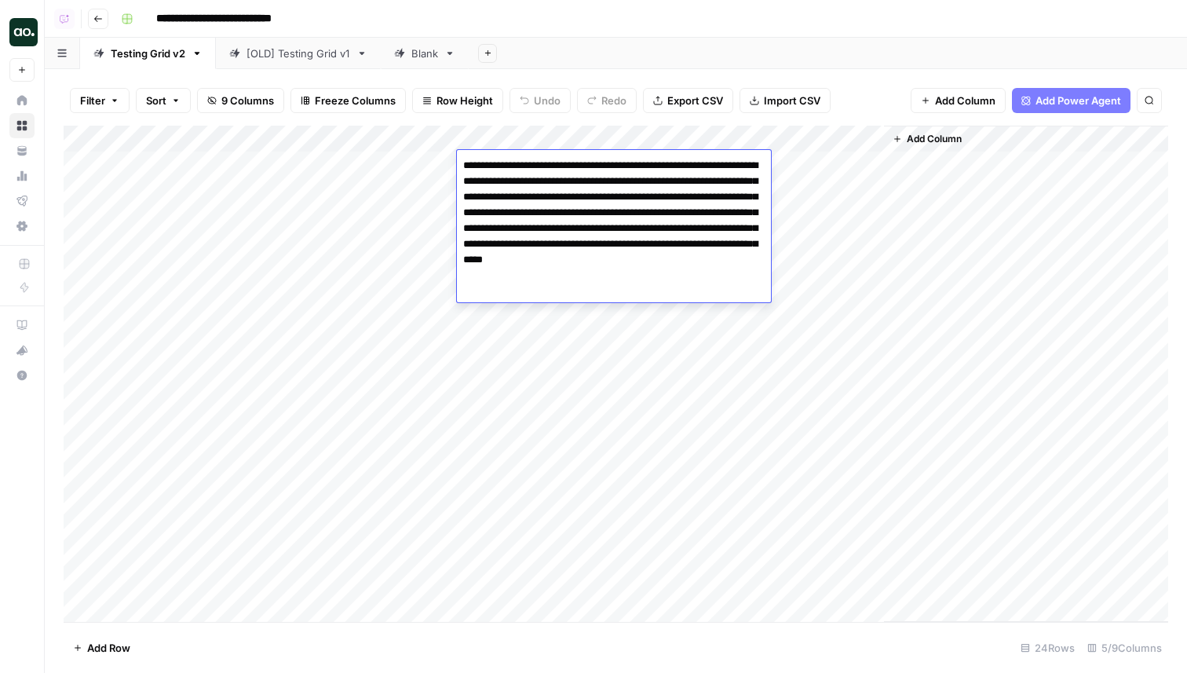
click at [537, 211] on textarea "**********" at bounding box center [614, 229] width 314 height 148
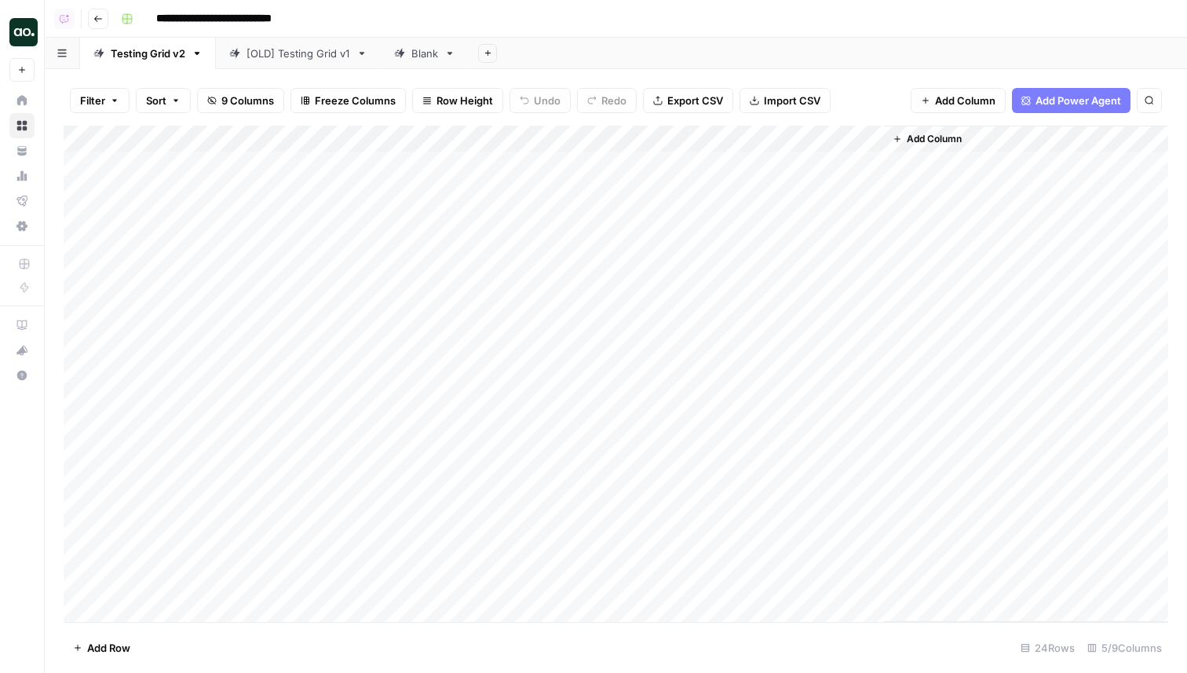
click at [495, 192] on div "Add Column" at bounding box center [616, 374] width 1104 height 496
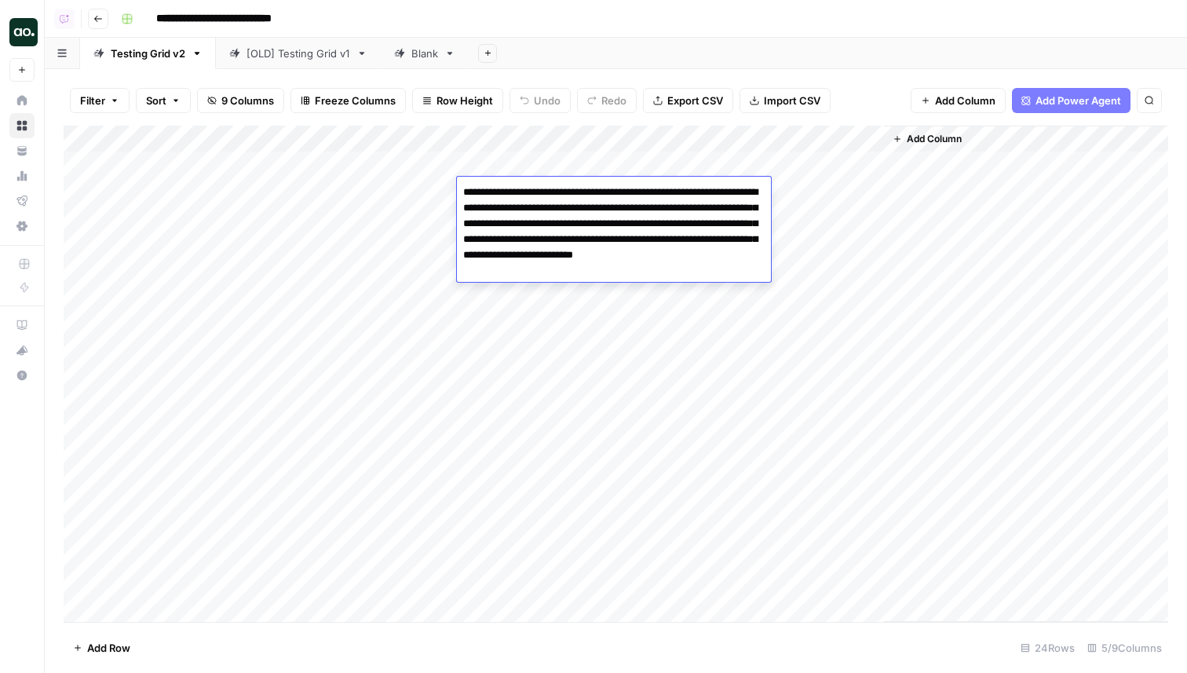
click at [502, 308] on div "Add Column" at bounding box center [616, 374] width 1104 height 496
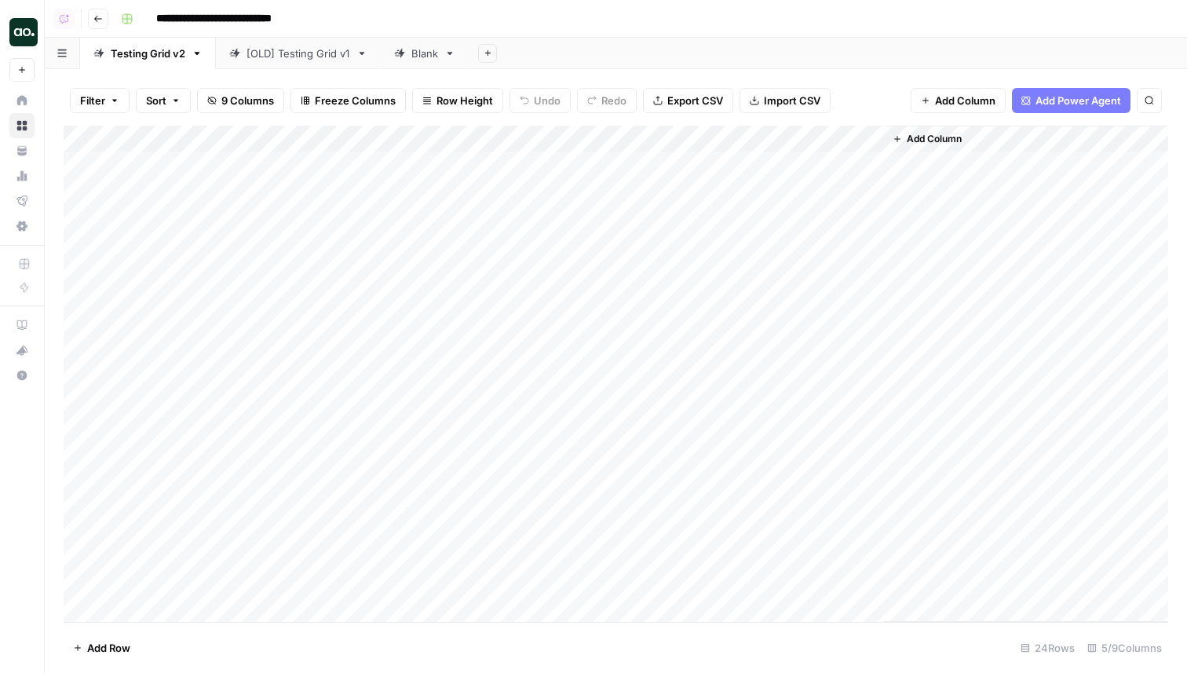
click at [518, 224] on div "Add Column" at bounding box center [616, 374] width 1104 height 496
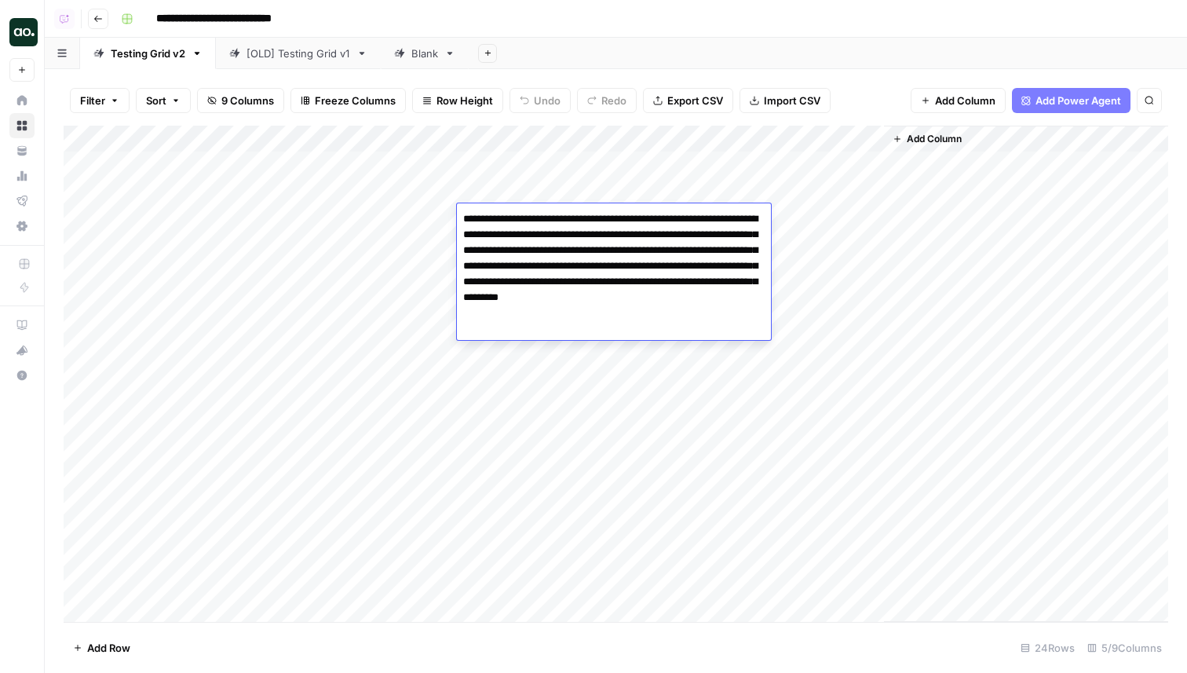
click at [516, 335] on div "Add Column" at bounding box center [616, 374] width 1104 height 496
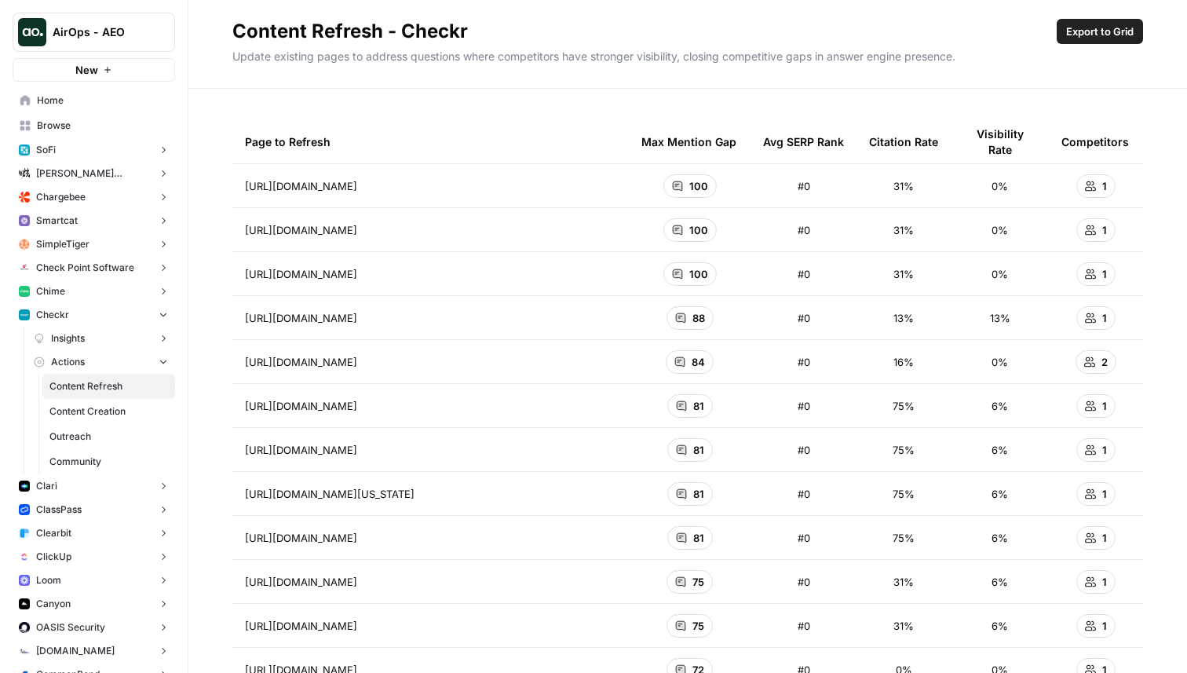
click at [680, 183] on icon at bounding box center [677, 185] width 9 height 9
click at [684, 184] on div "100" at bounding box center [689, 186] width 53 height 24
click at [721, 184] on div "100" at bounding box center [689, 186] width 97 height 24
click at [636, 183] on td "100" at bounding box center [690, 185] width 122 height 43
click at [702, 183] on span "100" at bounding box center [698, 186] width 19 height 16
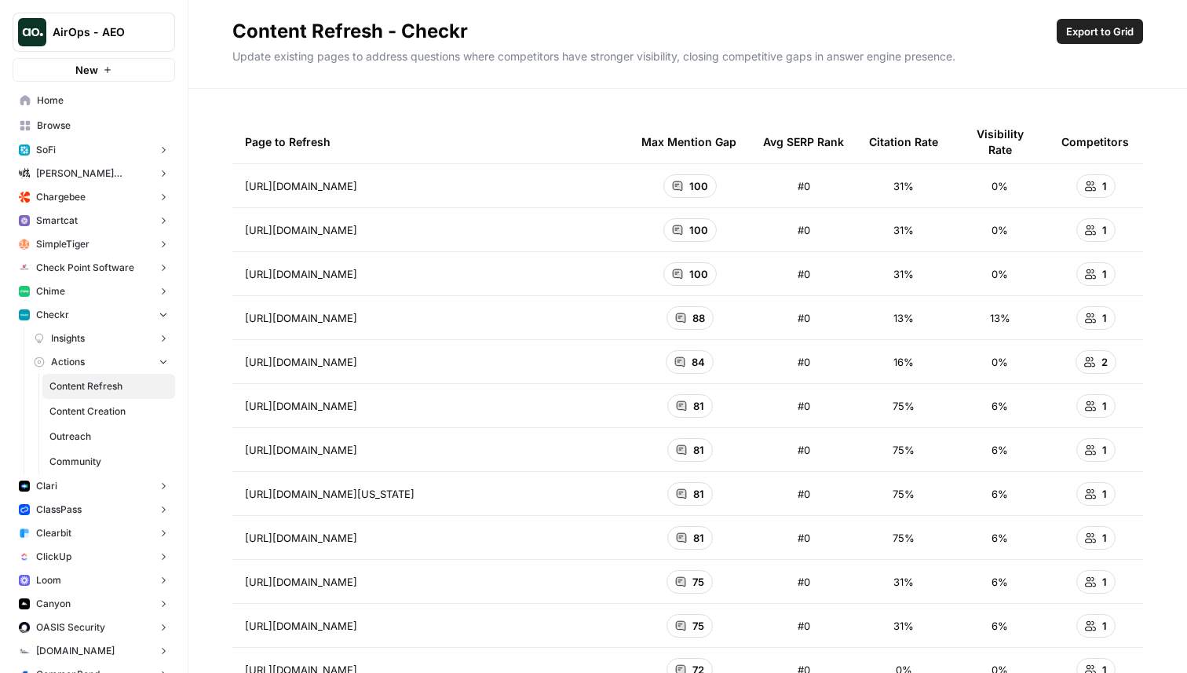
click at [1086, 31] on span "Export to Grid" at bounding box center [1100, 32] width 68 height 16
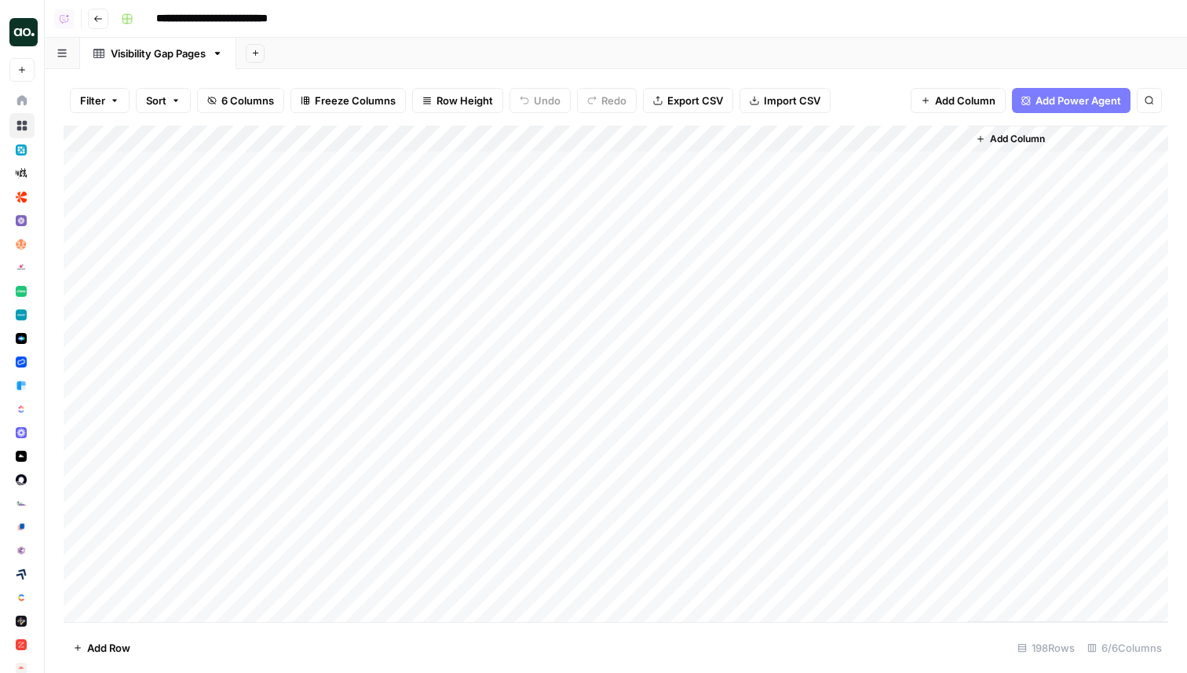
click at [884, 160] on div "Add Column" at bounding box center [616, 374] width 1104 height 496
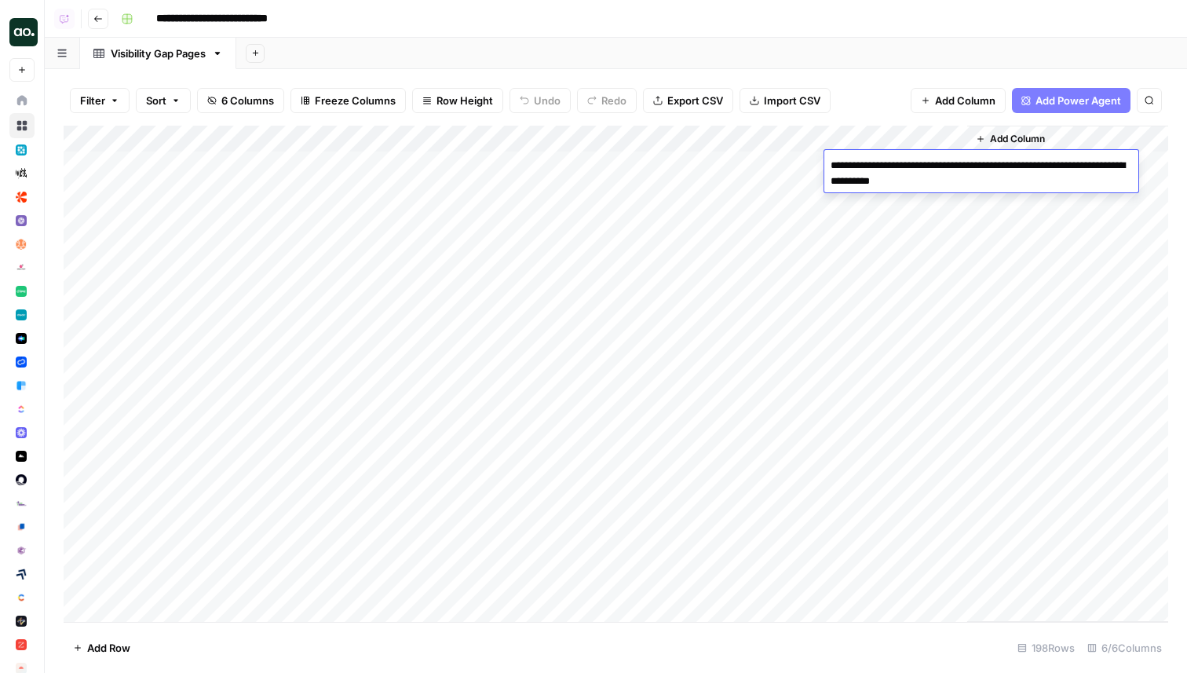
click at [887, 241] on div "Add Column" at bounding box center [616, 374] width 1104 height 496
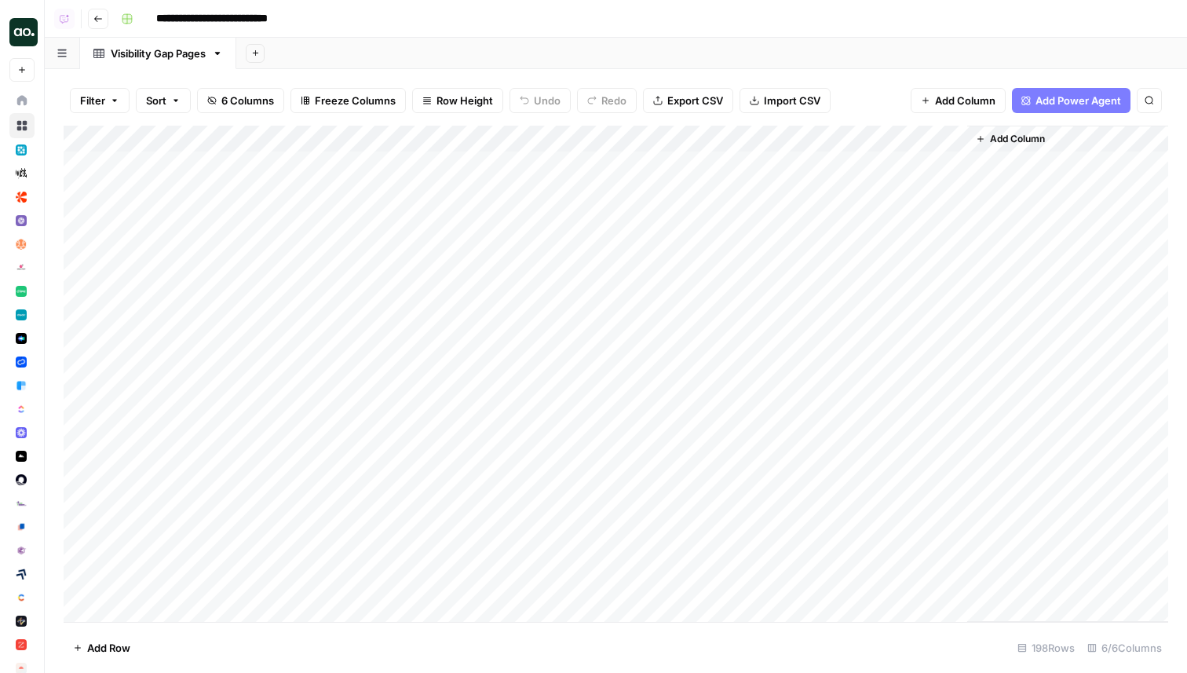
click at [887, 241] on div "Add Column" at bounding box center [616, 374] width 1104 height 496
click at [887, 286] on div "Add Column" at bounding box center [616, 374] width 1104 height 496
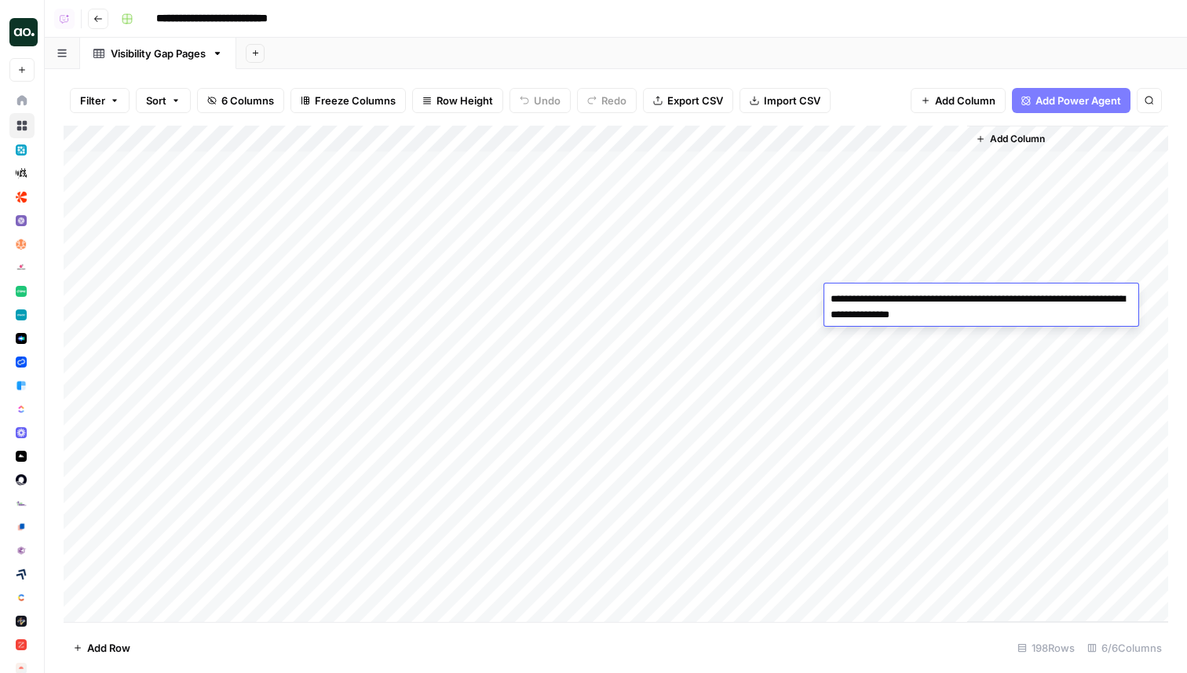
click at [894, 334] on div "Add Column" at bounding box center [616, 374] width 1104 height 496
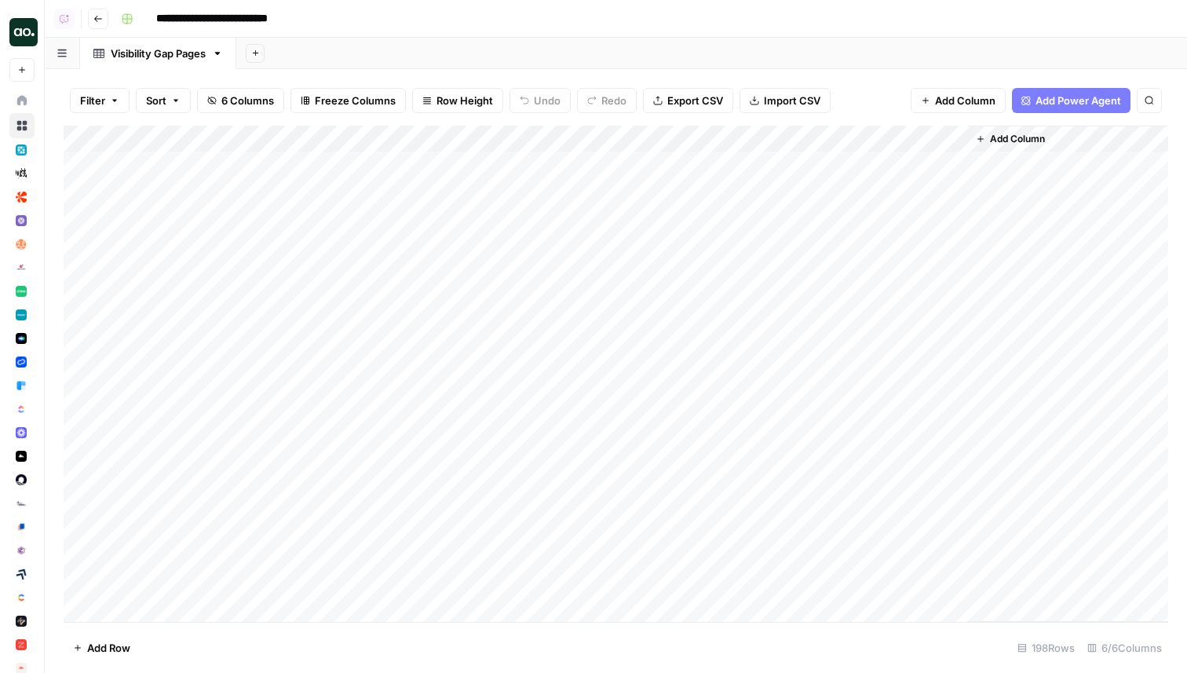
click at [894, 334] on div "Add Column" at bounding box center [616, 374] width 1104 height 496
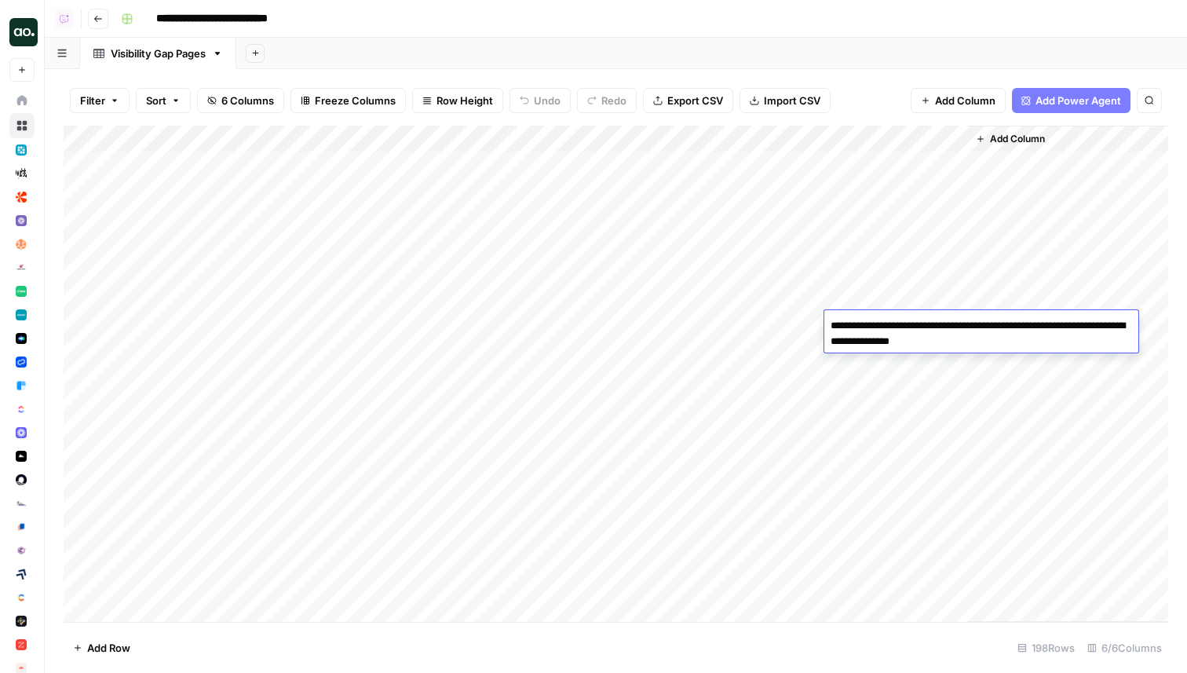
click at [897, 360] on div "Add Column" at bounding box center [616, 374] width 1104 height 496
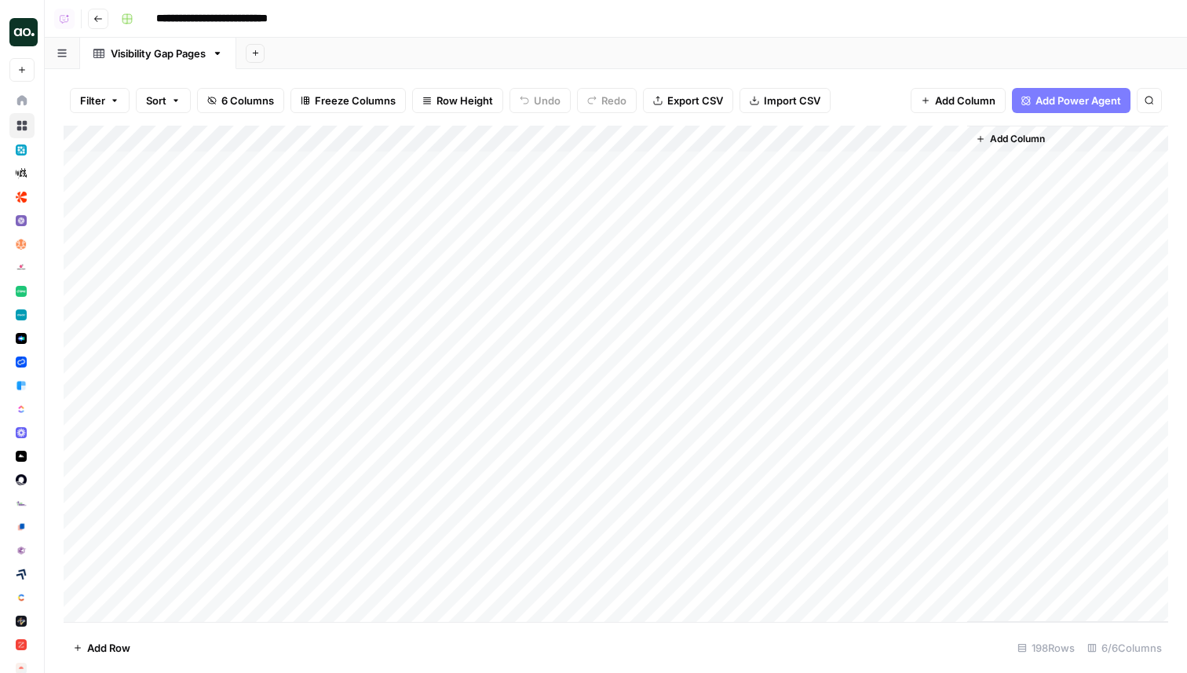
click at [897, 360] on div "Add Column" at bounding box center [616, 374] width 1104 height 496
click at [887, 166] on div "Add Column" at bounding box center [616, 374] width 1104 height 496
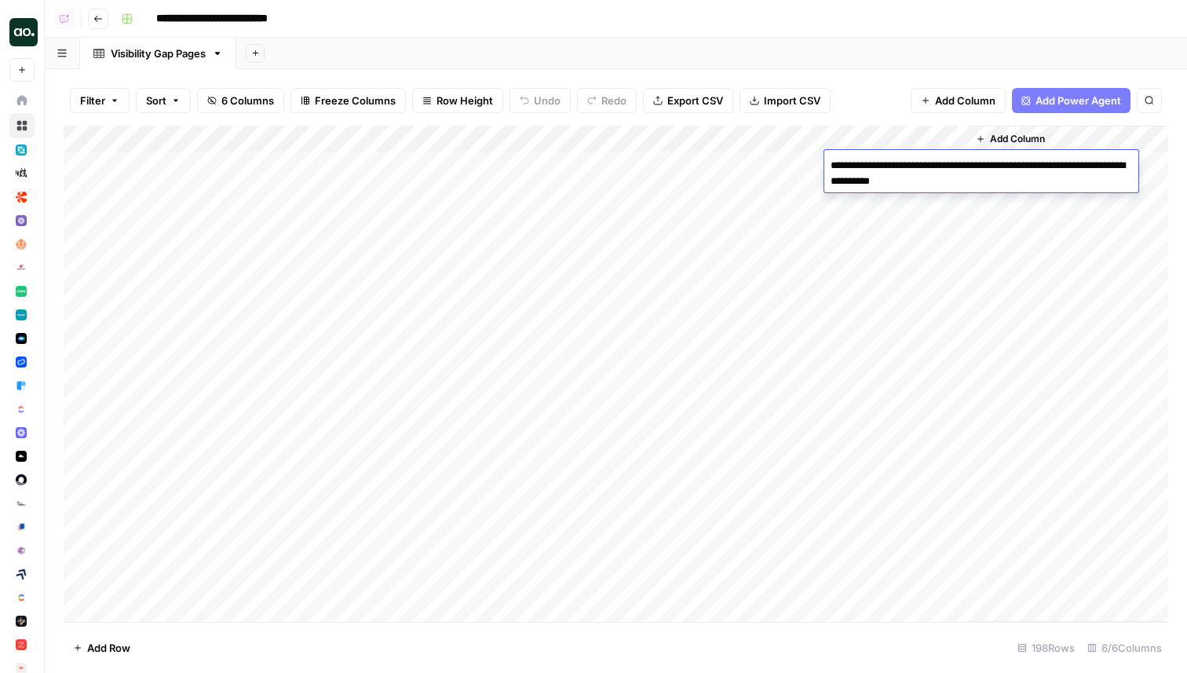
click at [867, 214] on div "Add Column" at bounding box center [616, 374] width 1104 height 496
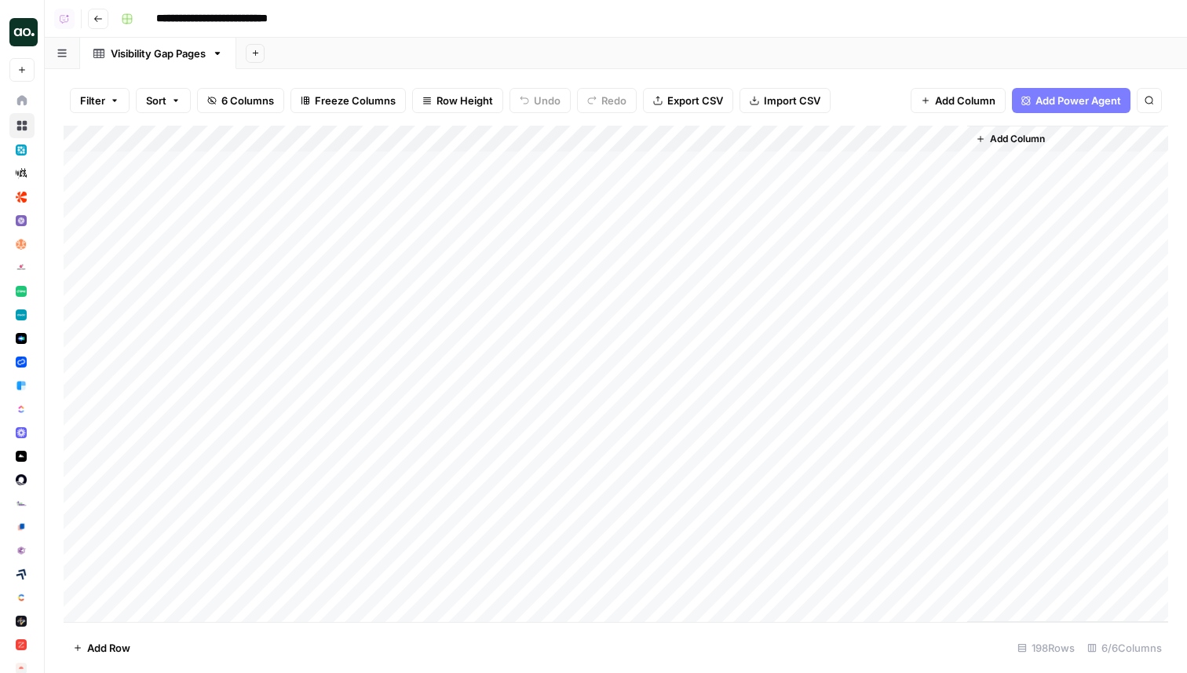
click at [867, 214] on div "Add Column" at bounding box center [616, 374] width 1104 height 496
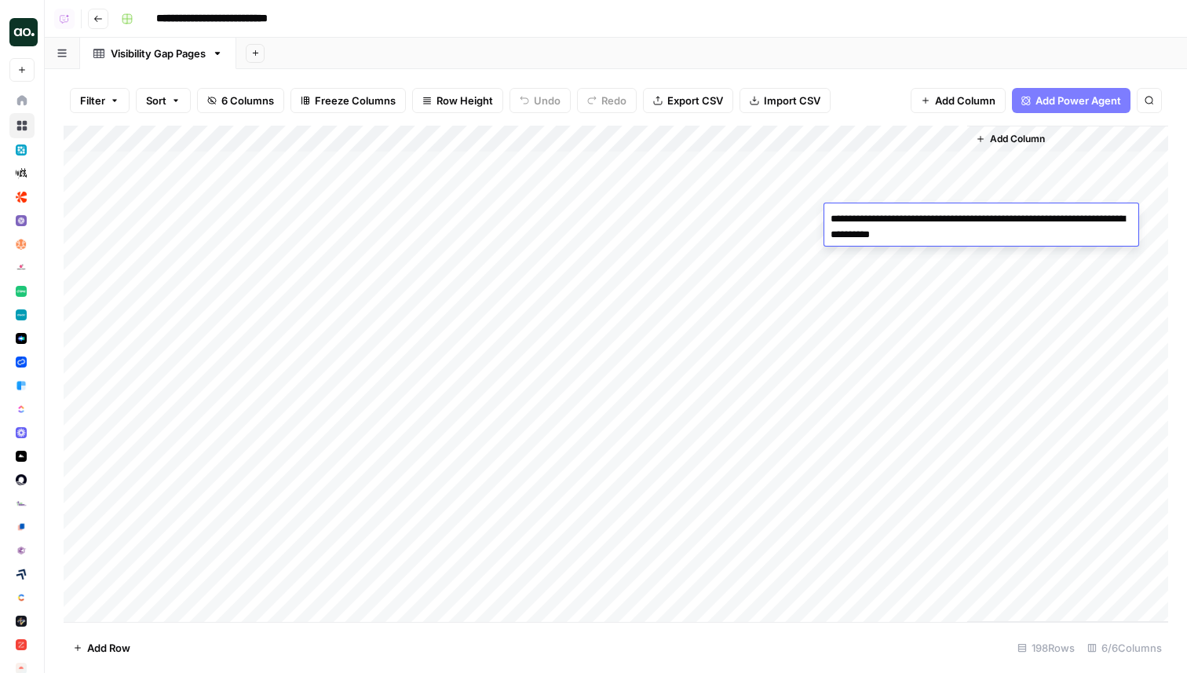
click at [896, 299] on div "Add Column" at bounding box center [616, 374] width 1104 height 496
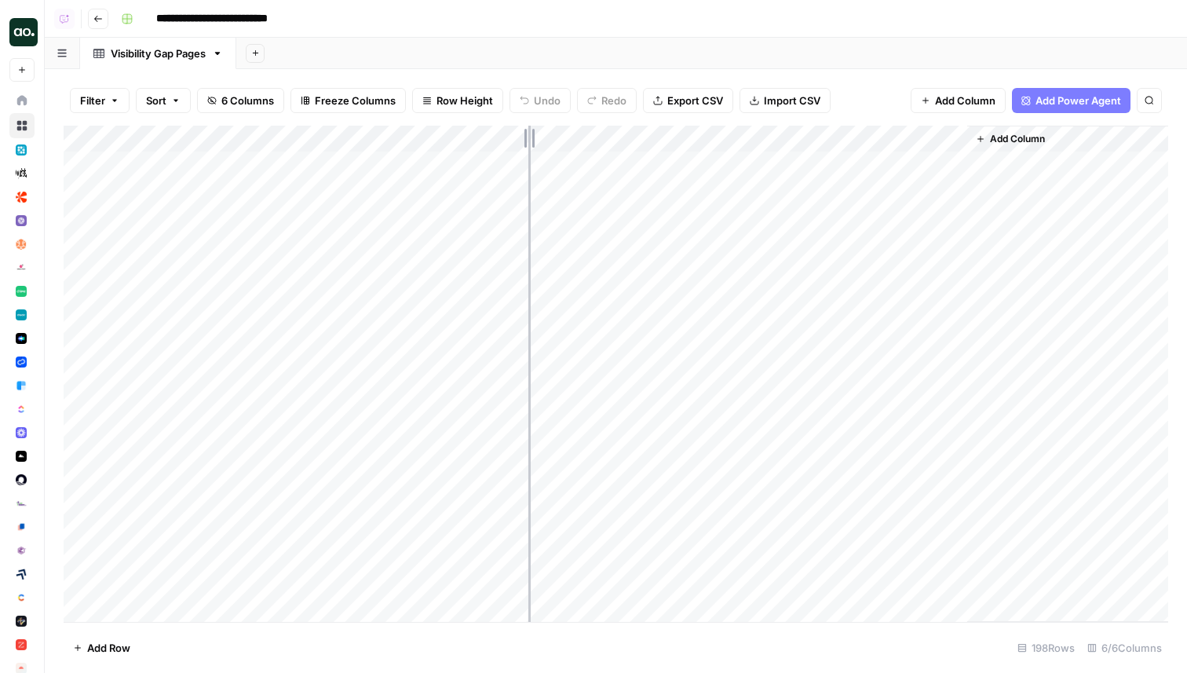
drag, startPoint x: 262, startPoint y: 137, endPoint x: 528, endPoint y: 139, distance: 266.1
click at [528, 139] on div "Add Column" at bounding box center [616, 374] width 1104 height 496
drag, startPoint x: 527, startPoint y: 139, endPoint x: 669, endPoint y: 139, distance: 141.3
click at [669, 139] on div "Add Column" at bounding box center [616, 374] width 1104 height 496
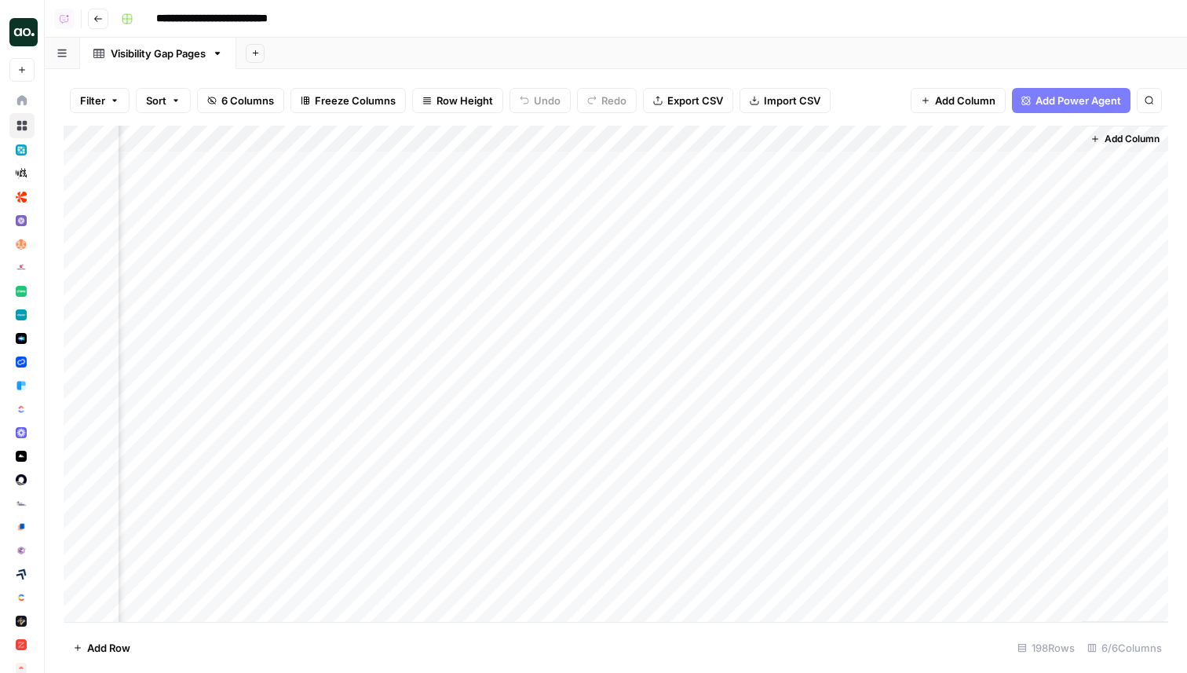
click at [973, 161] on div "Add Column" at bounding box center [616, 374] width 1104 height 496
click at [998, 206] on div "Add Column" at bounding box center [616, 374] width 1104 height 496
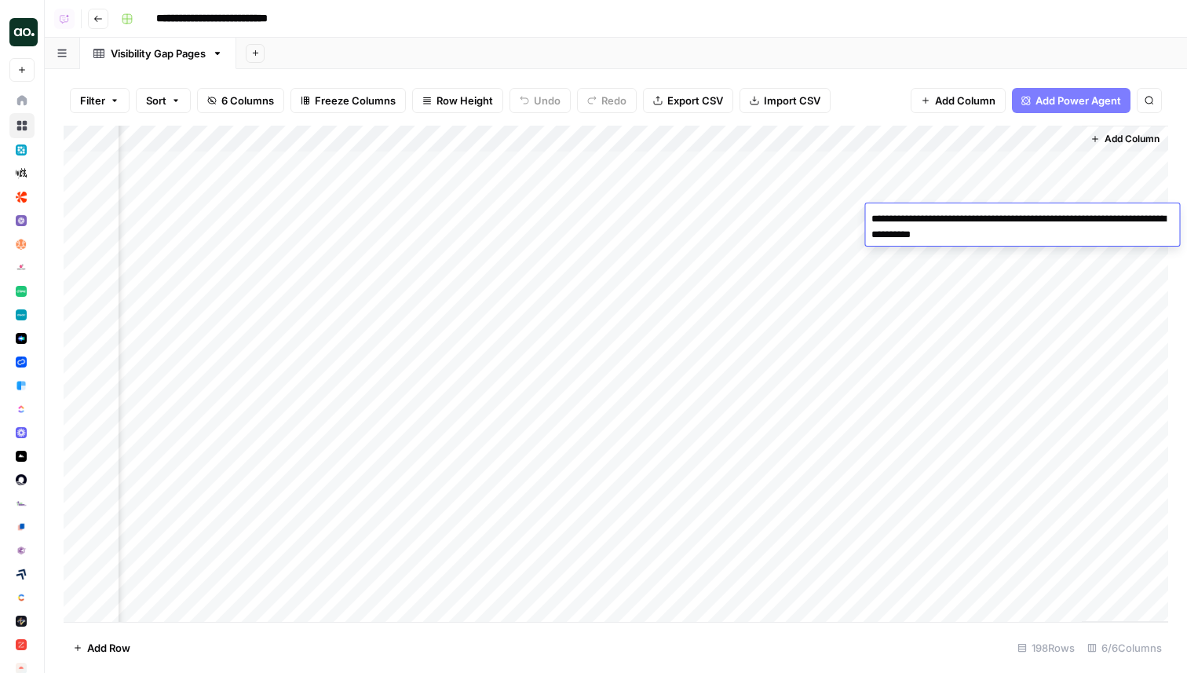
click at [1000, 189] on div "Add Column" at bounding box center [616, 374] width 1104 height 496
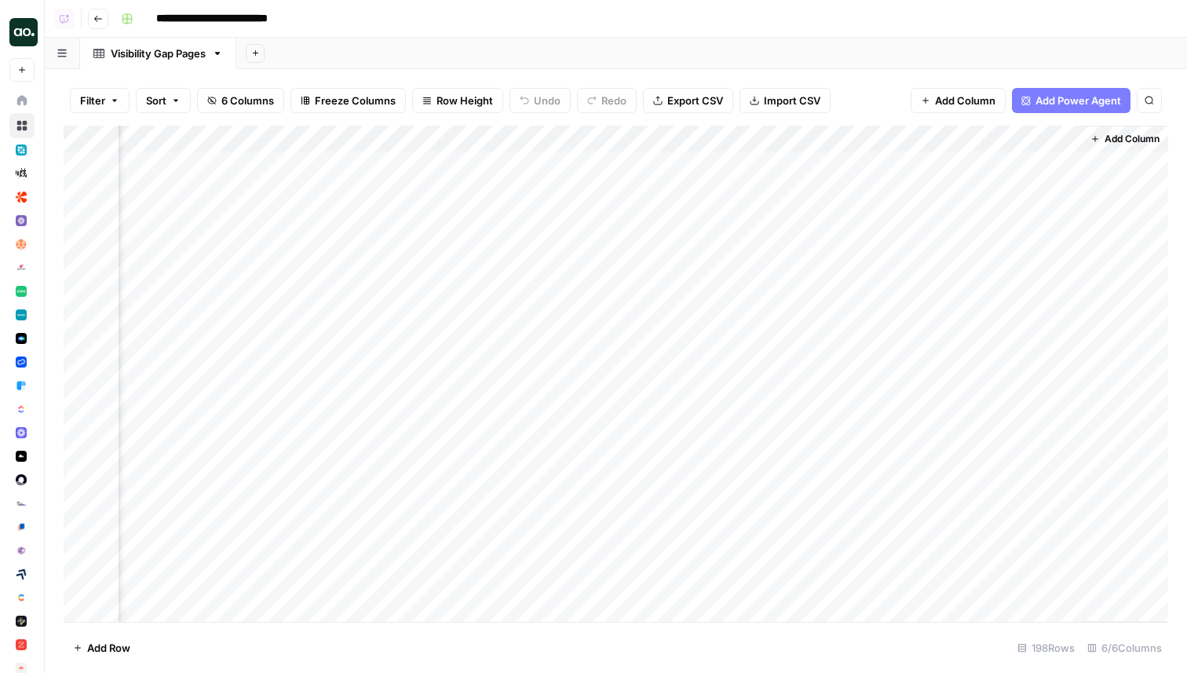
click at [1000, 189] on div "Add Column" at bounding box center [616, 374] width 1104 height 496
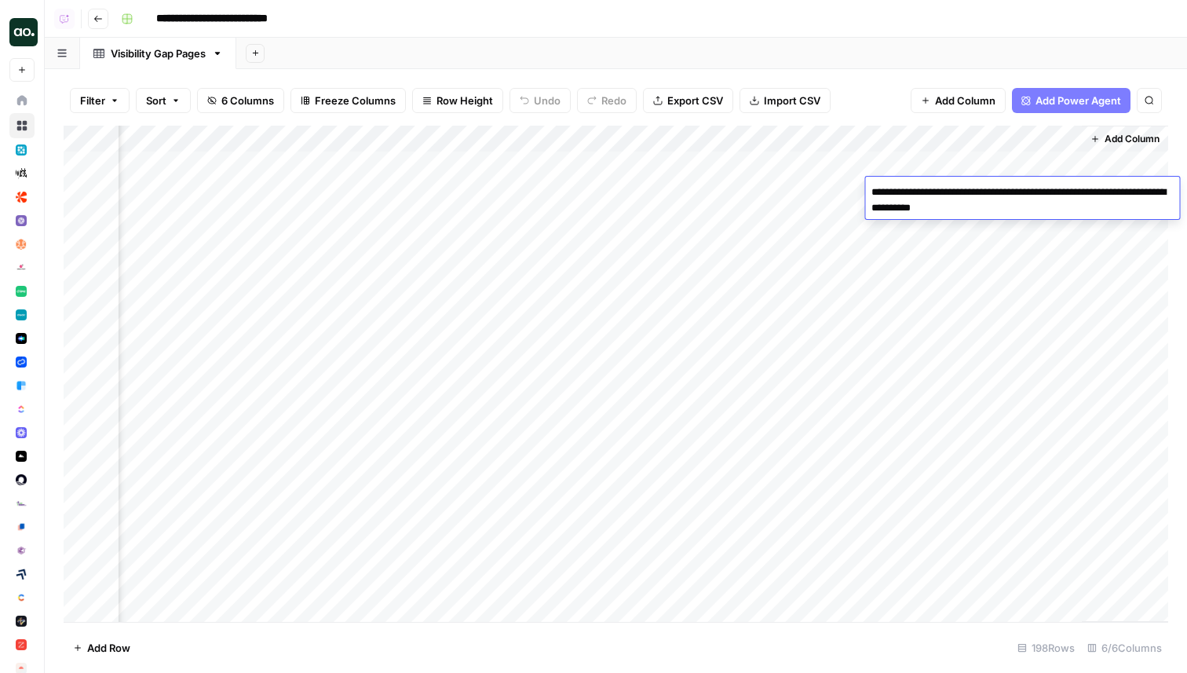
click at [999, 284] on div "Add Column" at bounding box center [616, 374] width 1104 height 496
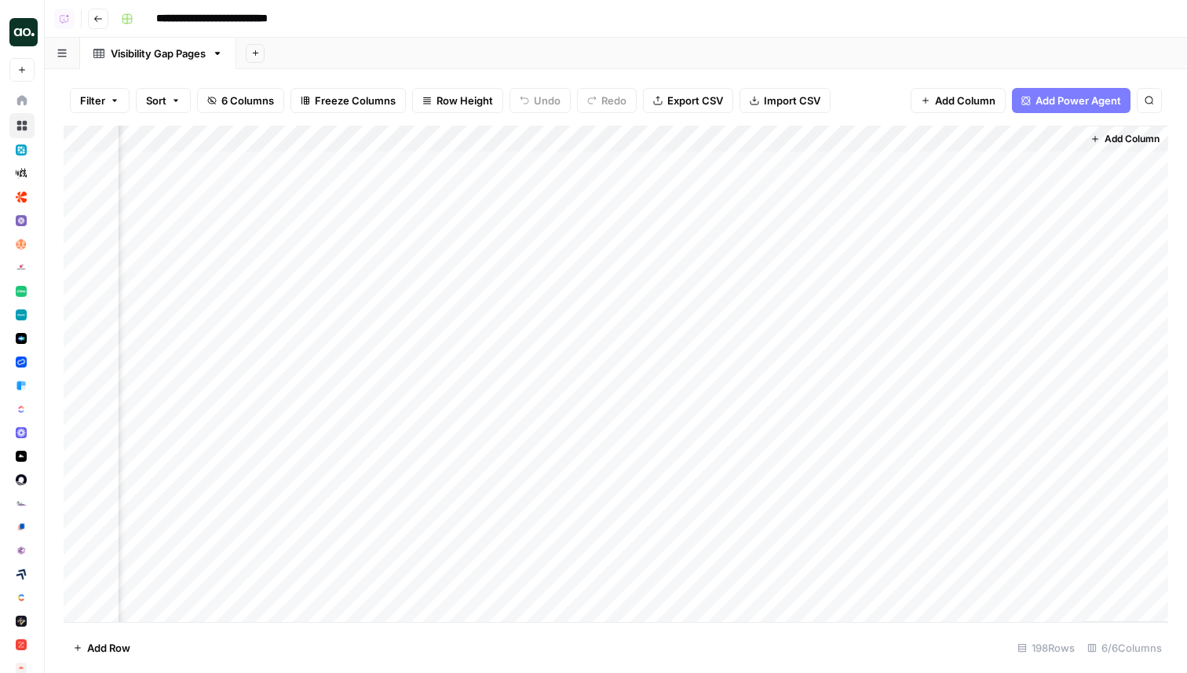
click at [999, 284] on div "Add Column" at bounding box center [616, 374] width 1104 height 496
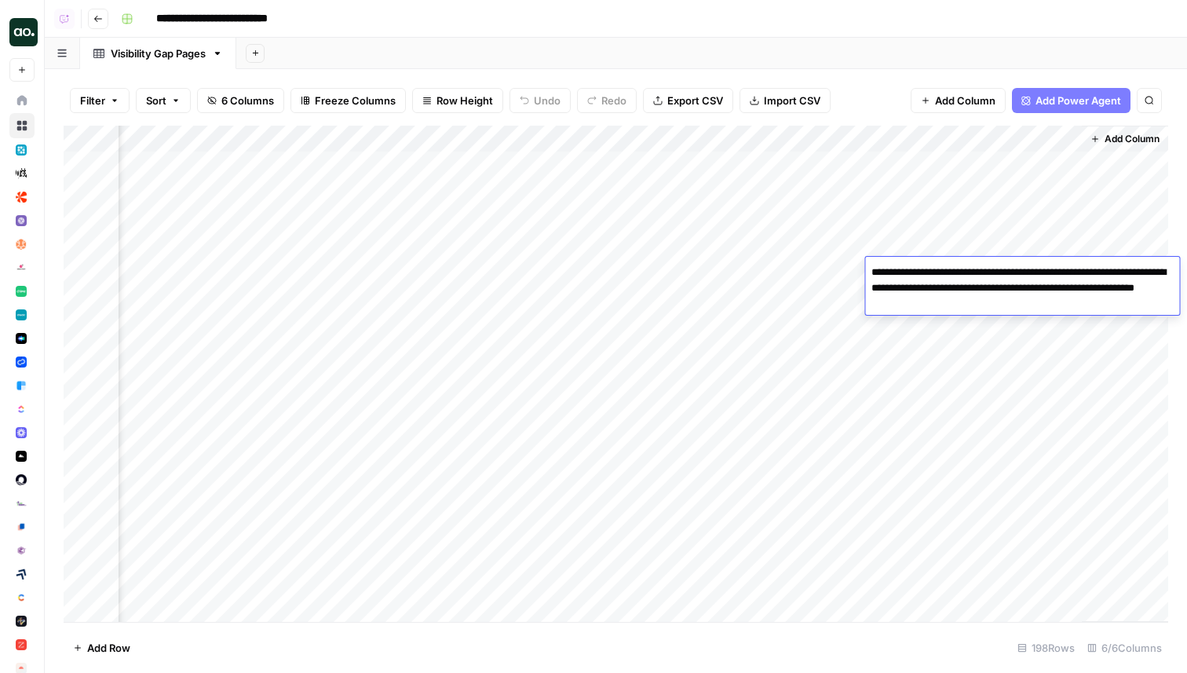
click at [995, 319] on div "Add Column" at bounding box center [616, 374] width 1104 height 496
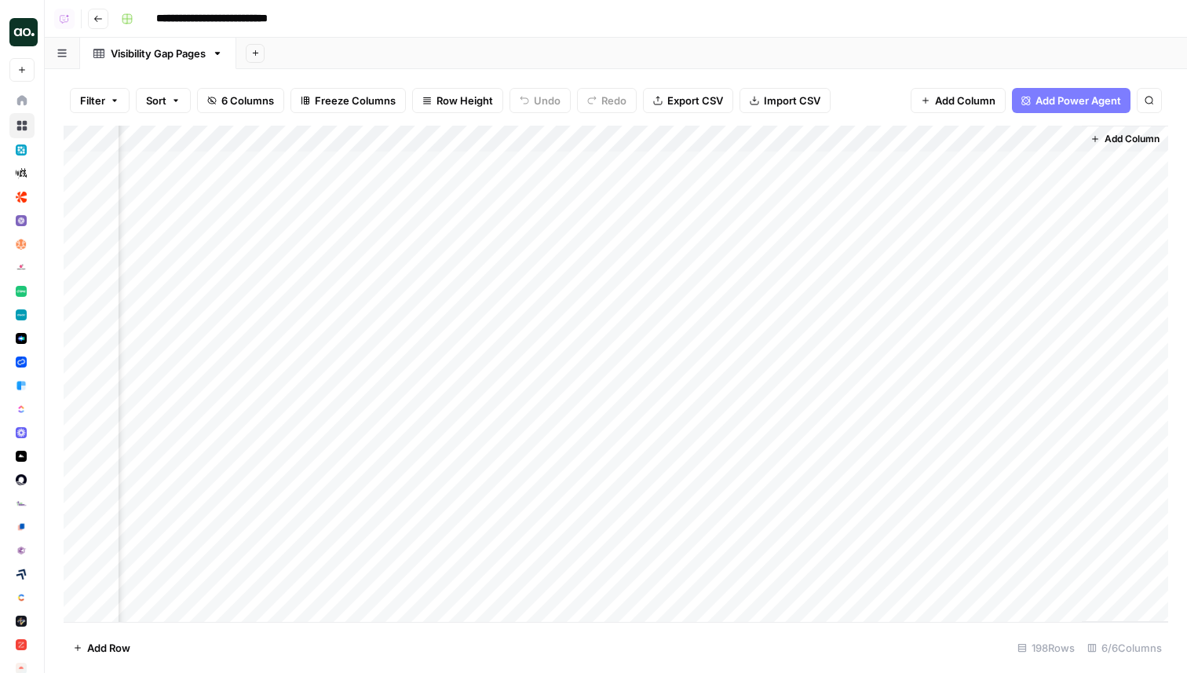
click at [1003, 300] on div "Add Column" at bounding box center [616, 374] width 1104 height 496
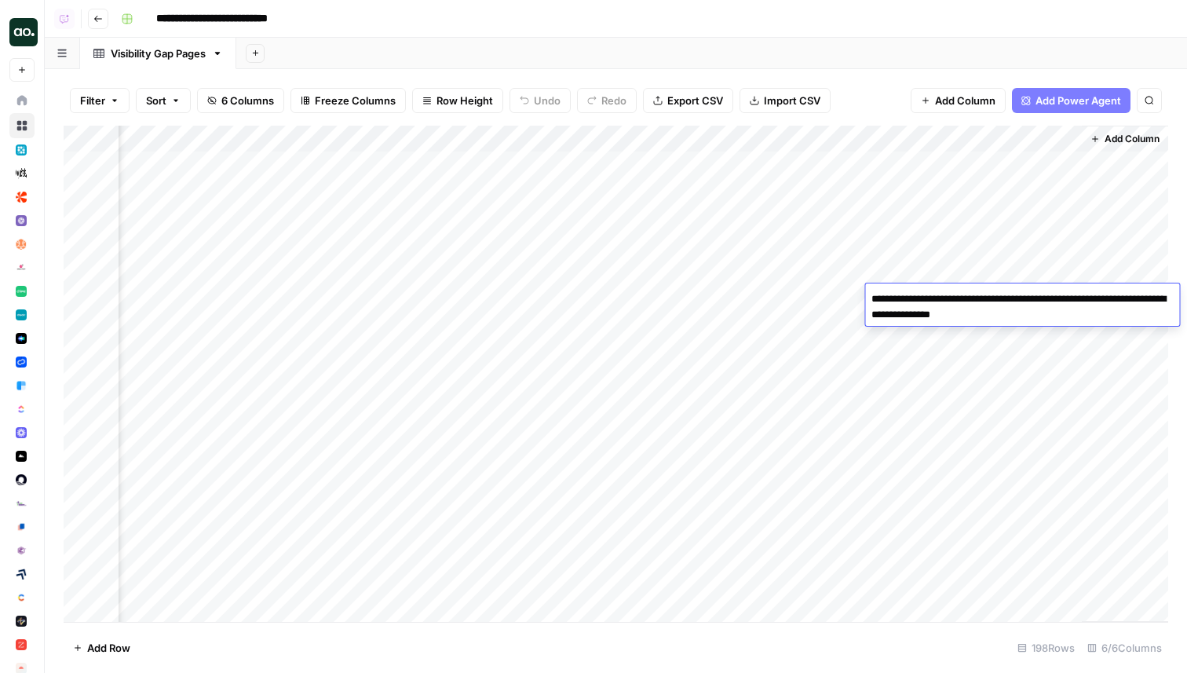
click at [1026, 312] on textarea "**********" at bounding box center [1022, 307] width 314 height 38
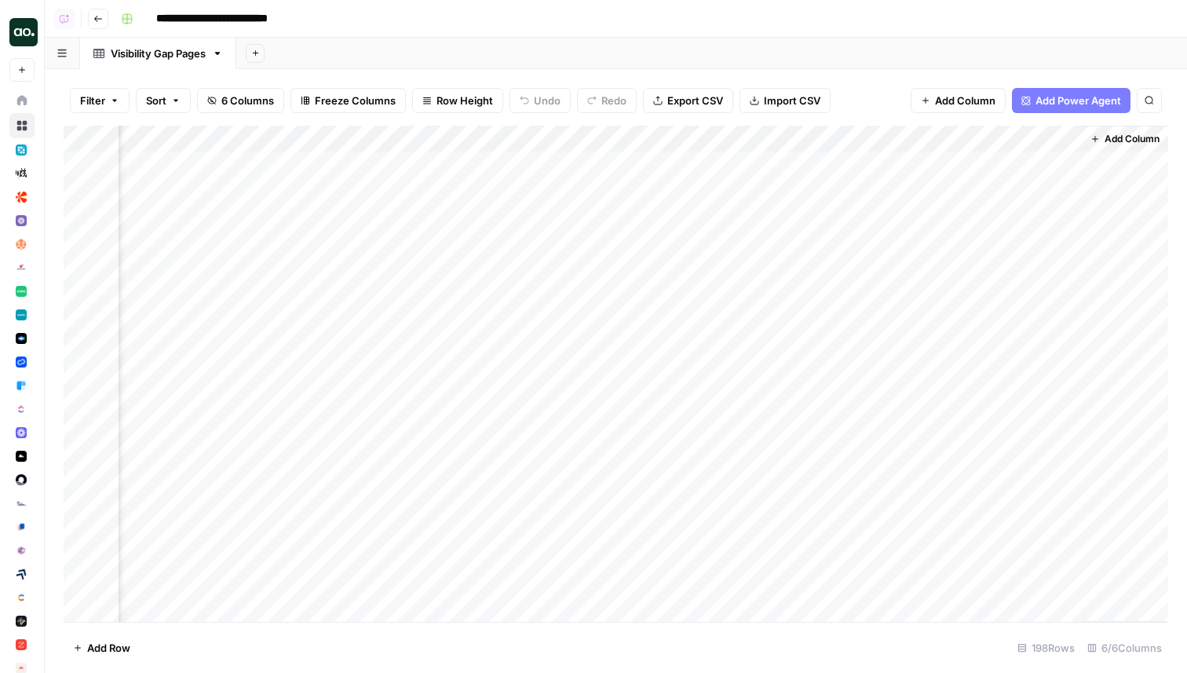
click at [1016, 271] on div "Add Column" at bounding box center [616, 374] width 1104 height 496
click at [1016, 265] on div "Add Column" at bounding box center [616, 374] width 1104 height 496
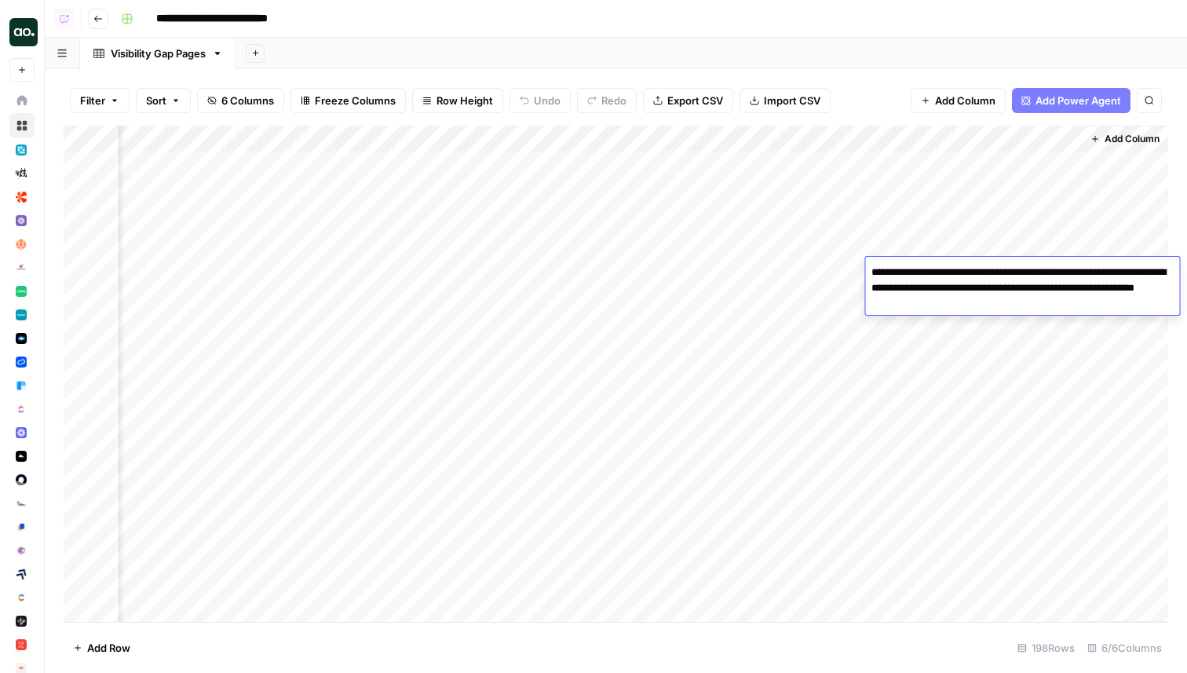
click at [1016, 265] on textarea "**********" at bounding box center [1022, 287] width 314 height 53
click at [1019, 291] on textarea "**********" at bounding box center [1022, 287] width 314 height 53
drag, startPoint x: 1001, startPoint y: 301, endPoint x: 866, endPoint y: 270, distance: 138.4
click at [866, 270] on textarea "**********" at bounding box center [1022, 287] width 314 height 53
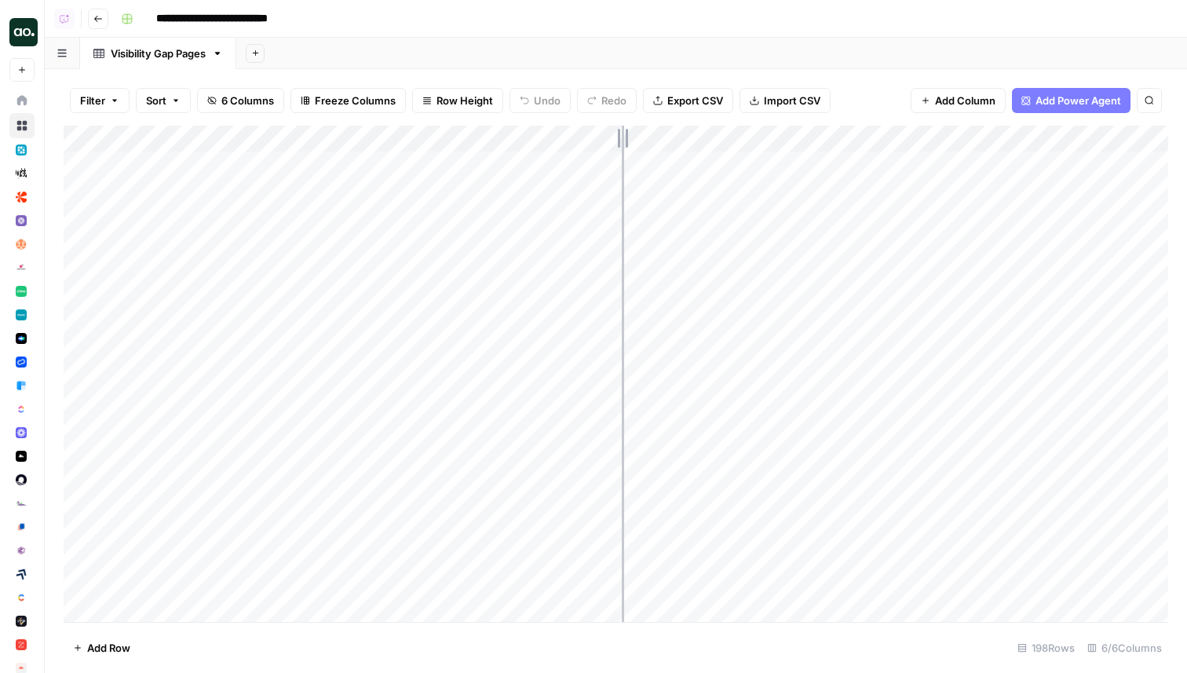
drag, startPoint x: 669, startPoint y: 135, endPoint x: 613, endPoint y: 133, distance: 55.8
click at [613, 133] on div "Add Column" at bounding box center [616, 374] width 1104 height 496
click at [993, 401] on div "Add Column" at bounding box center [616, 374] width 1104 height 496
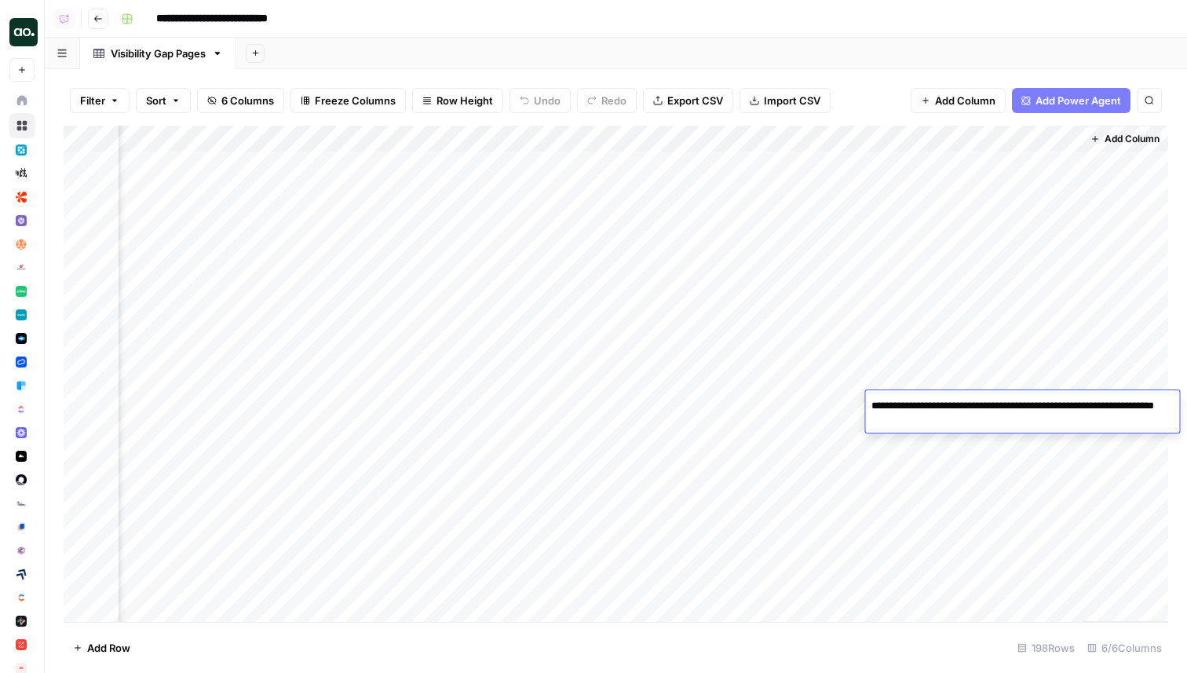
click at [1002, 433] on div "Add Column" at bounding box center [616, 374] width 1104 height 496
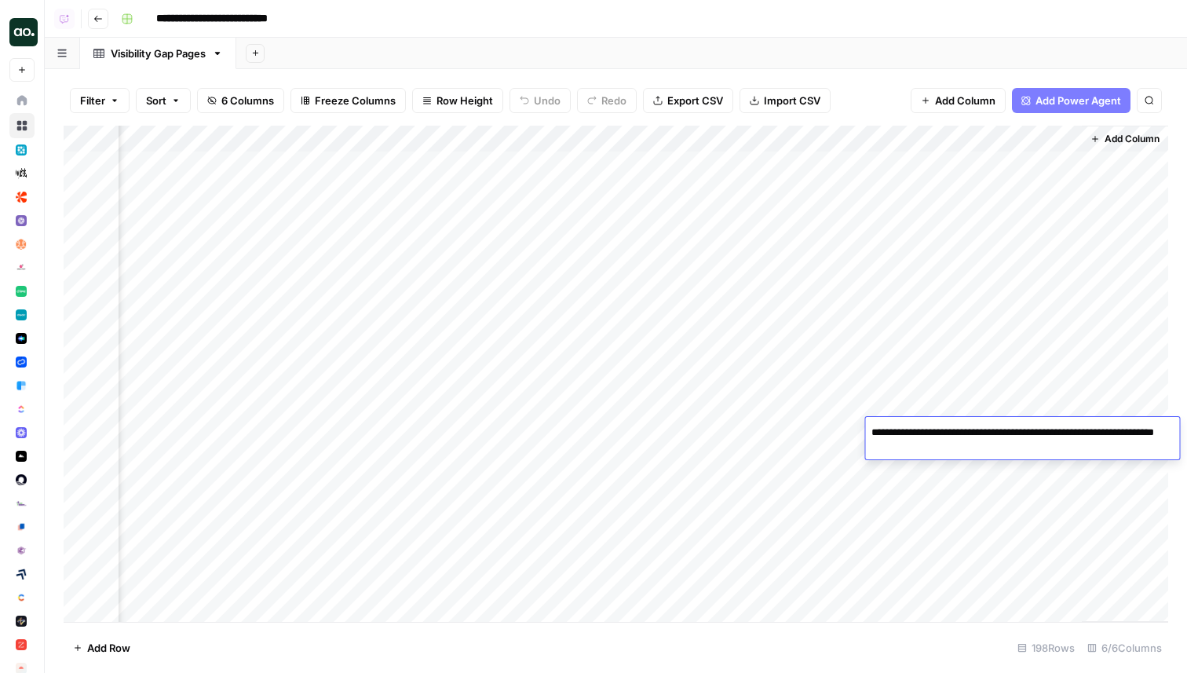
click at [1006, 456] on textarea "**********" at bounding box center [1022, 441] width 314 height 38
click at [1004, 462] on div "Add Column" at bounding box center [616, 374] width 1104 height 496
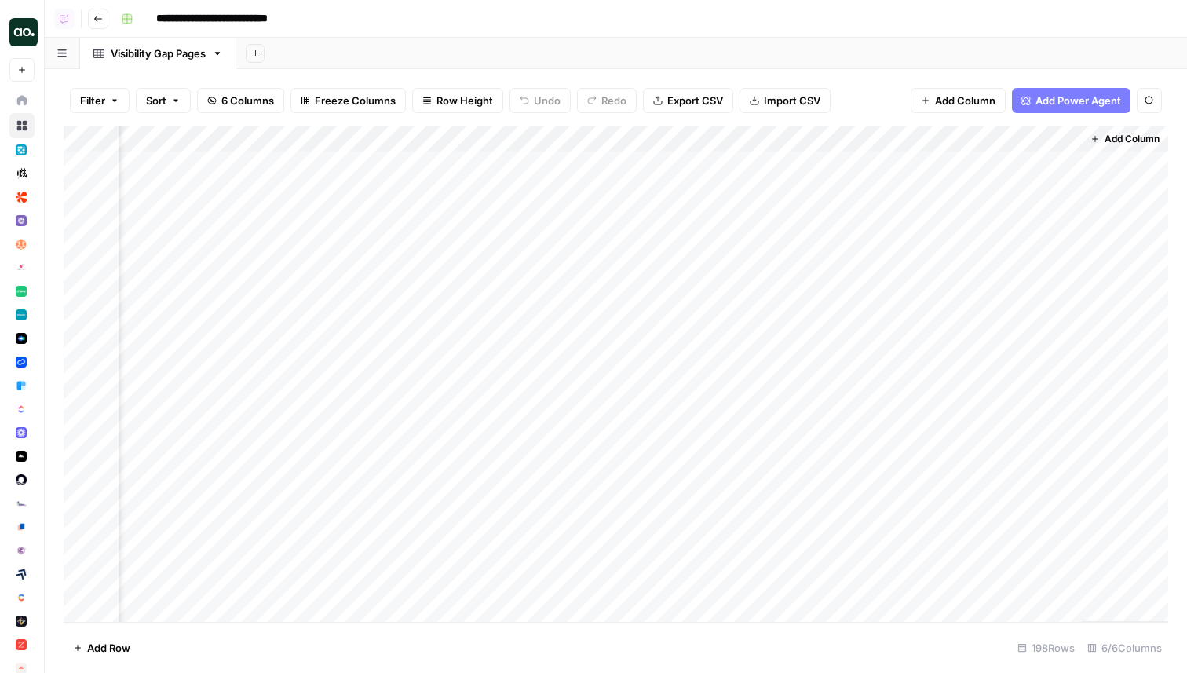
click at [1004, 462] on div "Add Column" at bounding box center [616, 374] width 1104 height 496
click at [1002, 488] on div "Add Column" at bounding box center [616, 374] width 1104 height 496
click at [1011, 396] on div "Add Column" at bounding box center [616, 374] width 1104 height 496
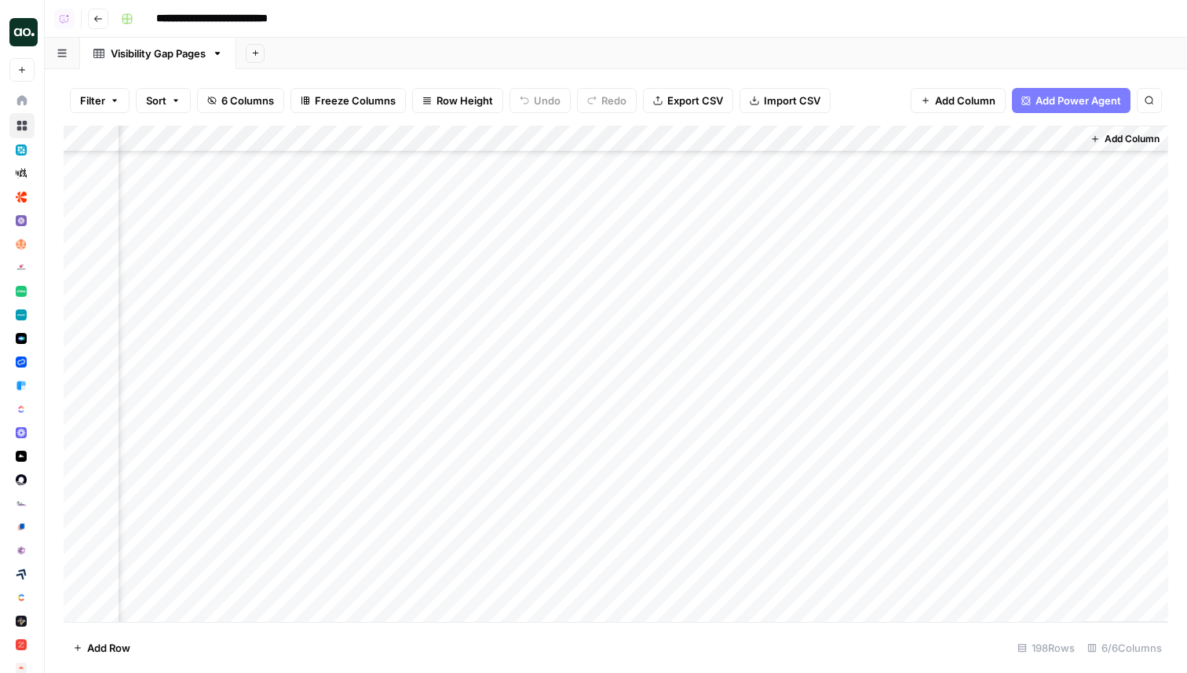
click at [1013, 411] on div "Add Column" at bounding box center [616, 374] width 1104 height 496
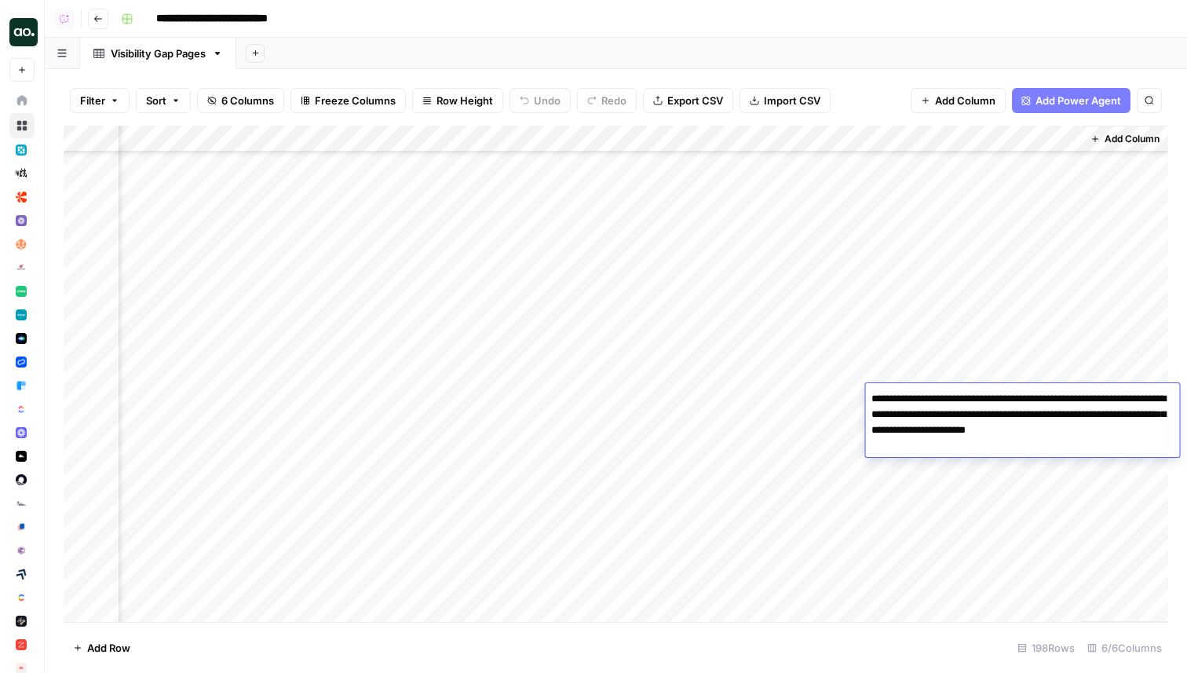
drag, startPoint x: 942, startPoint y: 443, endPoint x: 871, endPoint y: 402, distance: 82.0
click at [871, 402] on textarea "**********" at bounding box center [1022, 422] width 314 height 69
click at [969, 429] on textarea "**********" at bounding box center [1022, 422] width 314 height 69
click at [949, 440] on textarea "**********" at bounding box center [1022, 422] width 314 height 69
click at [983, 349] on div "Add Column" at bounding box center [616, 374] width 1104 height 496
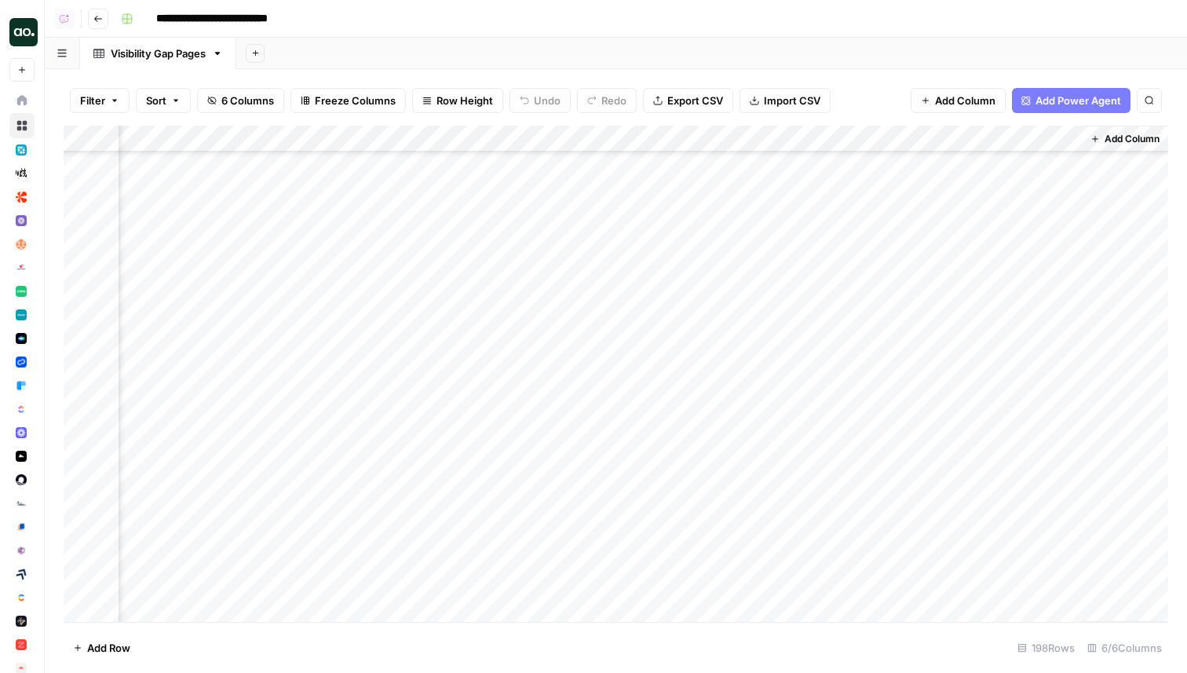
scroll to position [139, 0]
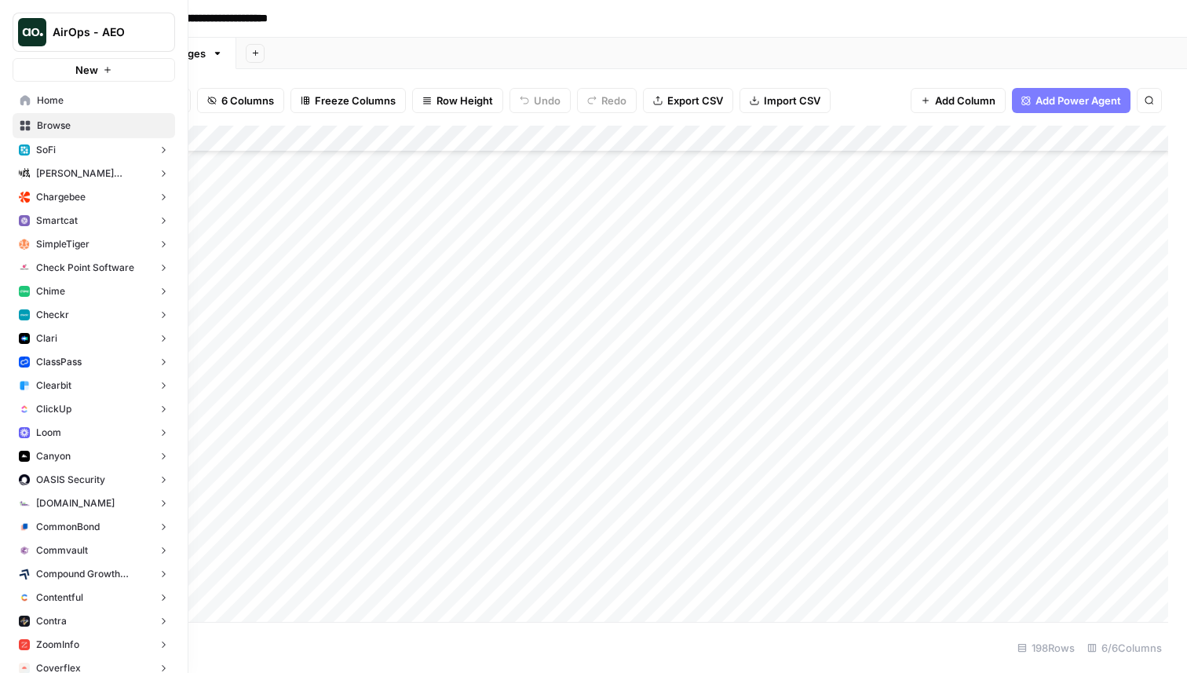
click at [99, 326] on button "Checkr" at bounding box center [94, 315] width 162 height 24
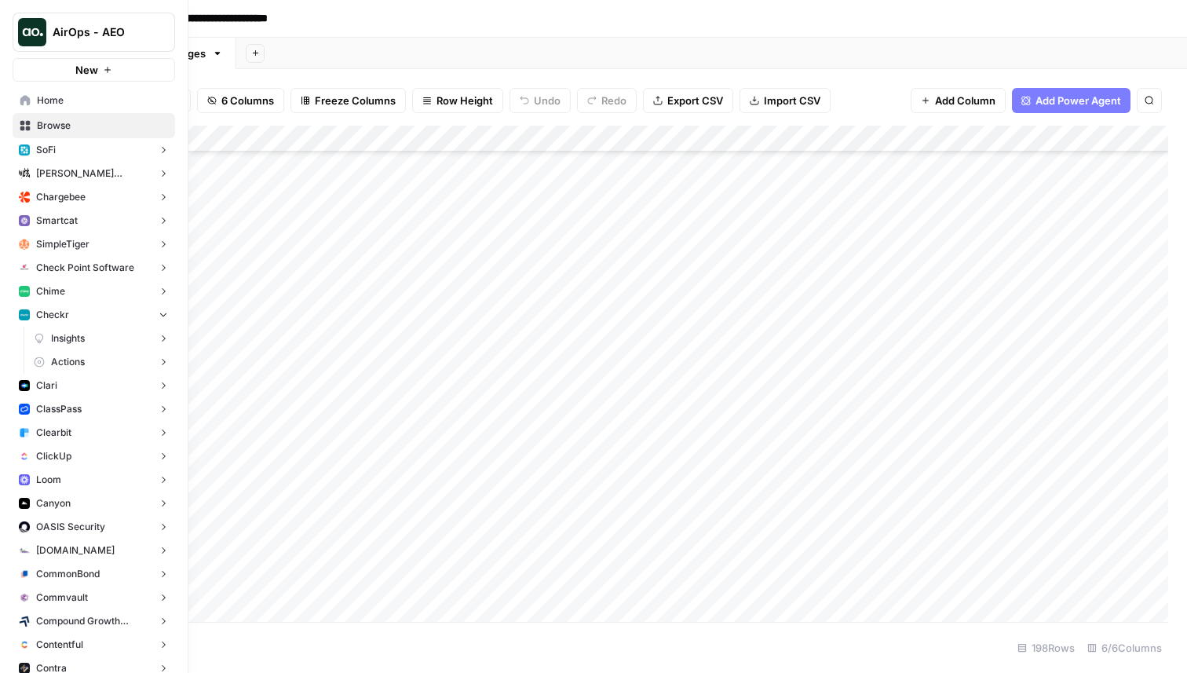
click at [86, 356] on button "Actions" at bounding box center [101, 362] width 148 height 24
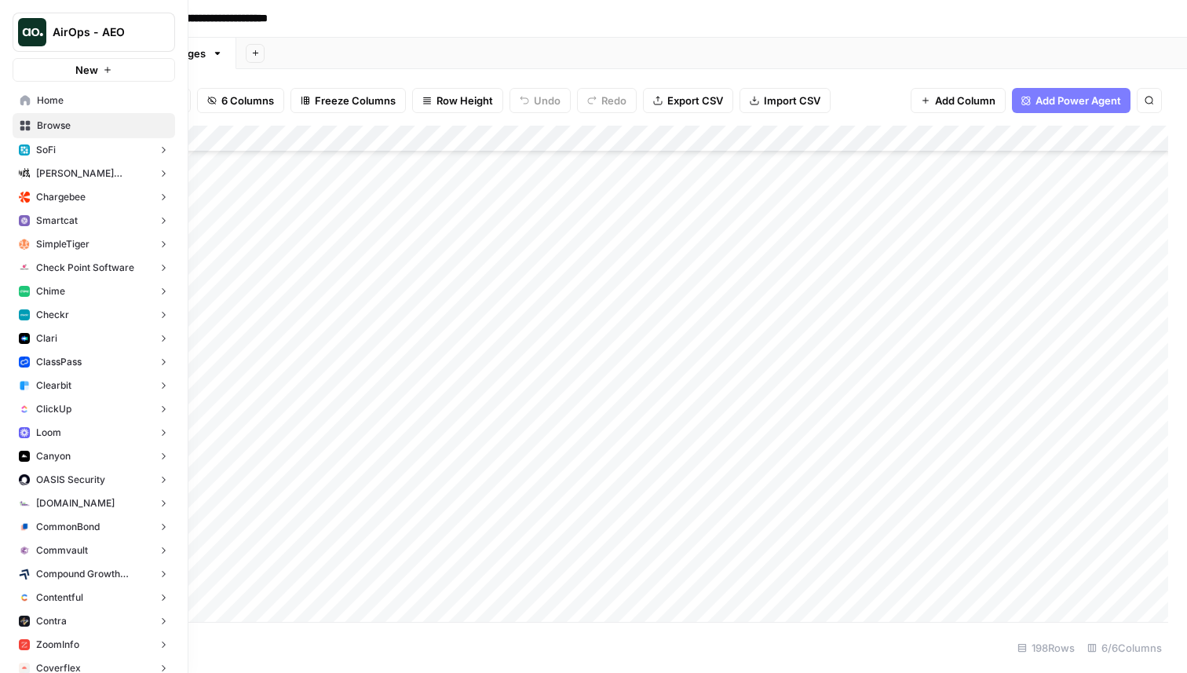
click at [61, 316] on span "Checkr" at bounding box center [52, 315] width 33 height 14
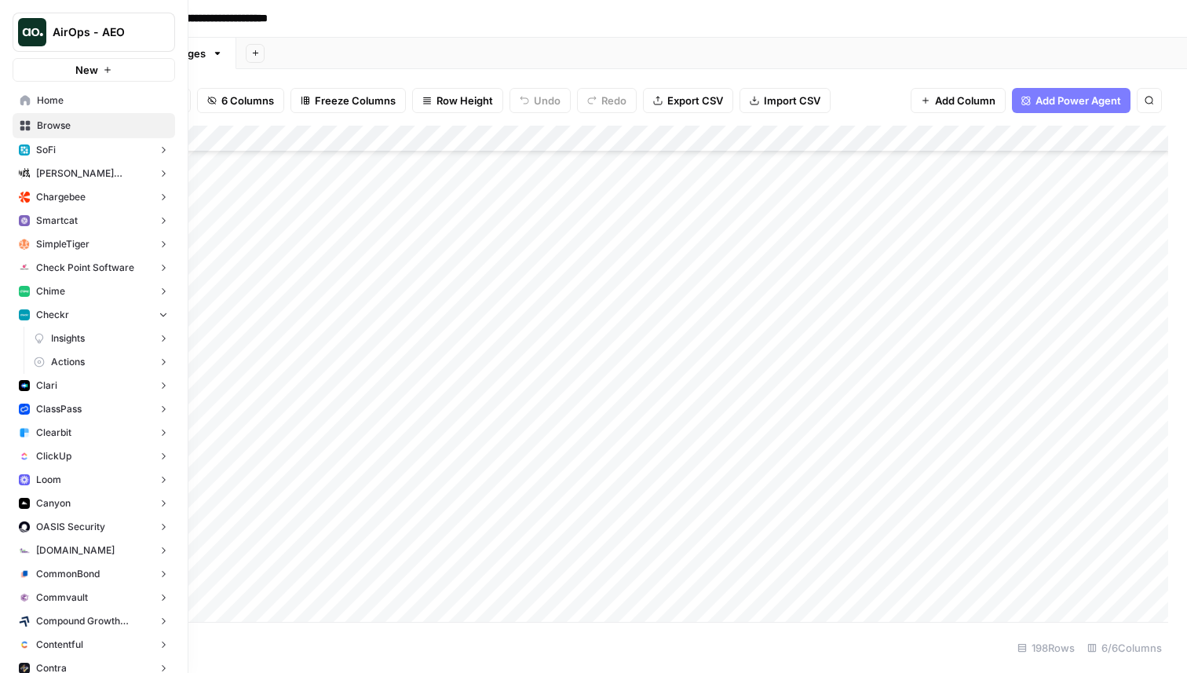
click at [70, 357] on span "Actions" at bounding box center [68, 362] width 34 height 14
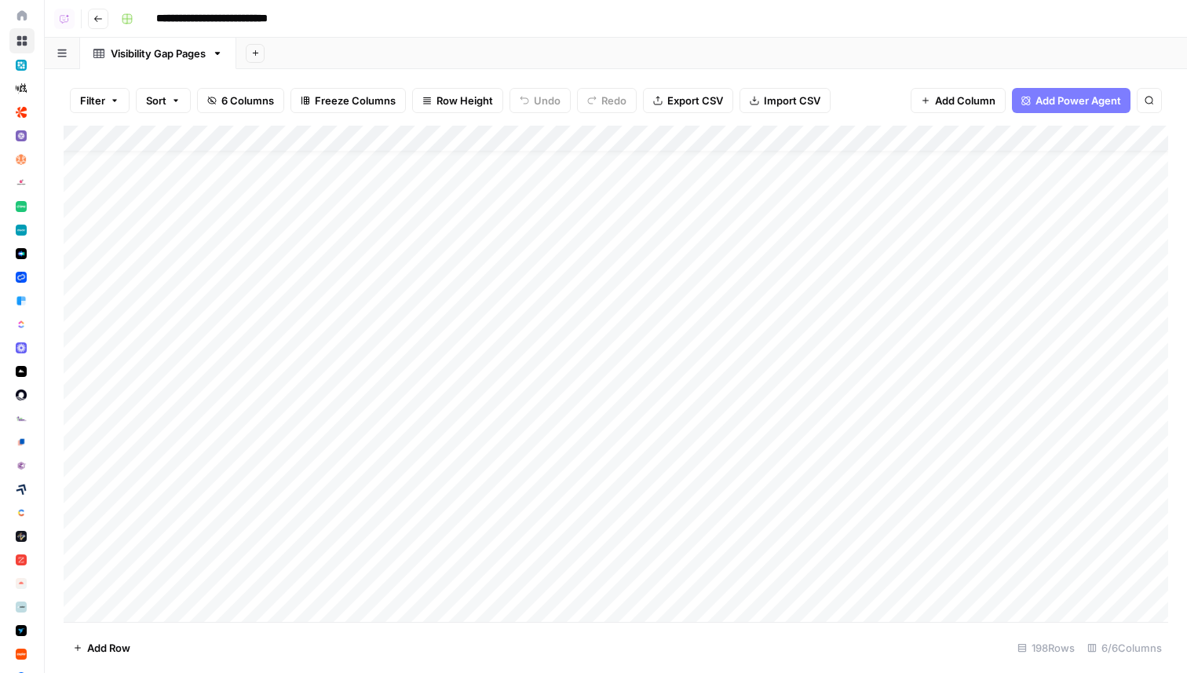
scroll to position [0, 0]
click at [822, 57] on div "Add Sheet" at bounding box center [711, 53] width 951 height 31
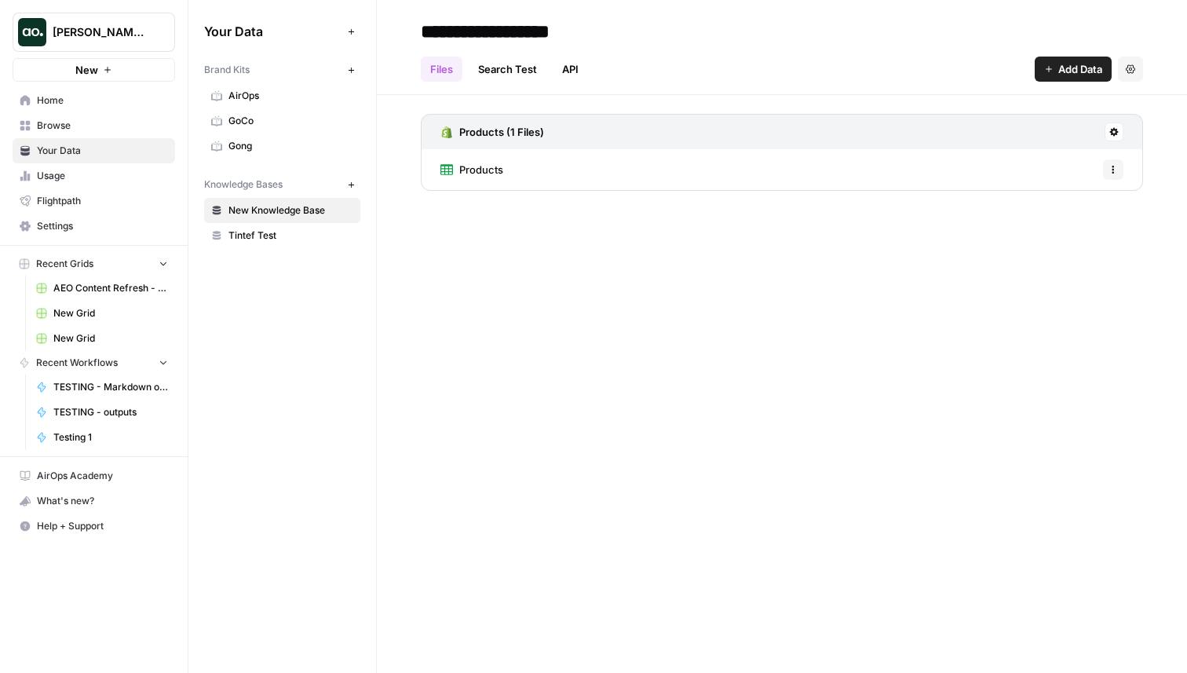
click at [78, 100] on span "Home" at bounding box center [102, 100] width 131 height 14
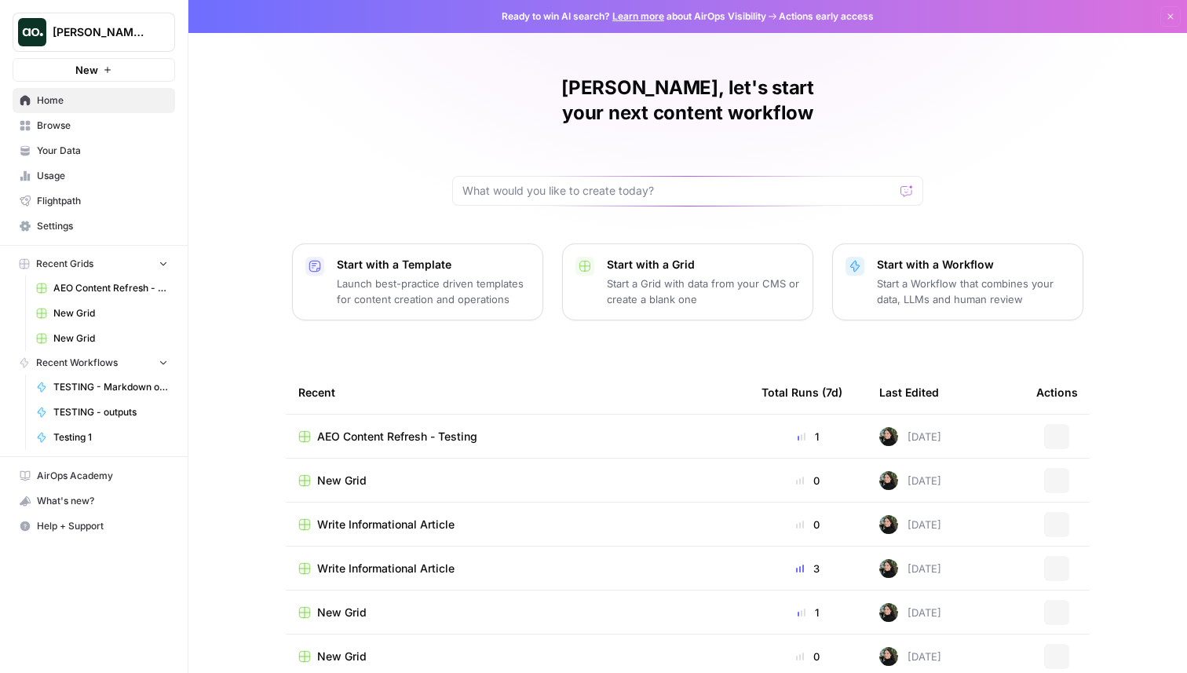
click at [76, 125] on span "Browse" at bounding box center [102, 126] width 131 height 14
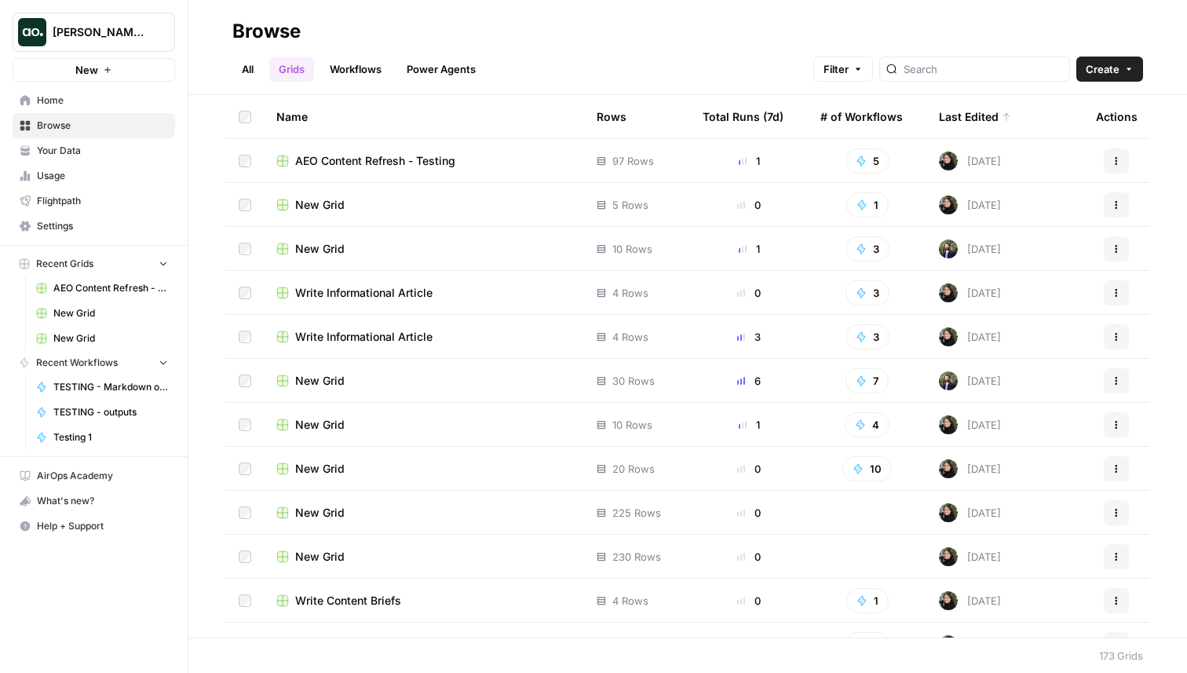
click at [108, 31] on span "[PERSON_NAME] testing" at bounding box center [100, 32] width 95 height 16
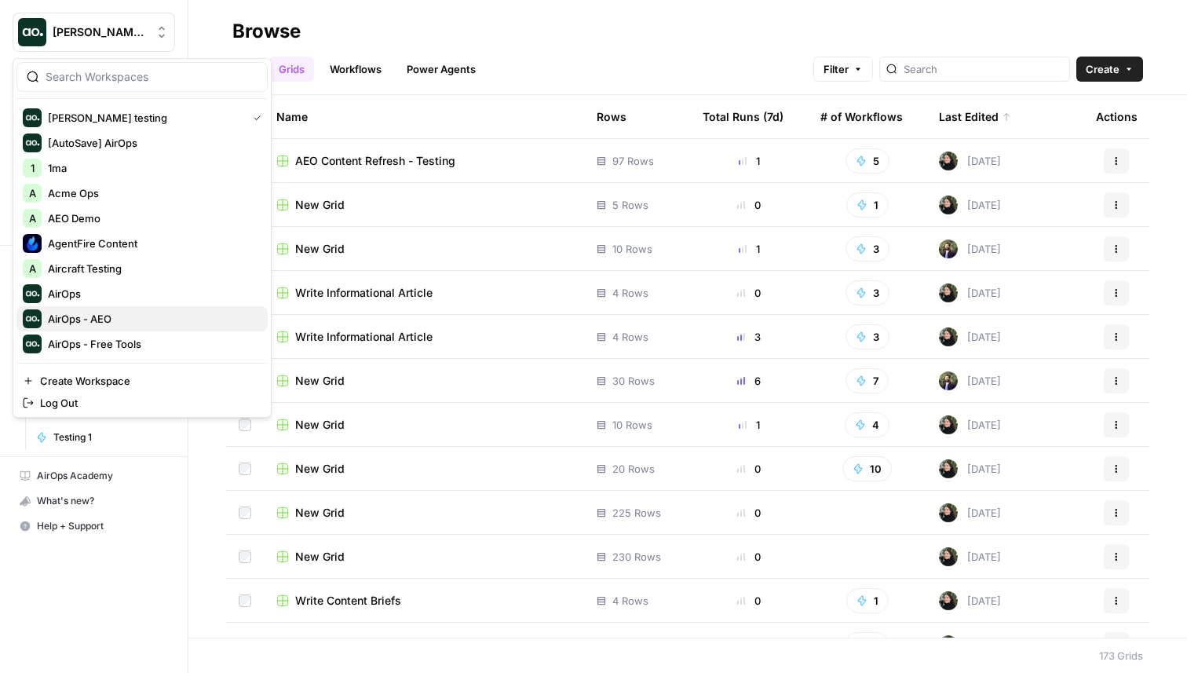
click at [122, 318] on span "AirOps - AEO" at bounding box center [151, 319] width 207 height 16
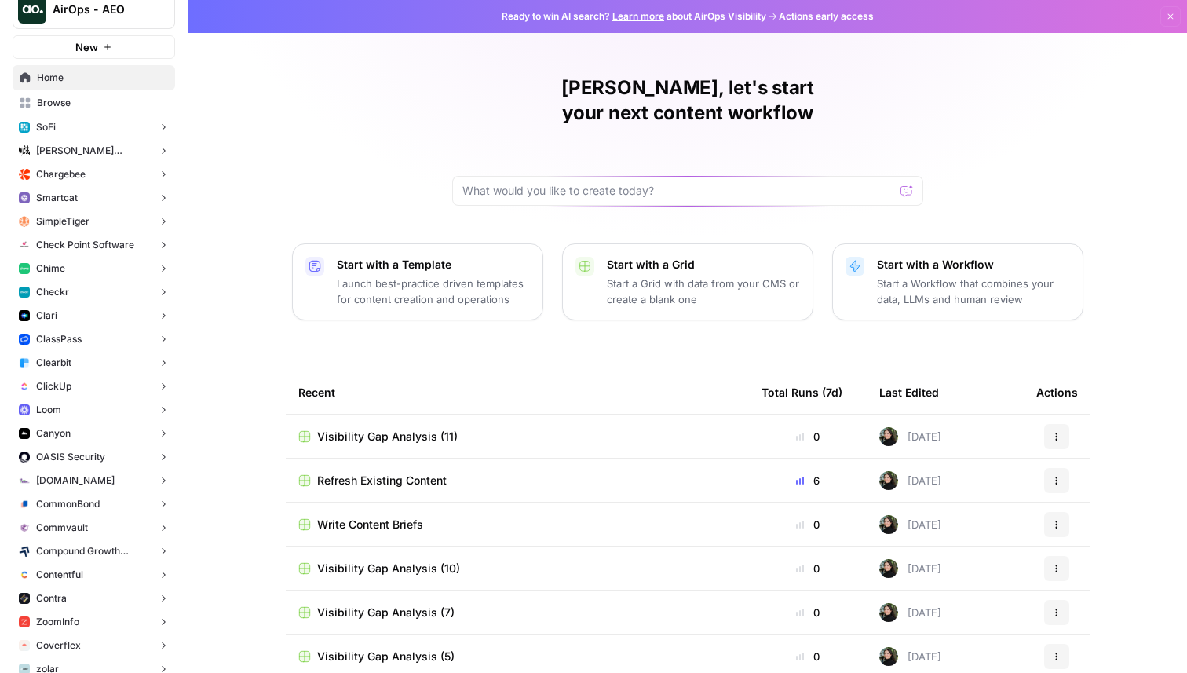
scroll to position [20, 0]
click at [81, 131] on button "SoFi" at bounding box center [94, 130] width 162 height 24
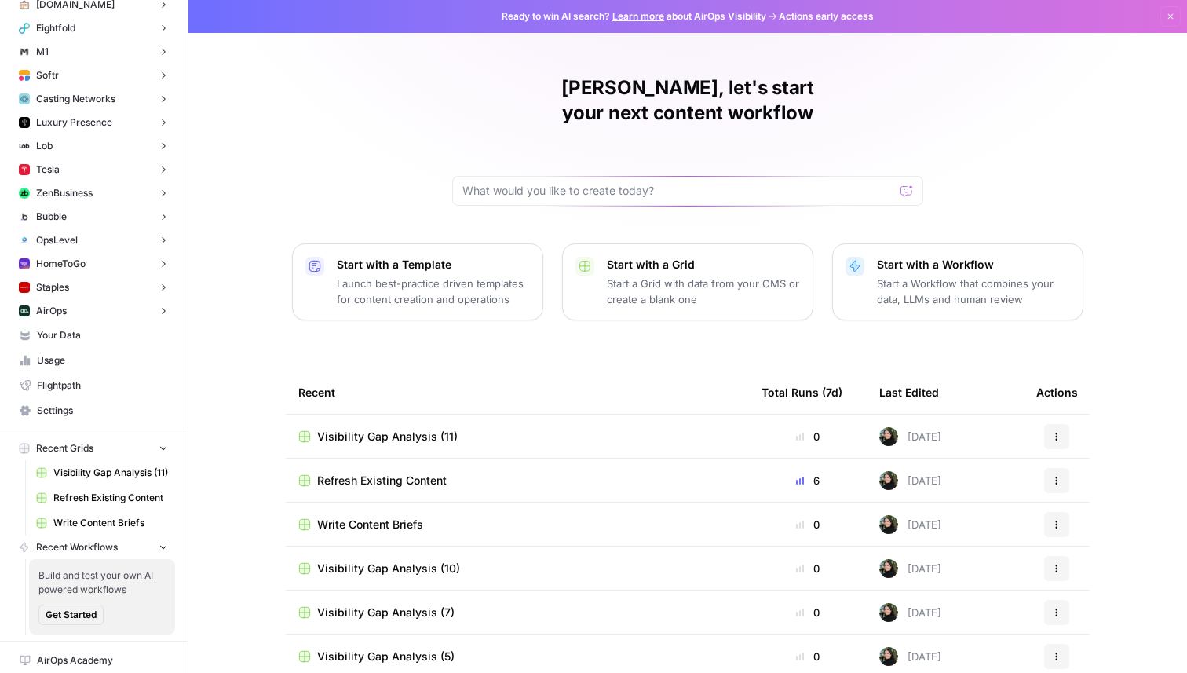
scroll to position [5897, 0]
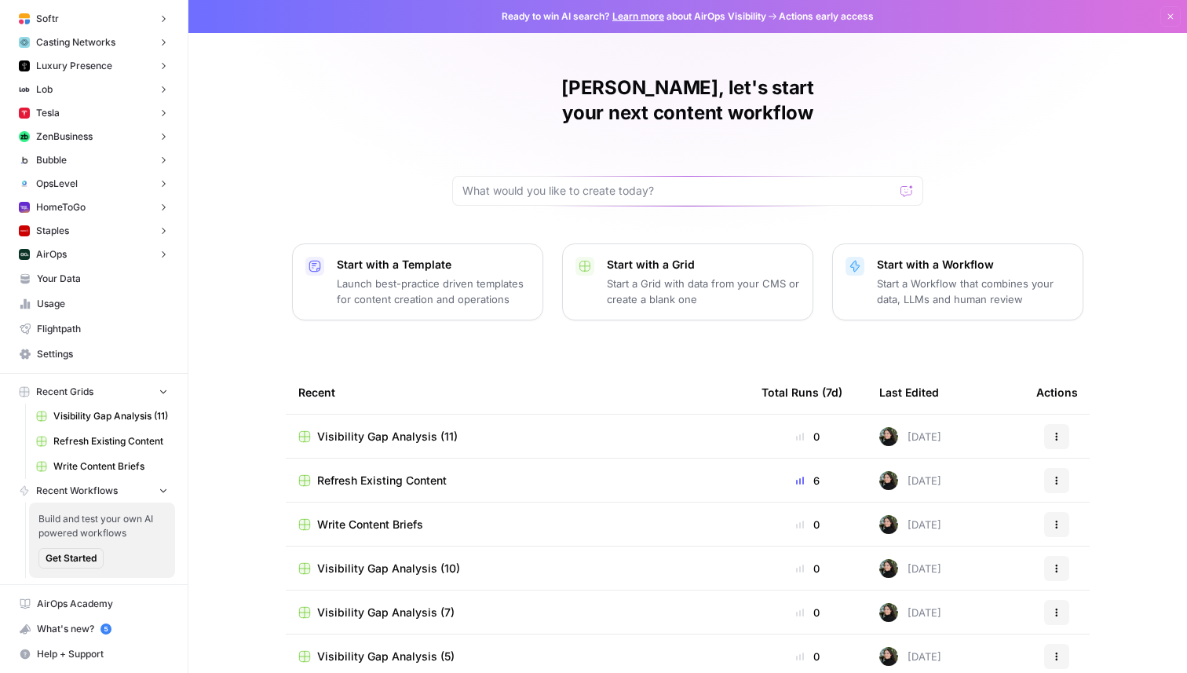
click at [114, 260] on button "AirOps" at bounding box center [94, 255] width 162 height 24
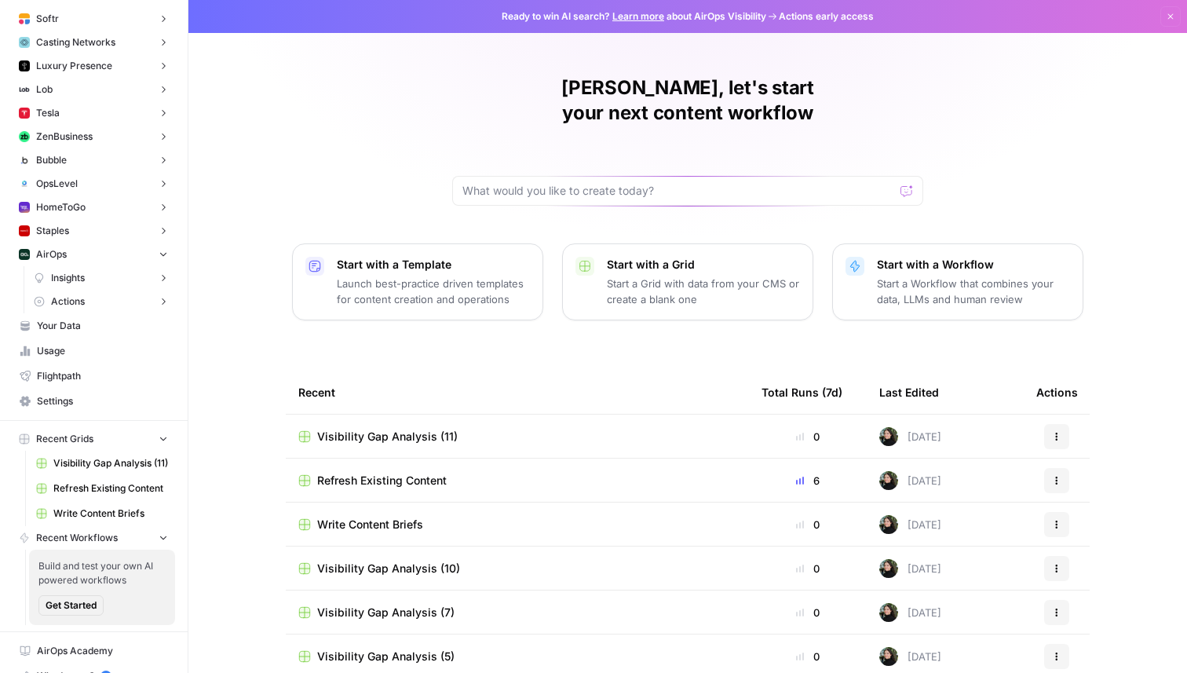
click at [114, 260] on button "AirOps" at bounding box center [94, 255] width 162 height 24
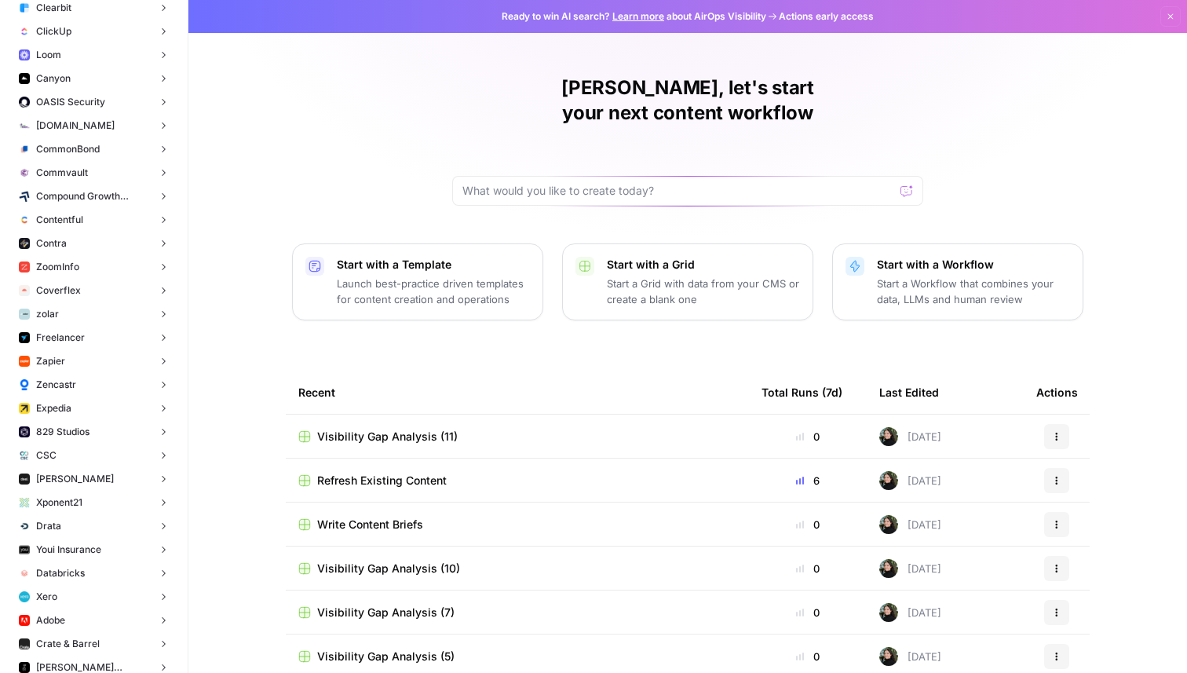
scroll to position [0, 0]
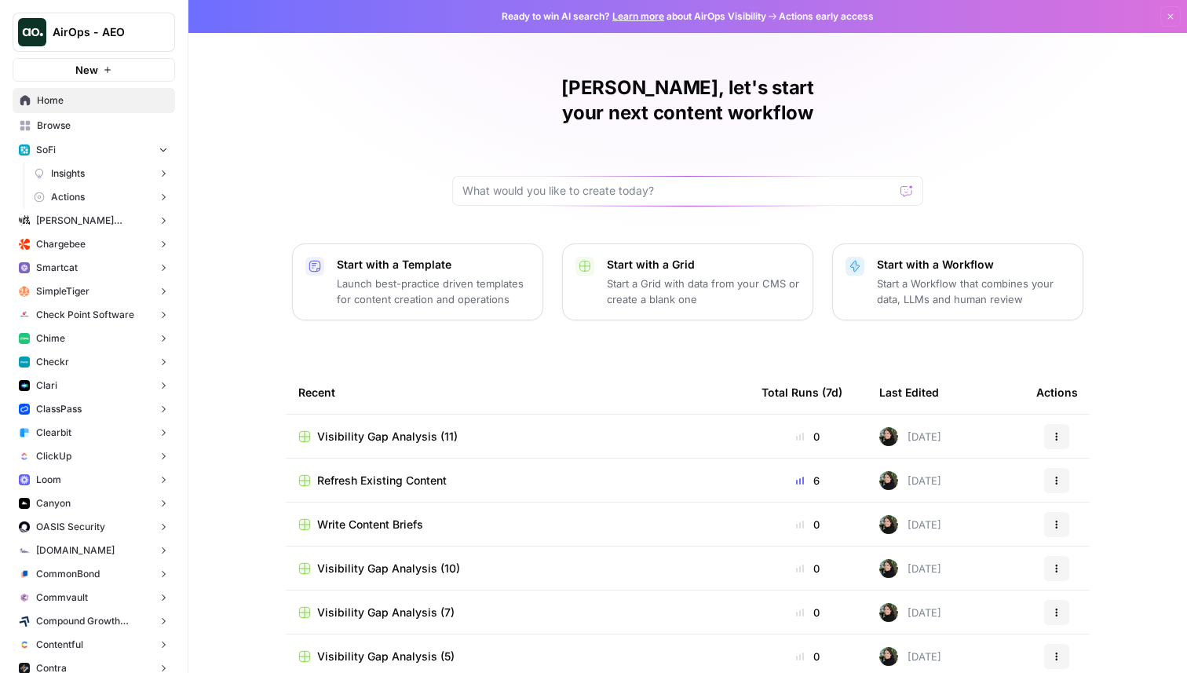
click at [123, 31] on span "AirOps - AEO" at bounding box center [100, 32] width 95 height 16
click at [352, 94] on div "Justina, let's start your next content workflow Start with a Template Launch be…" at bounding box center [687, 373] width 998 height 747
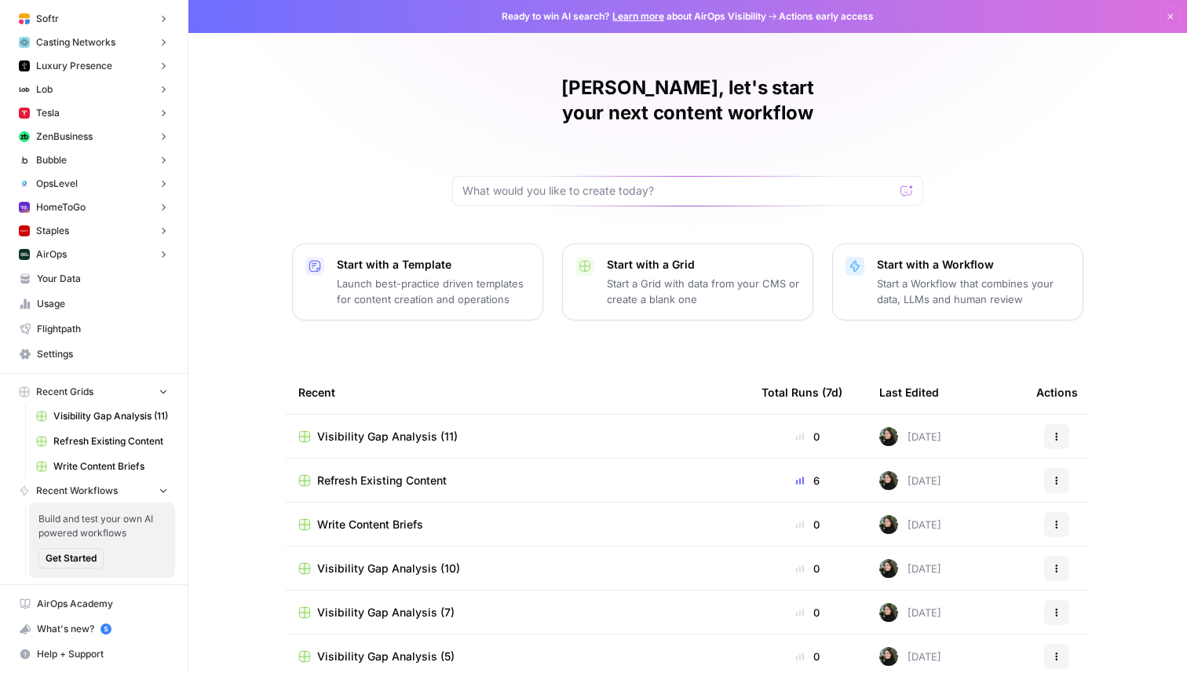
scroll to position [49, 0]
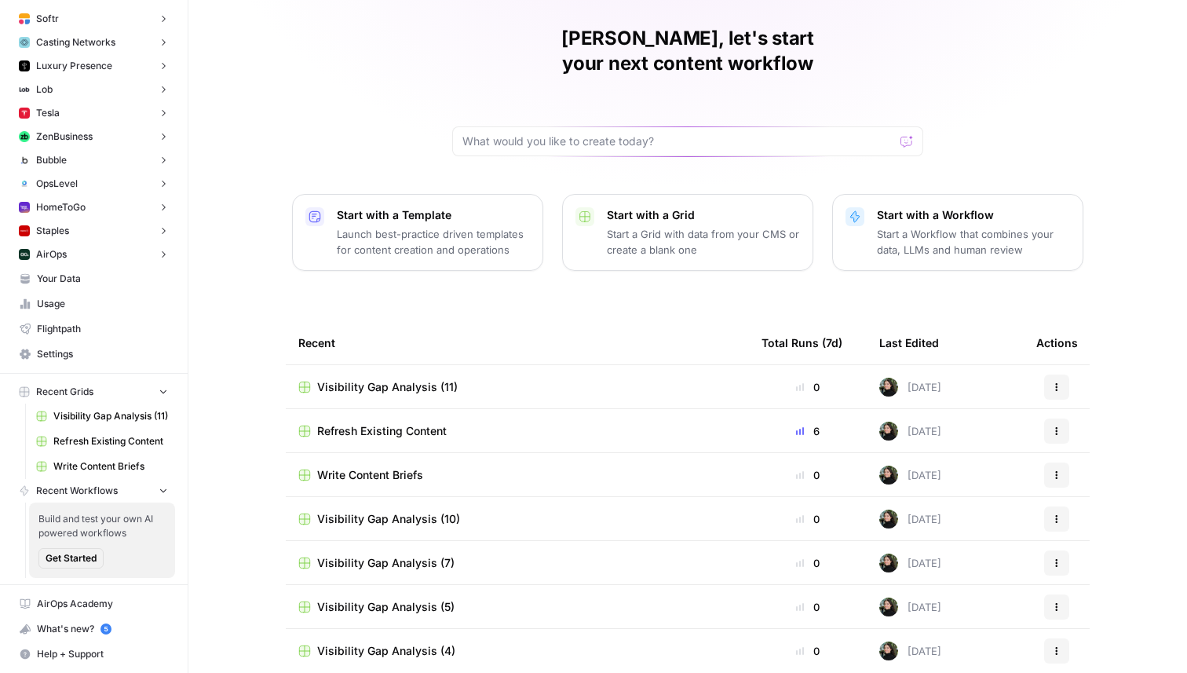
click at [394, 643] on span "Visibility Gap Analysis (4)" at bounding box center [386, 651] width 138 height 16
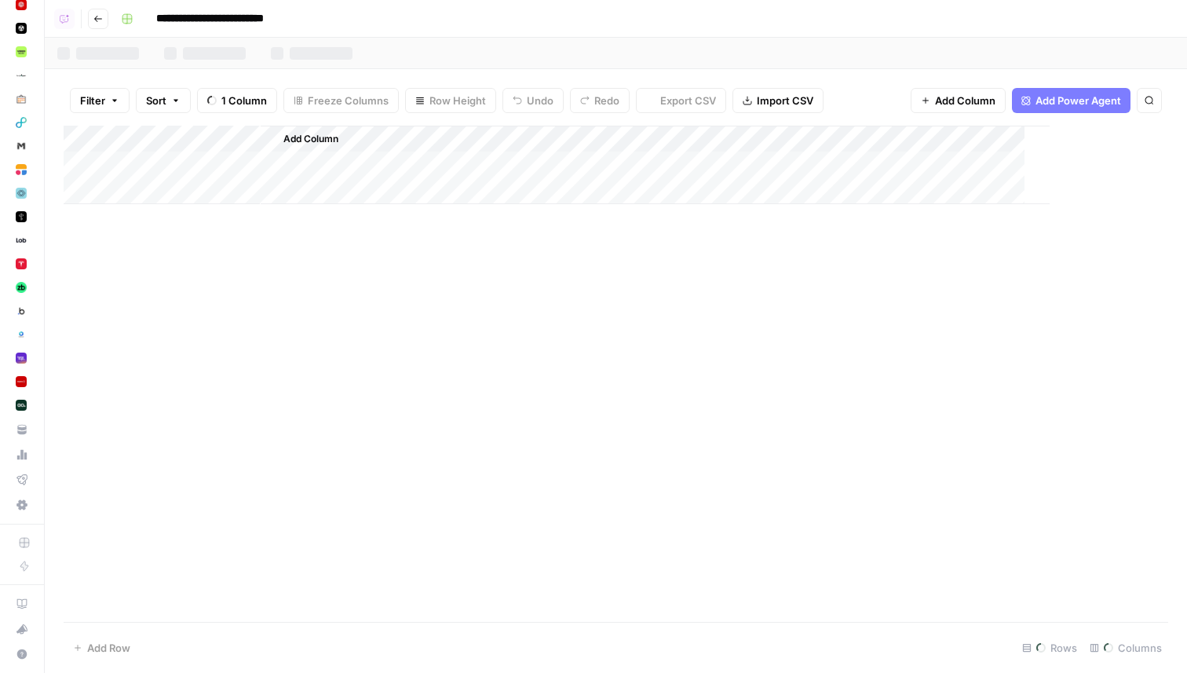
scroll to position [5699, 0]
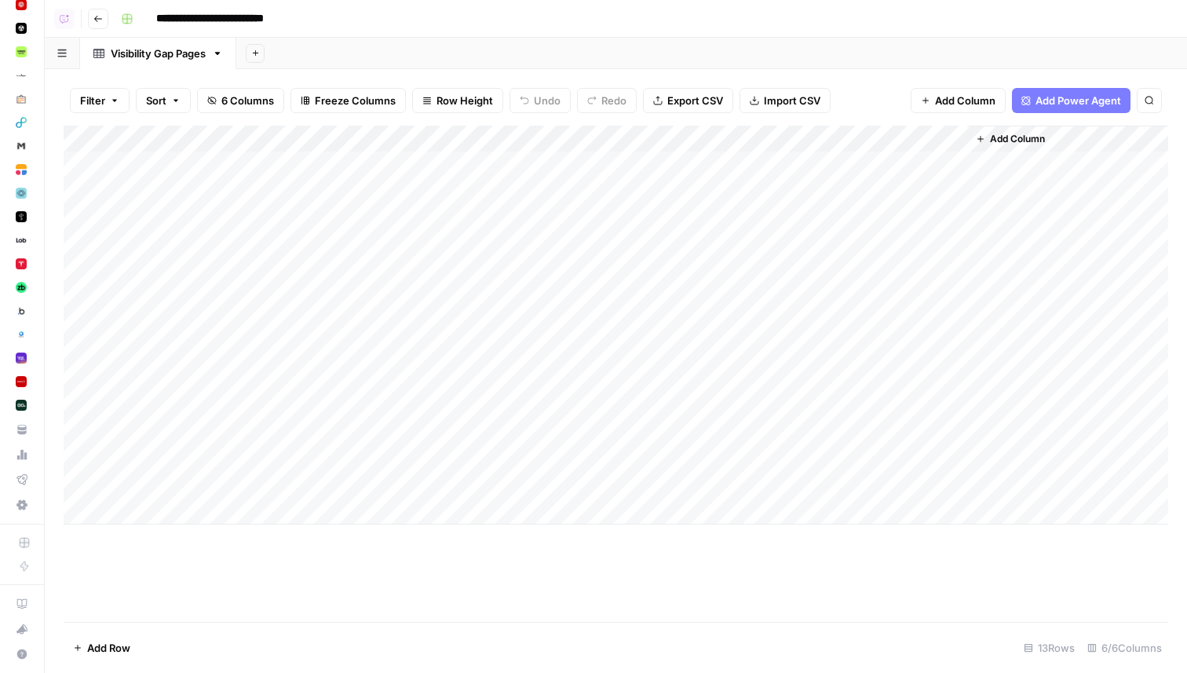
click at [96, 16] on icon "button" at bounding box center [97, 18] width 9 height 9
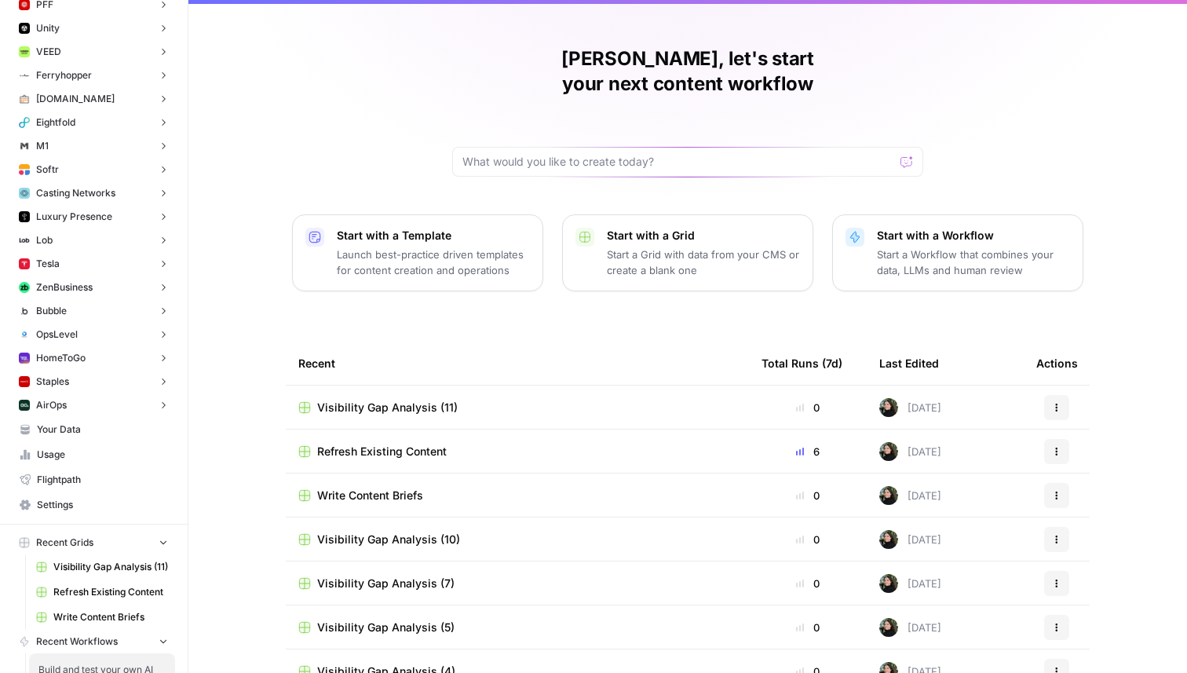
scroll to position [49, 0]
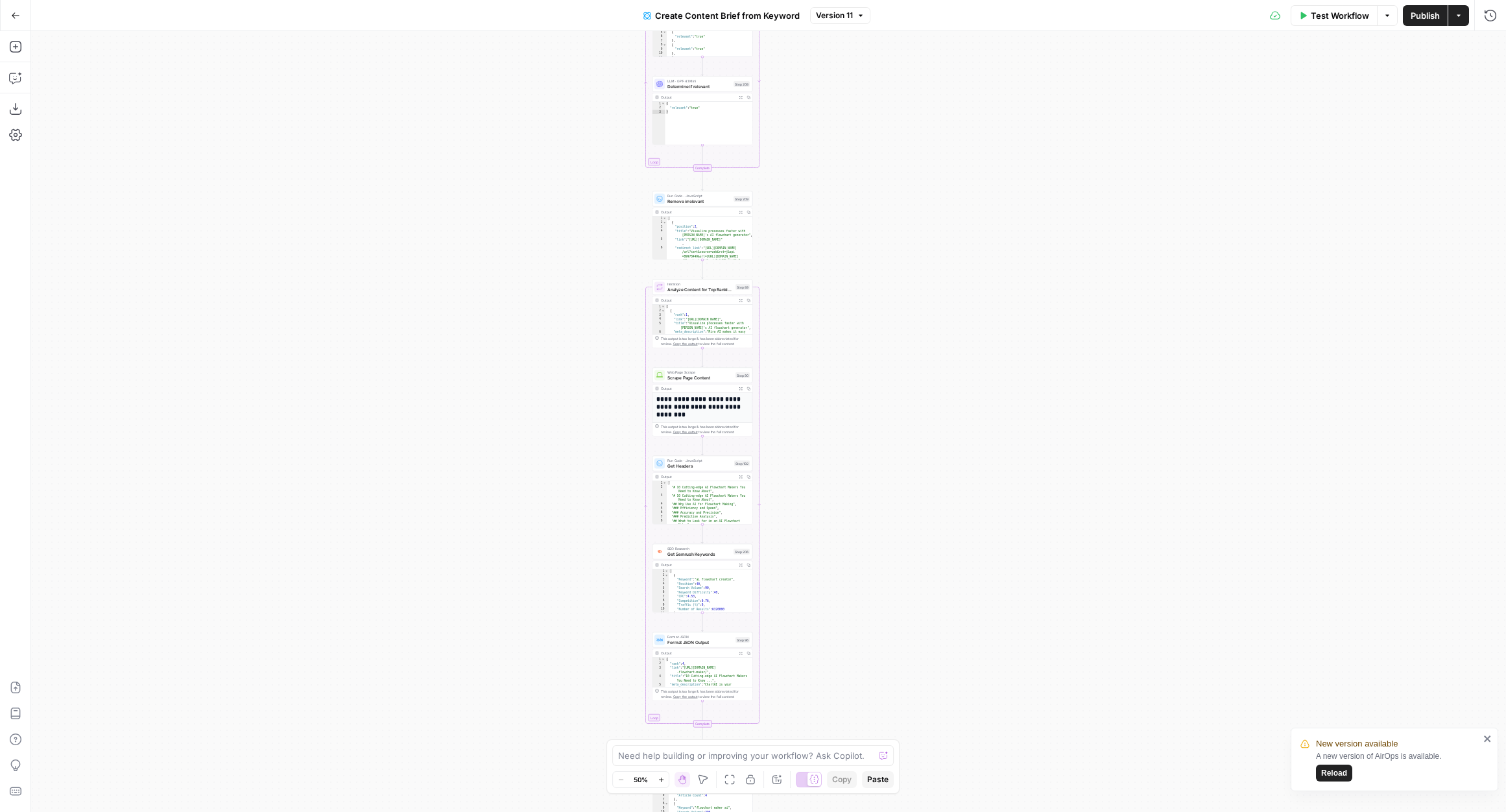
drag, startPoint x: 808, startPoint y: 149, endPoint x: 819, endPoint y: 501, distance: 352.2
click at [819, 501] on div "Workflow Set Inputs Inputs Google Search Perform Google Search Step 51 Output E…" at bounding box center [768, 421] width 1475 height 781
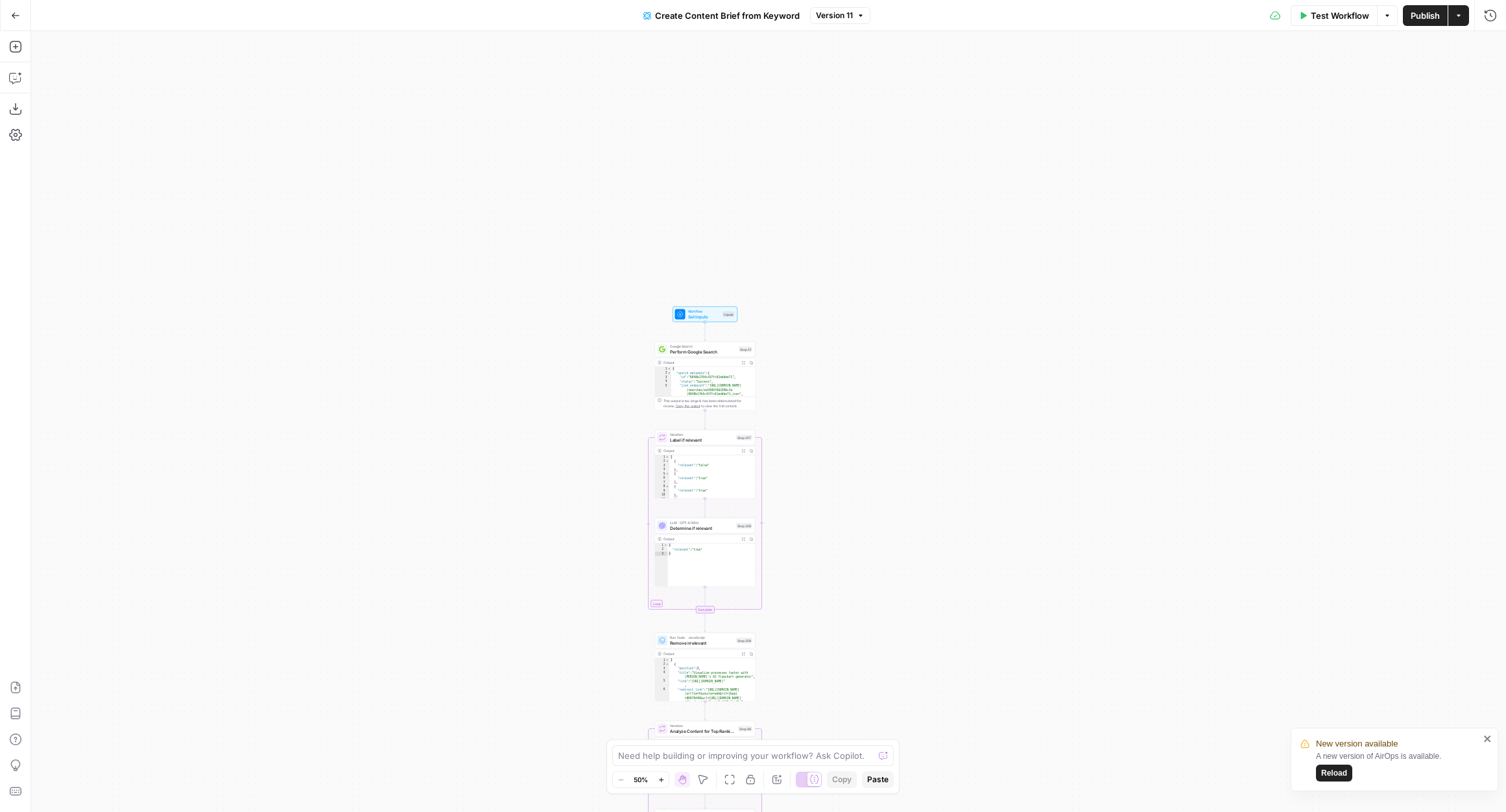
drag, startPoint x: 868, startPoint y: 178, endPoint x: 871, endPoint y: 620, distance: 442.0
click at [871, 620] on div "Workflow Set Inputs Inputs Google Search Perform Google Search Step 51 Output E…" at bounding box center [768, 421] width 1475 height 781
